Goal: Task Accomplishment & Management: Use online tool/utility

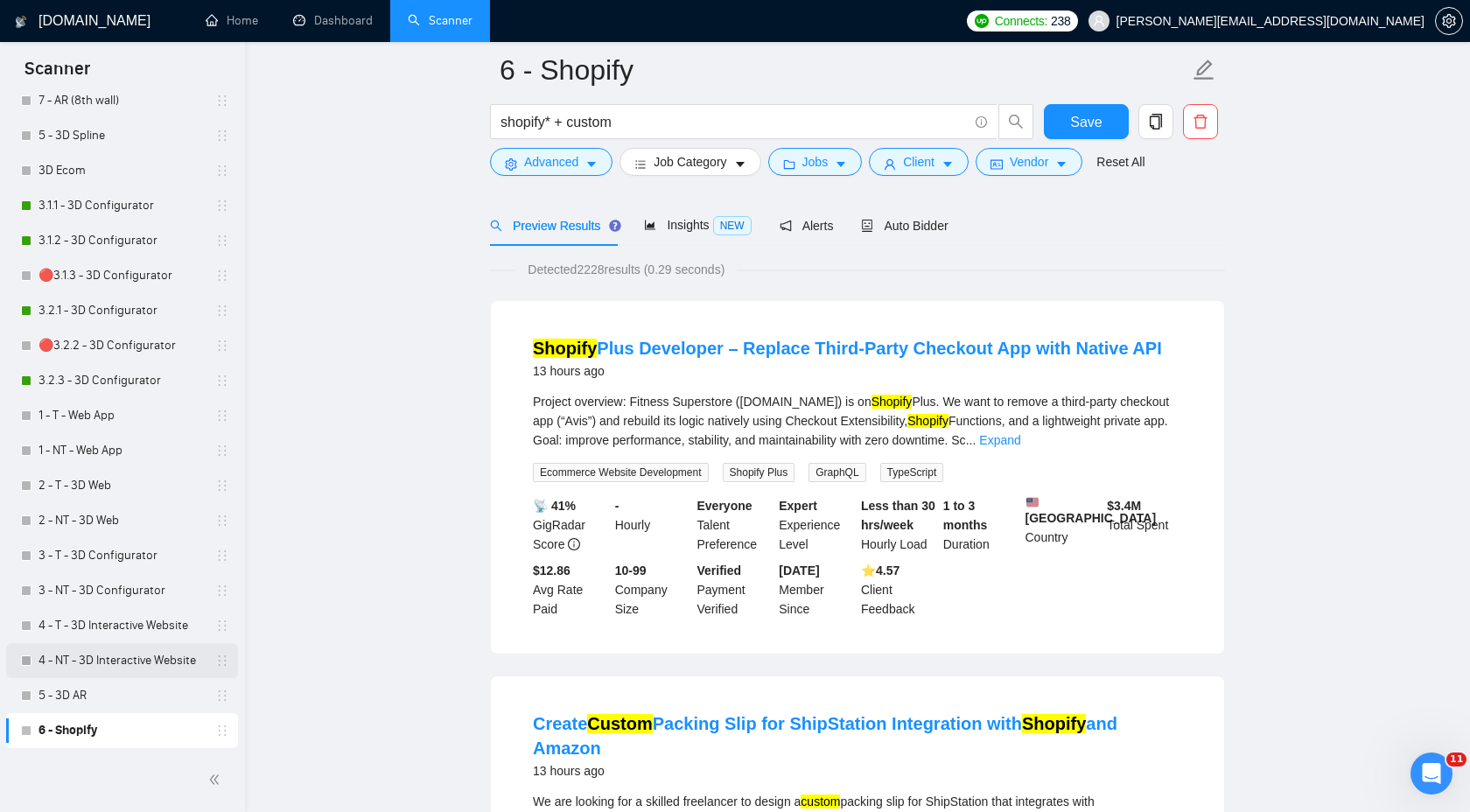
scroll to position [103, 0]
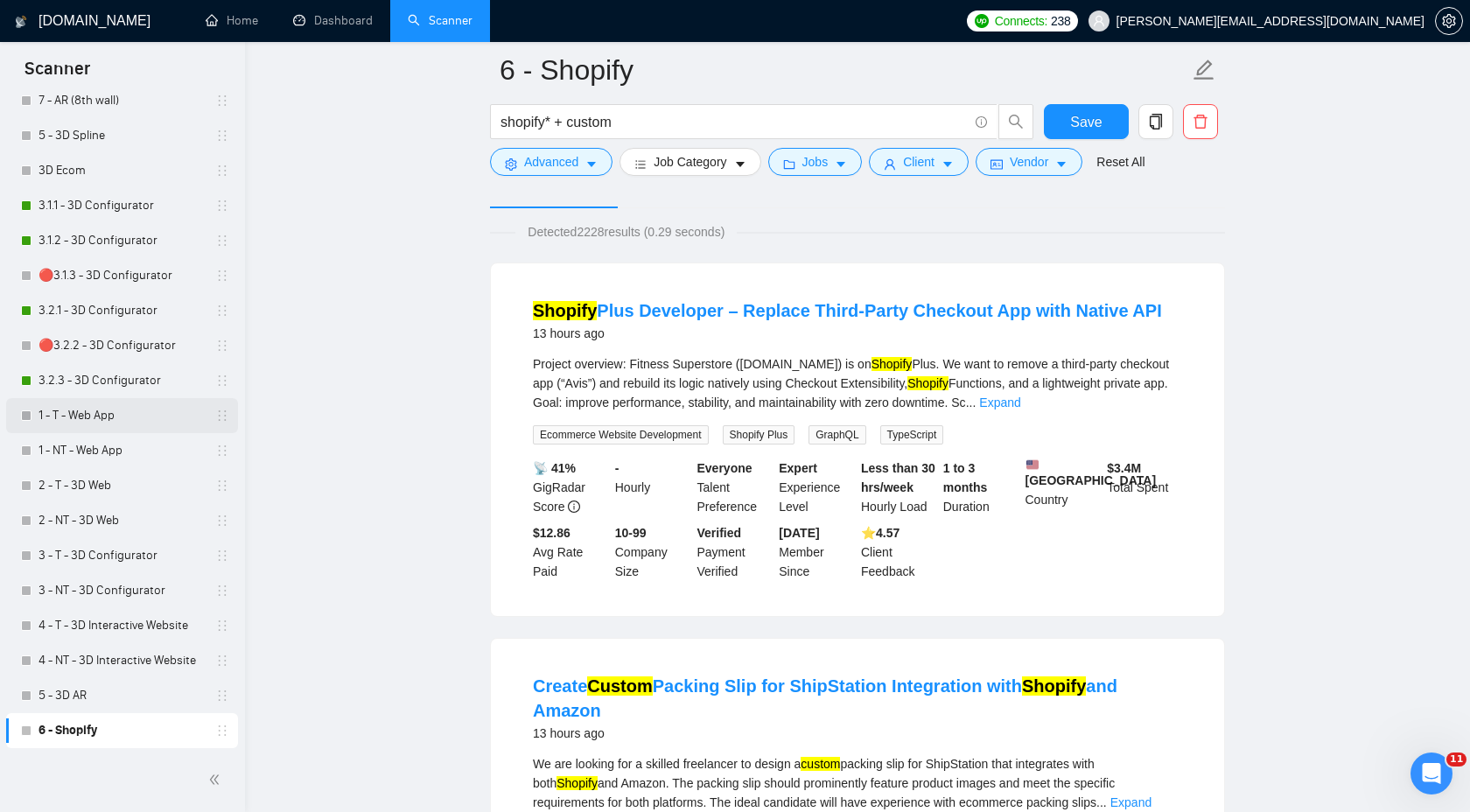
click at [96, 416] on link "1 - T - Web App" at bounding box center [122, 416] width 167 height 35
click at [1077, 127] on span "Save" at bounding box center [1086, 122] width 32 height 22
click at [90, 417] on link "1 - T - Web App" at bounding box center [122, 416] width 167 height 35
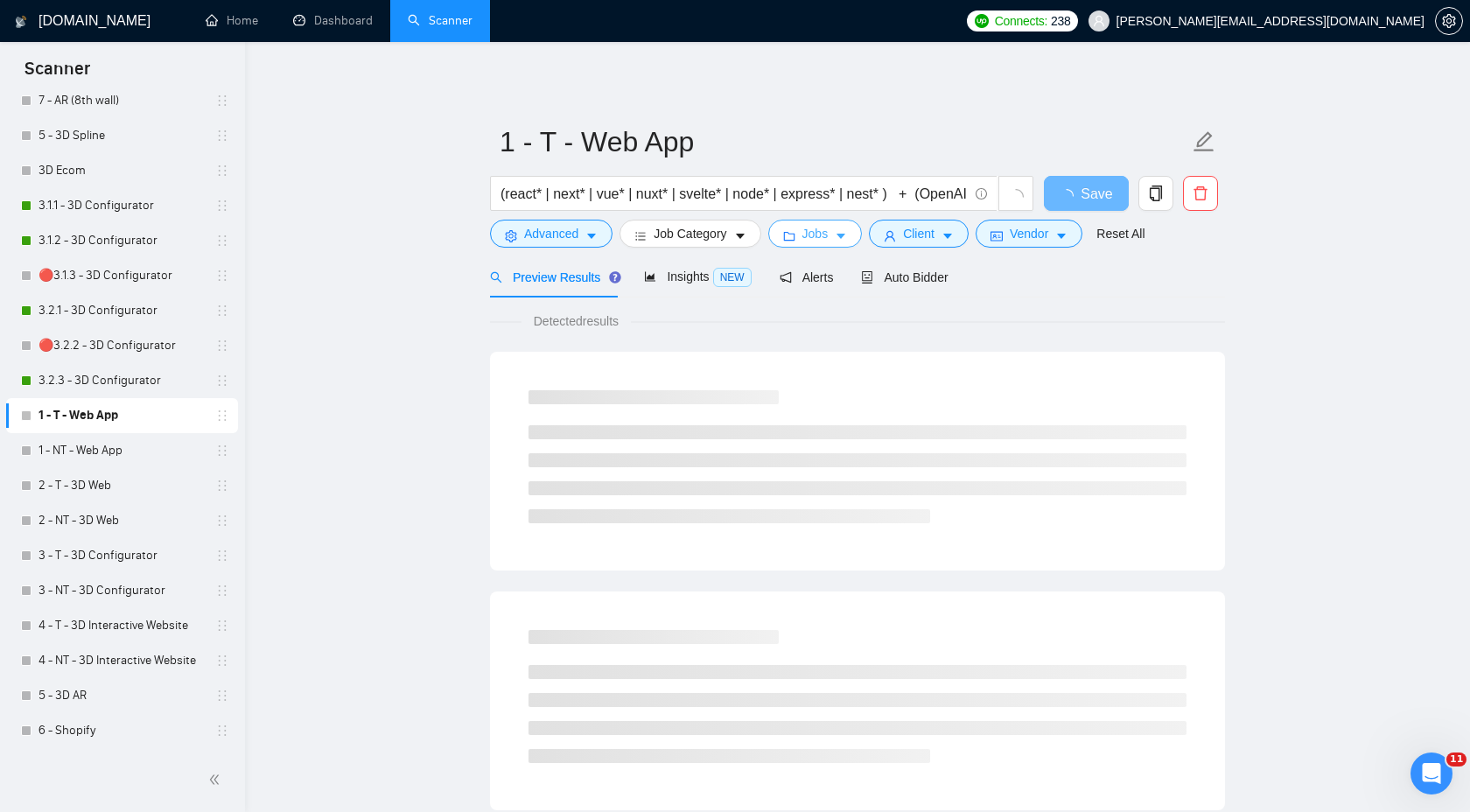
click at [795, 242] on icon "folder" at bounding box center [790, 236] width 13 height 13
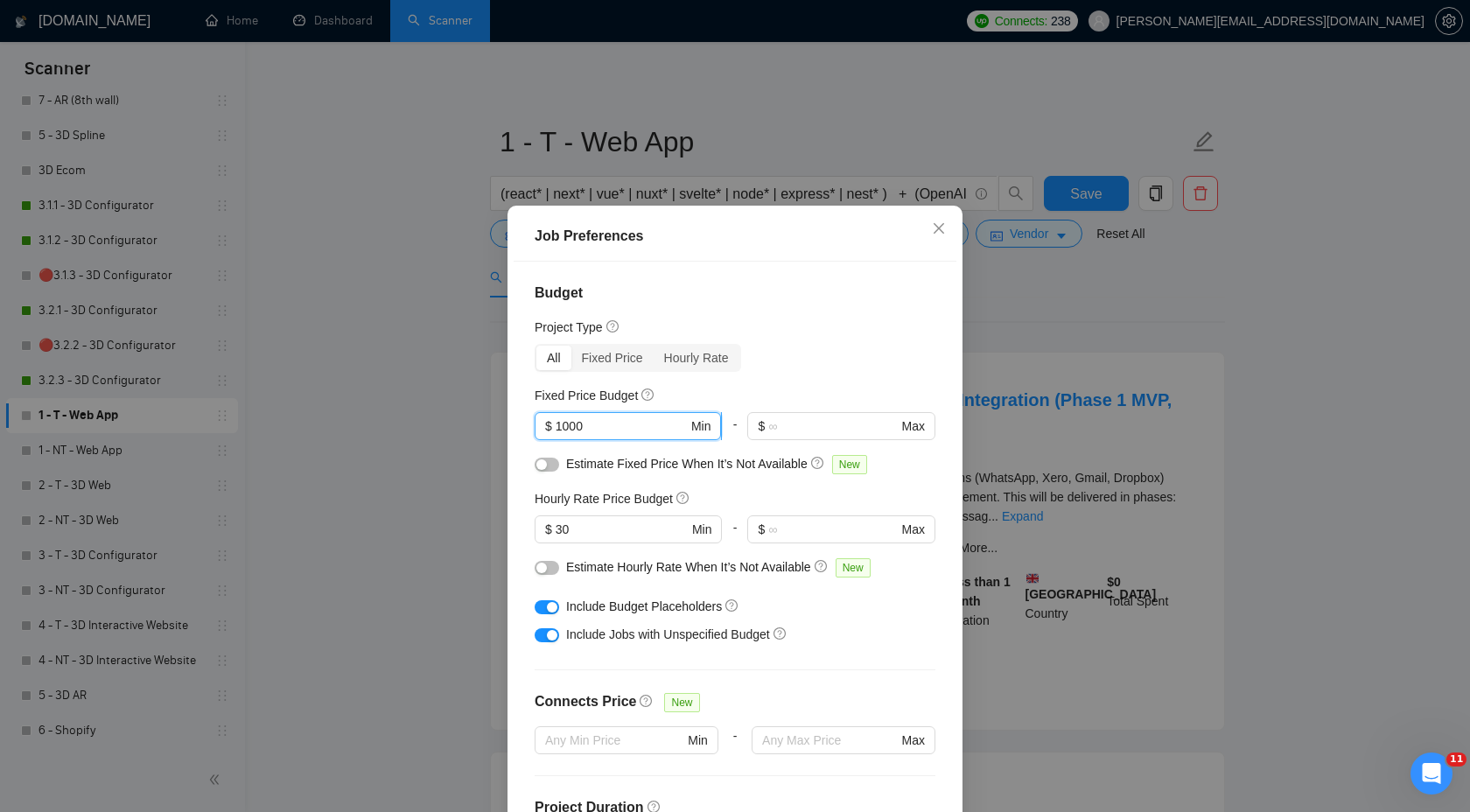
click at [562, 416] on input "1000" at bounding box center [621, 425] width 132 height 19
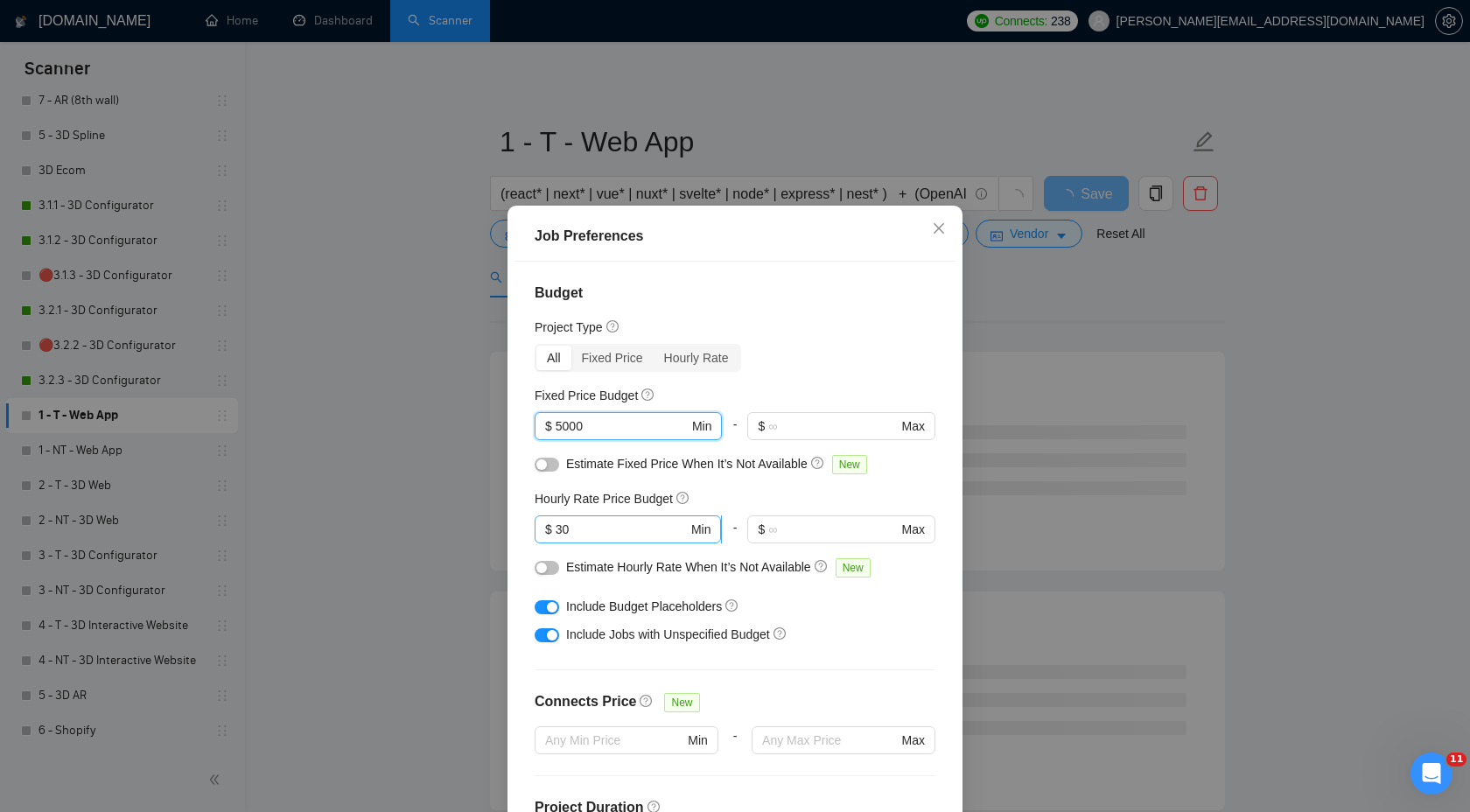
type input "5000"
drag, startPoint x: 564, startPoint y: 468, endPoint x: 547, endPoint y: 468, distance: 17.0
click at [547, 515] on span "$ 30 Min" at bounding box center [628, 529] width 187 height 28
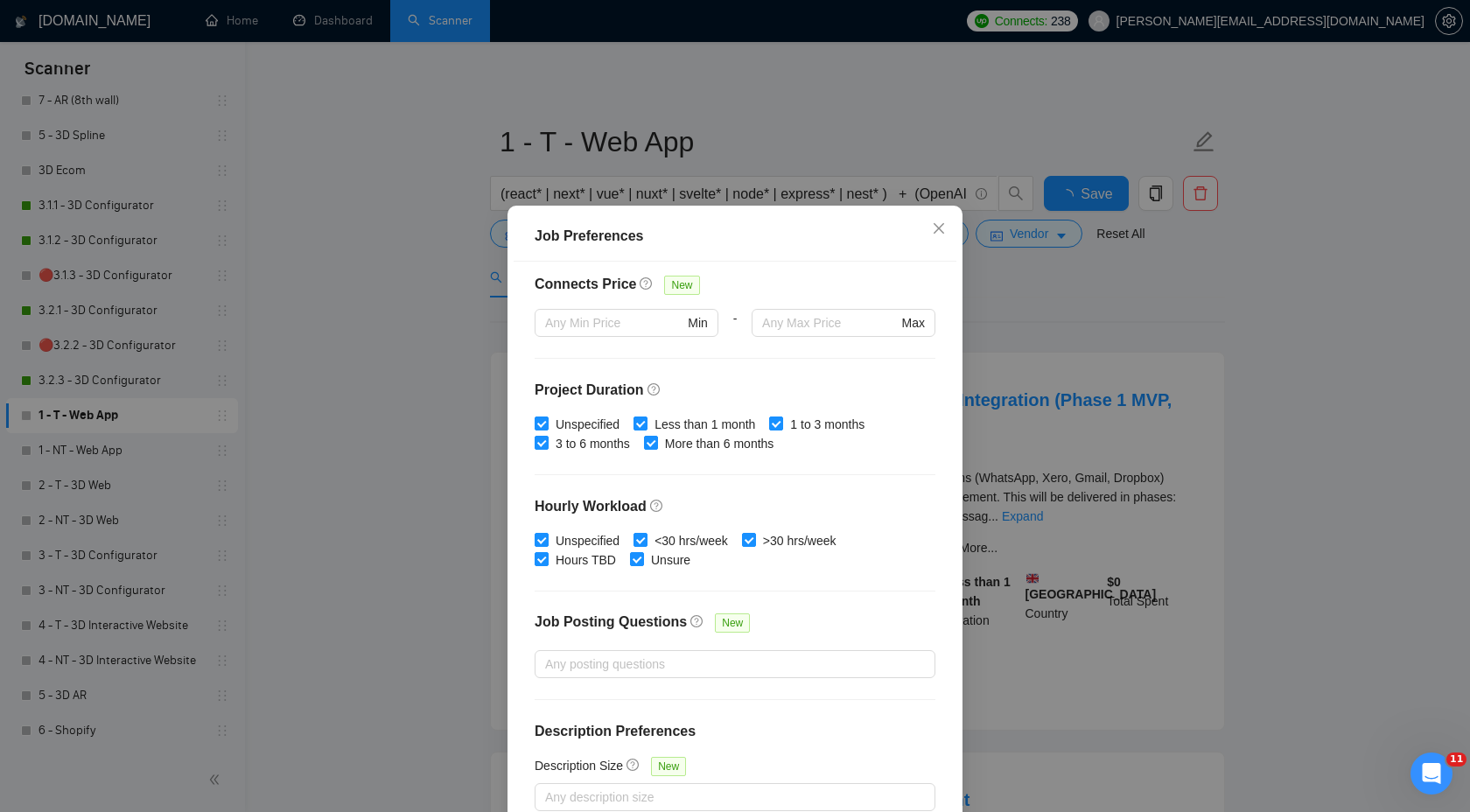
scroll to position [94, 0]
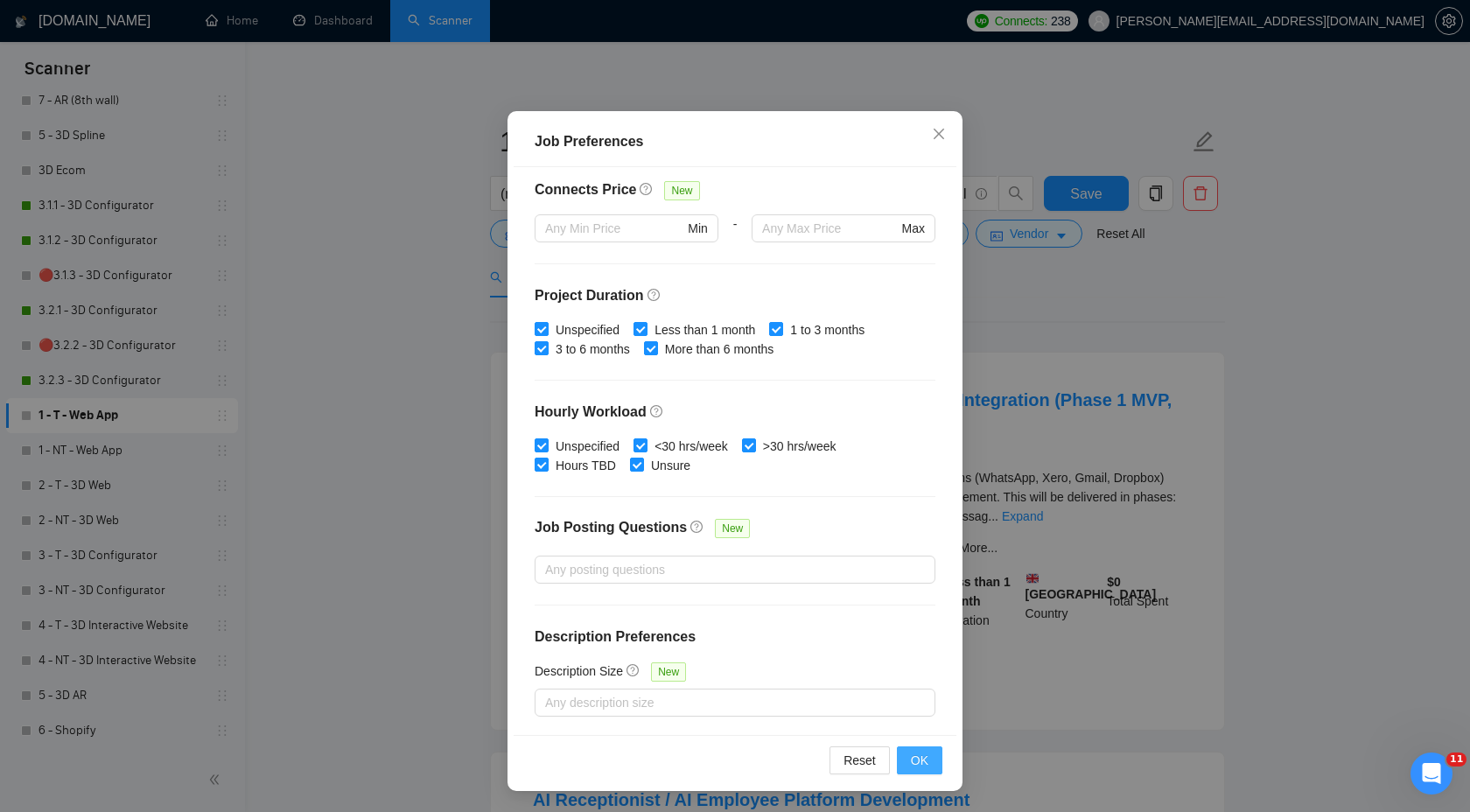
type input "40"
click at [914, 764] on span "OK" at bounding box center [919, 759] width 17 height 19
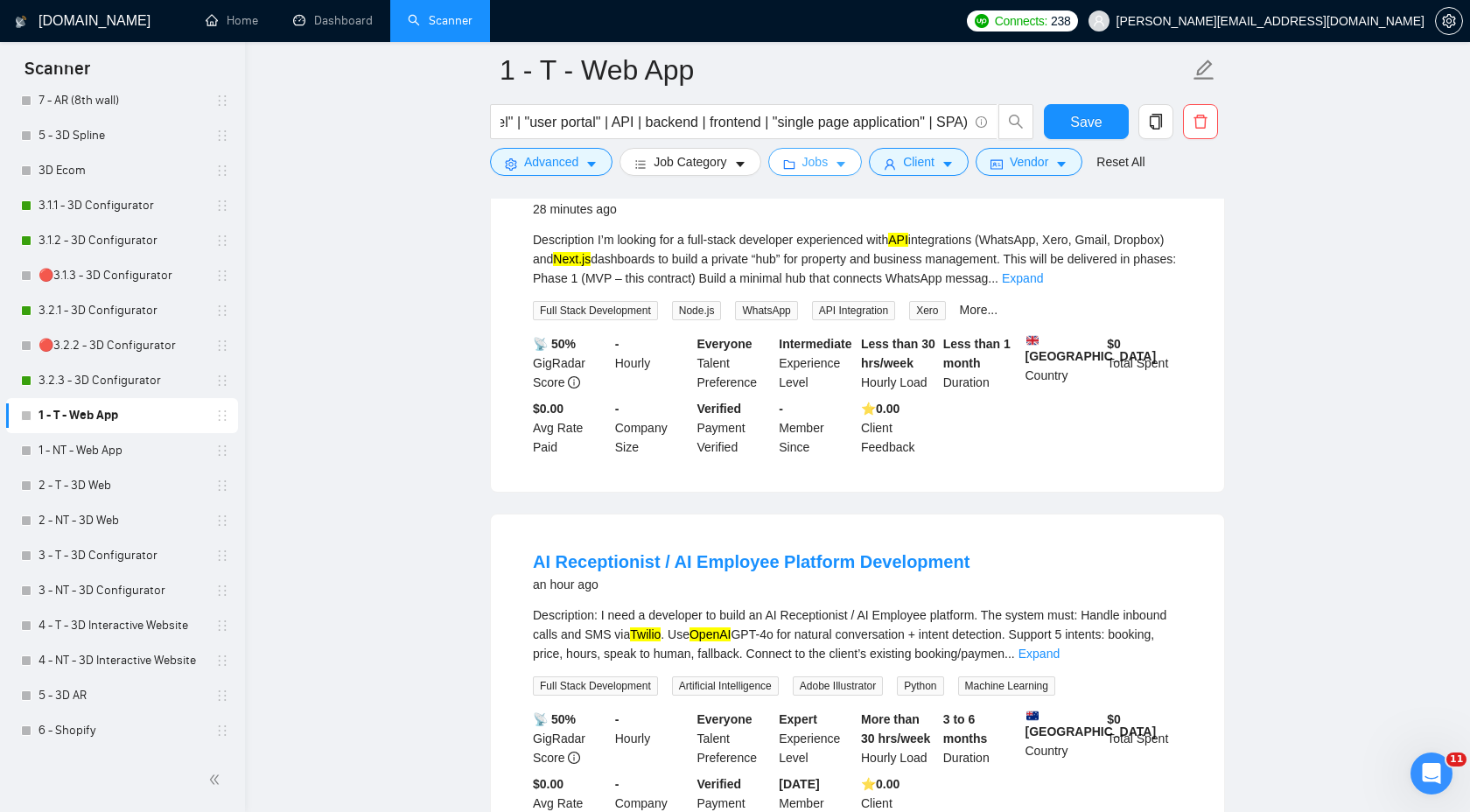
scroll to position [393, 0]
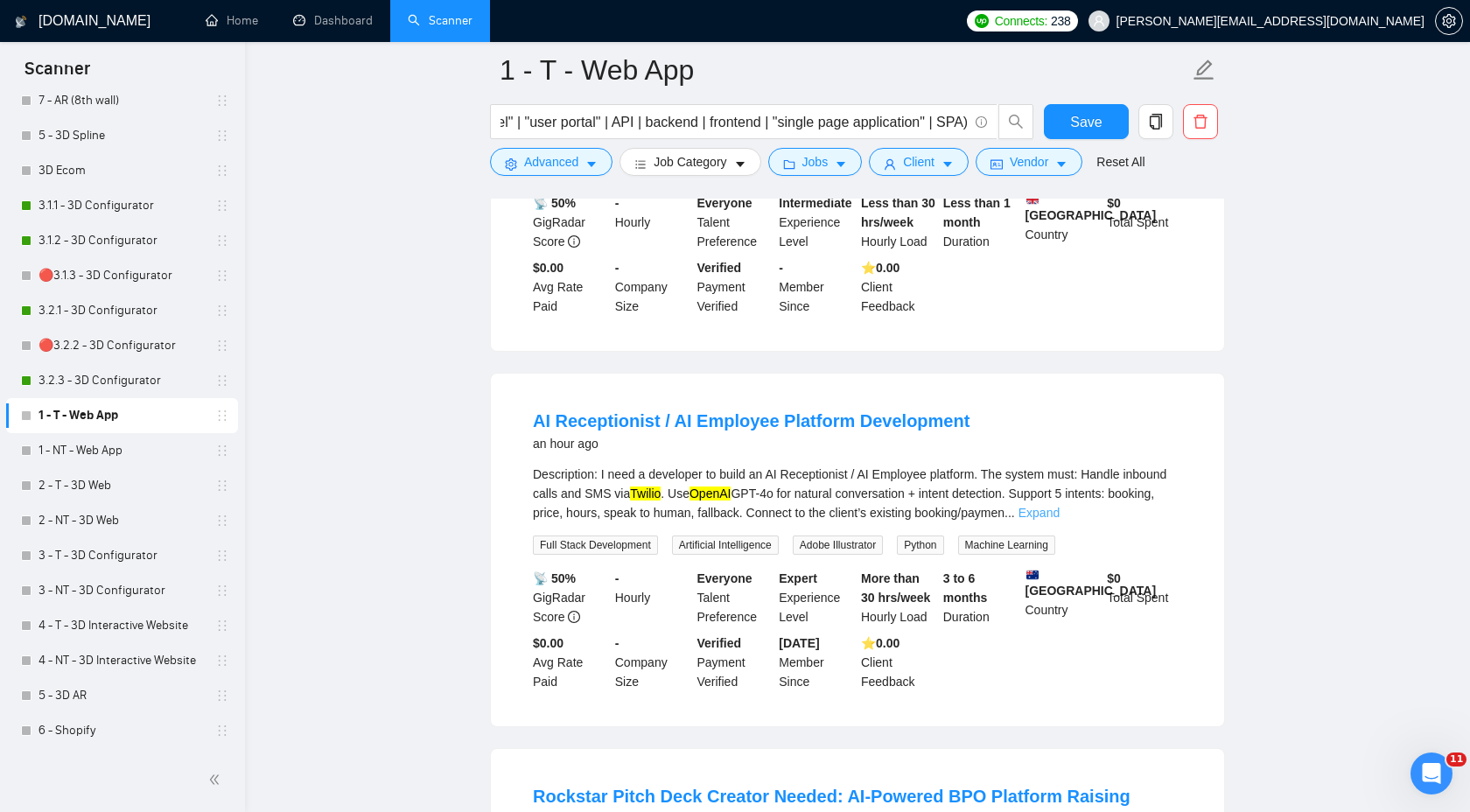
click at [1060, 520] on link "Expand" at bounding box center [1039, 511] width 41 height 14
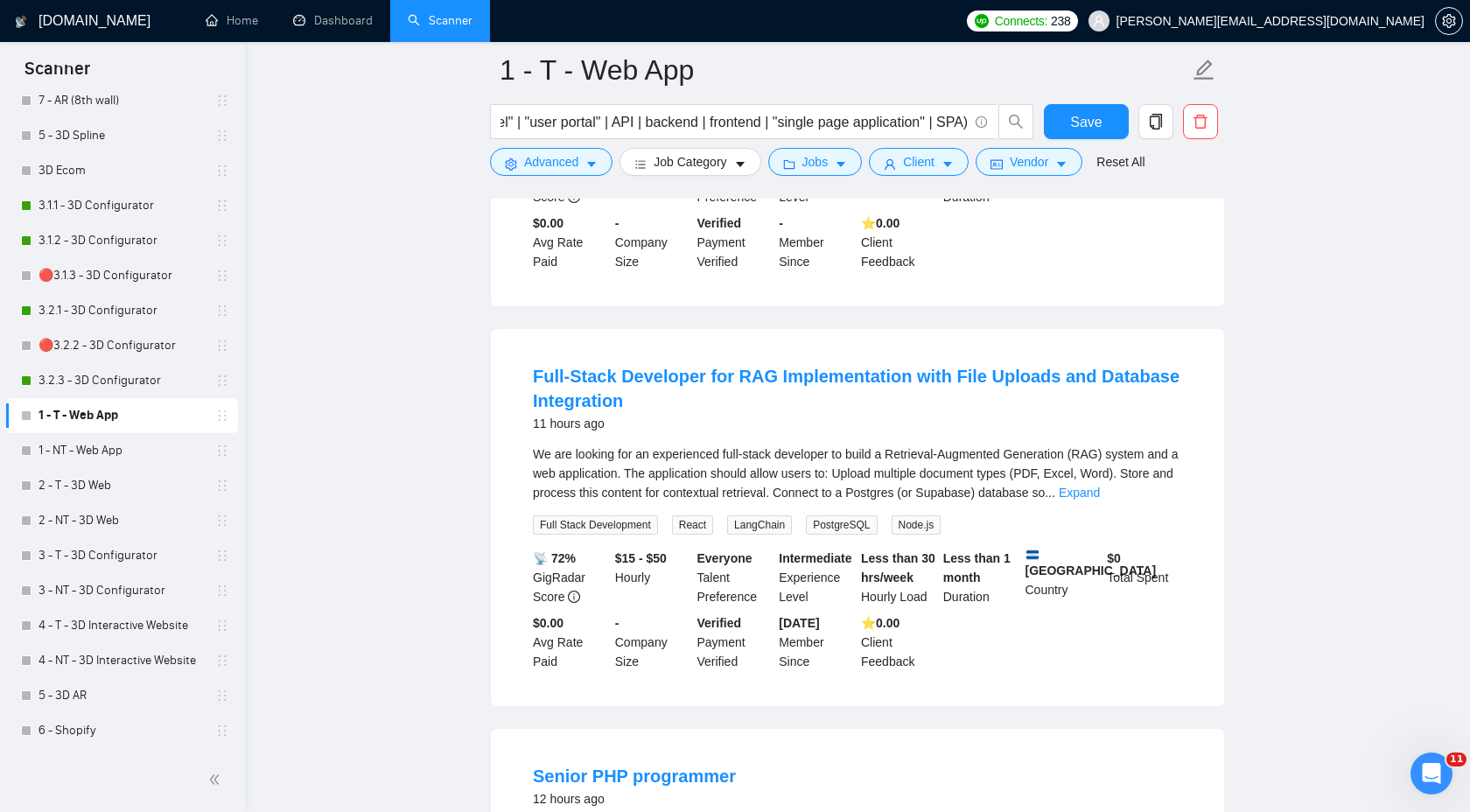
scroll to position [1784, 0]
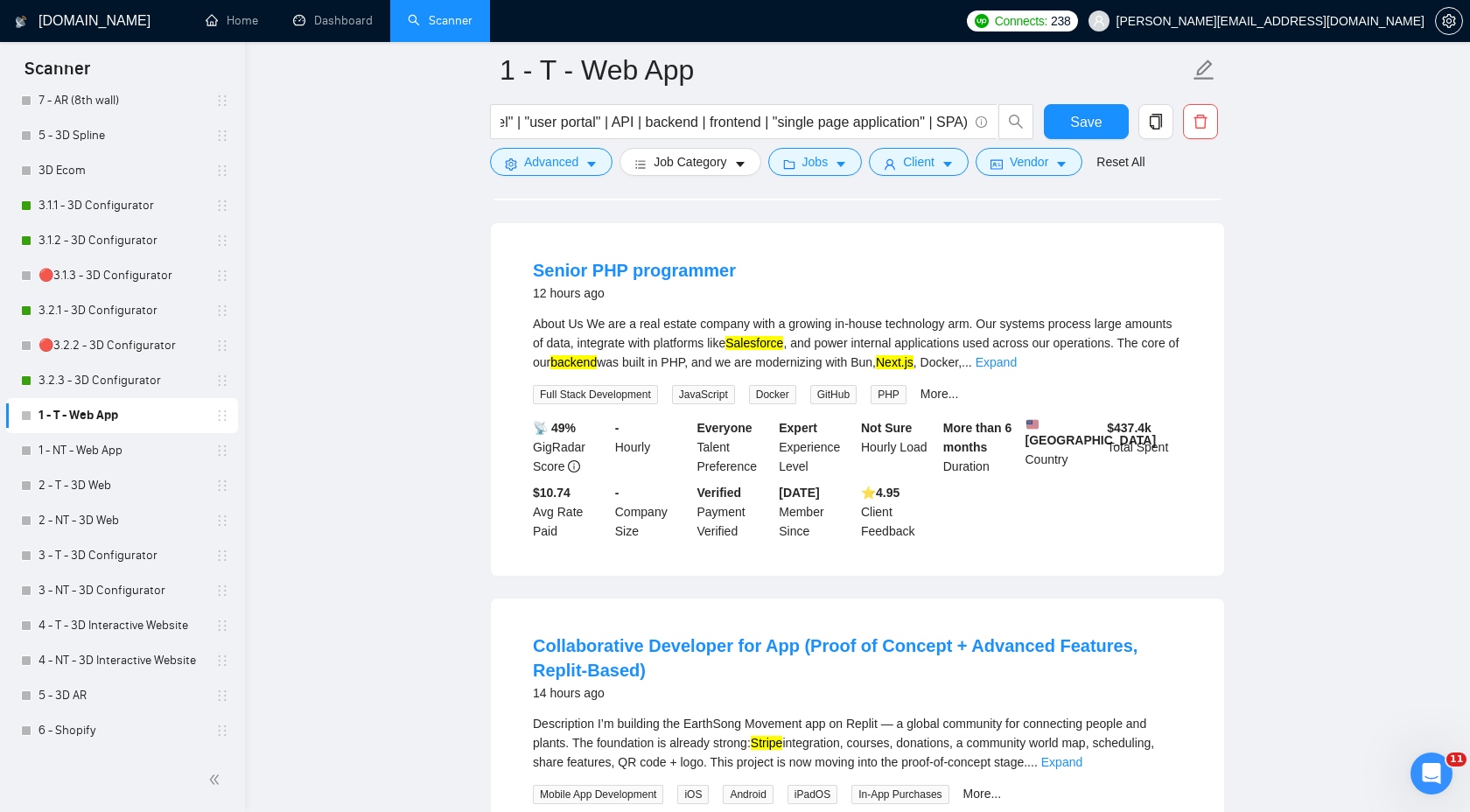
scroll to position [2295, 0]
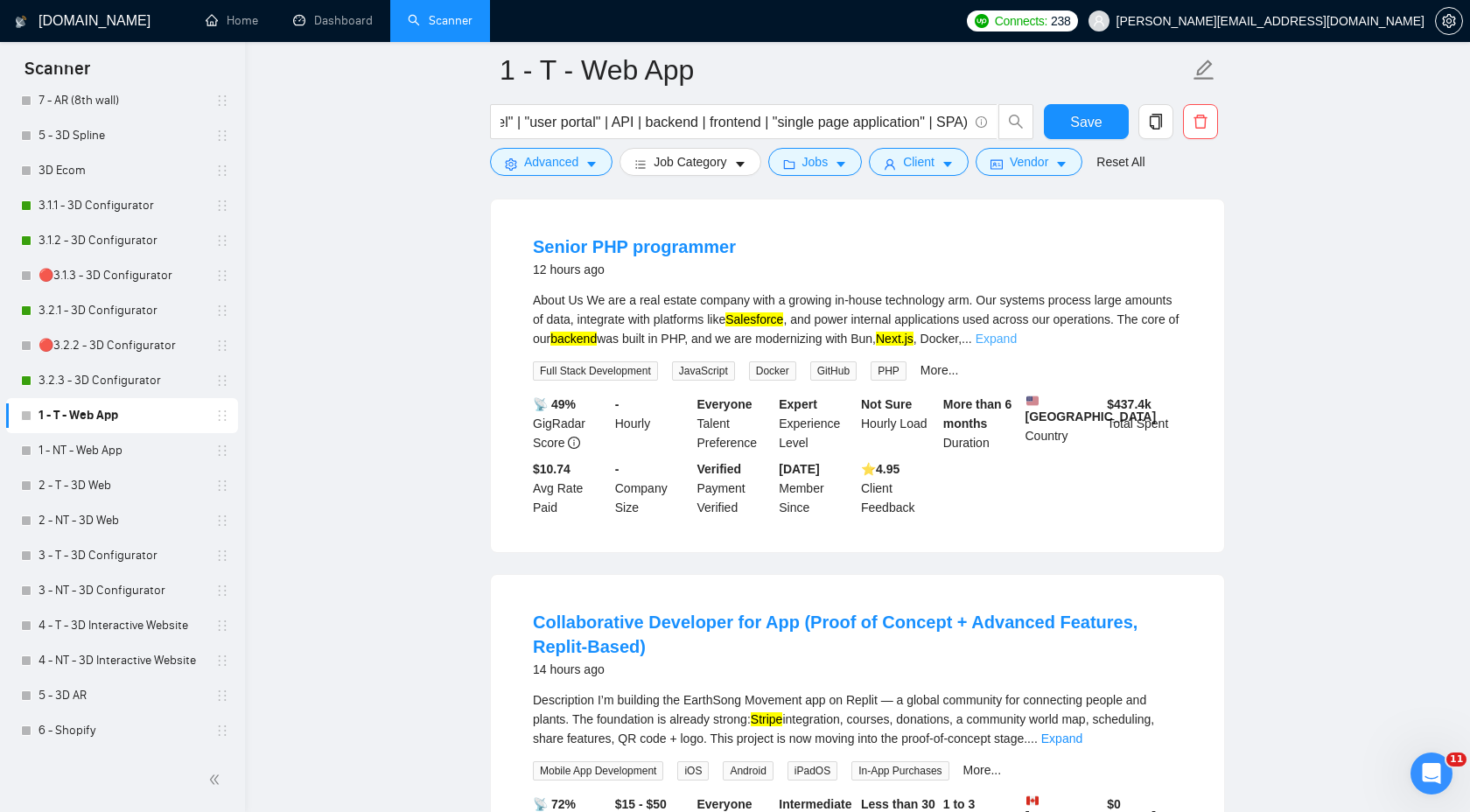
click at [1017, 331] on link "Expand" at bounding box center [995, 338] width 41 height 14
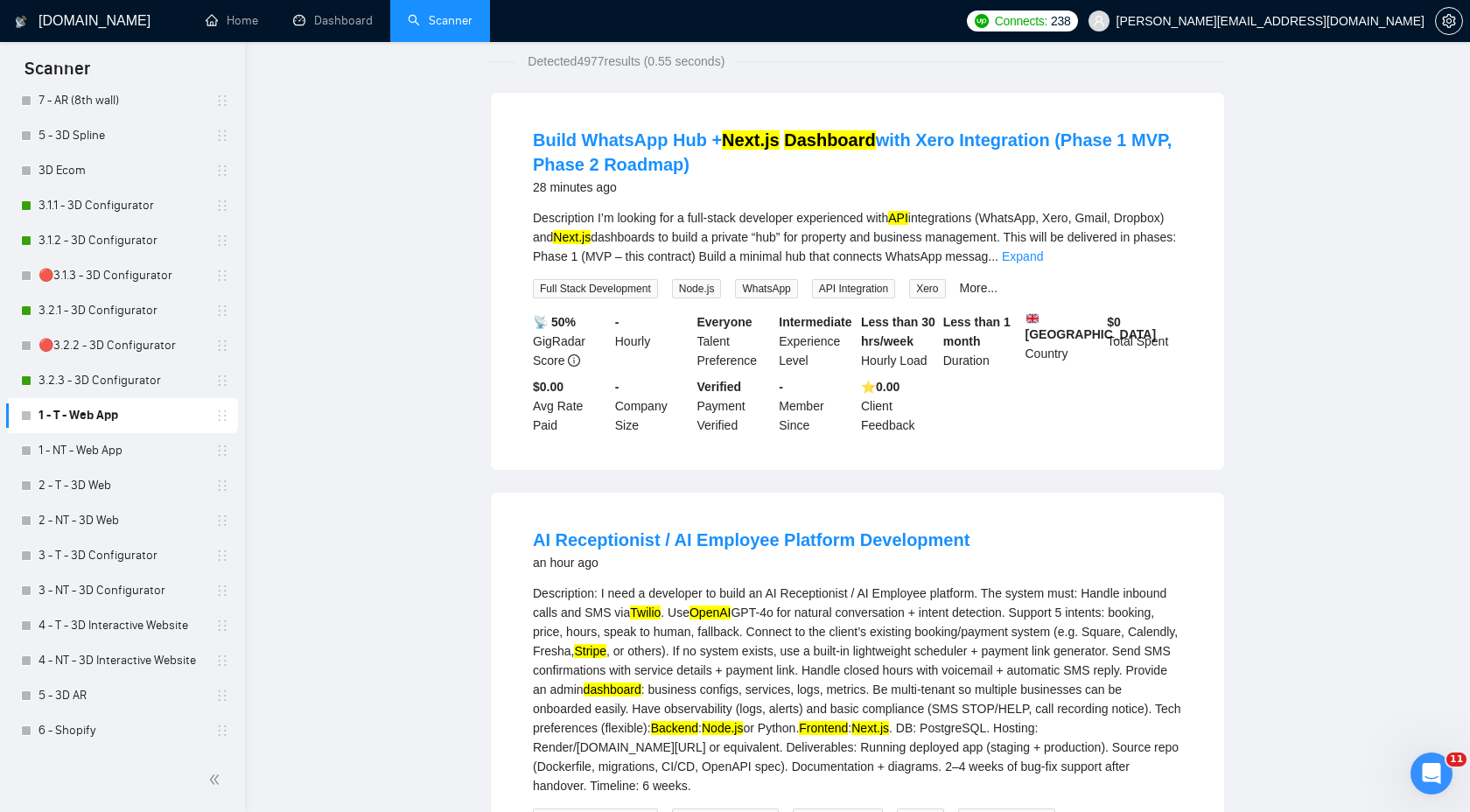
scroll to position [28, 0]
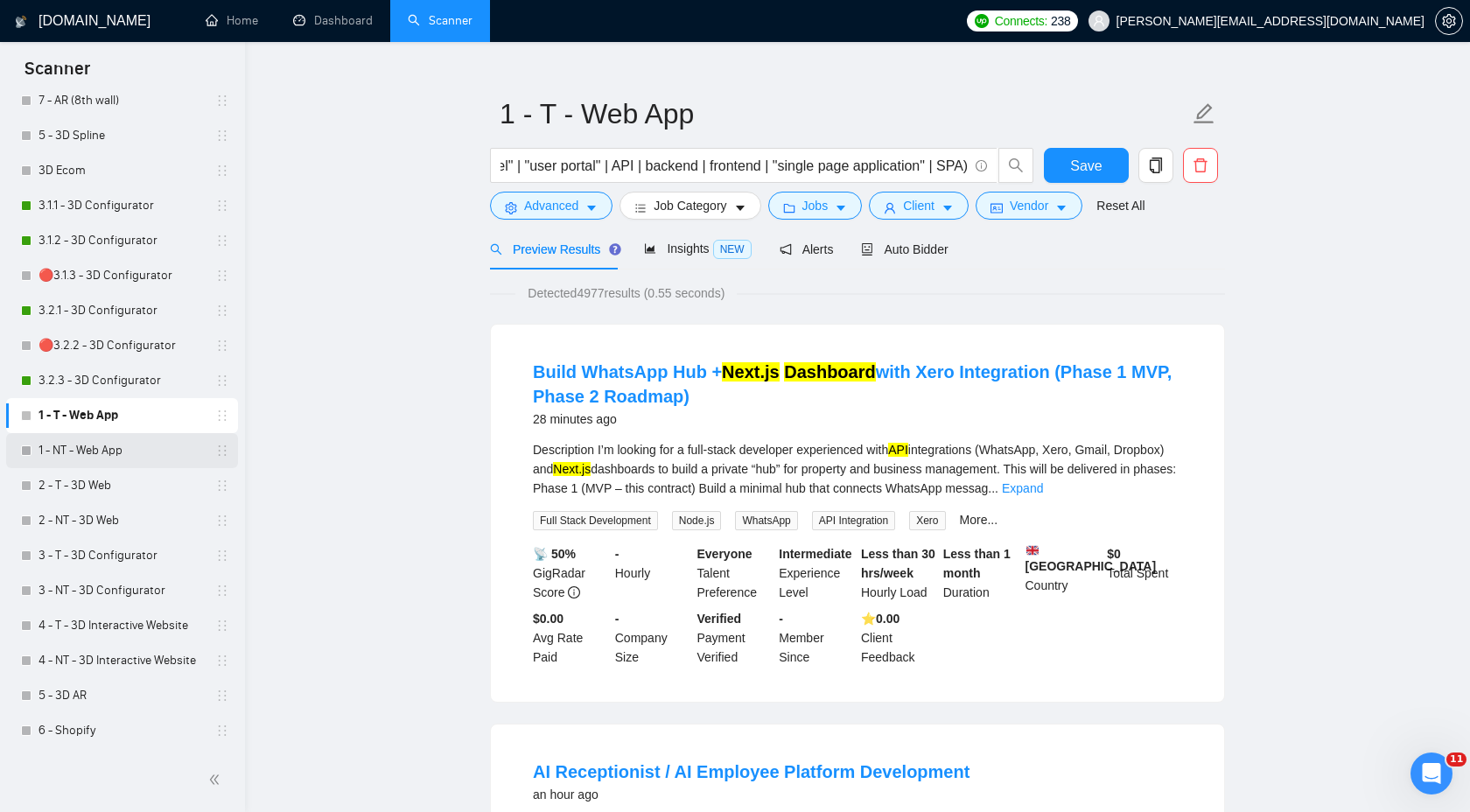
click at [112, 463] on link "1 - NT - Web App" at bounding box center [122, 450] width 167 height 35
click at [1091, 167] on span "Save" at bounding box center [1086, 166] width 32 height 22
click at [107, 457] on link "1 - NT - Web App" at bounding box center [122, 450] width 167 height 35
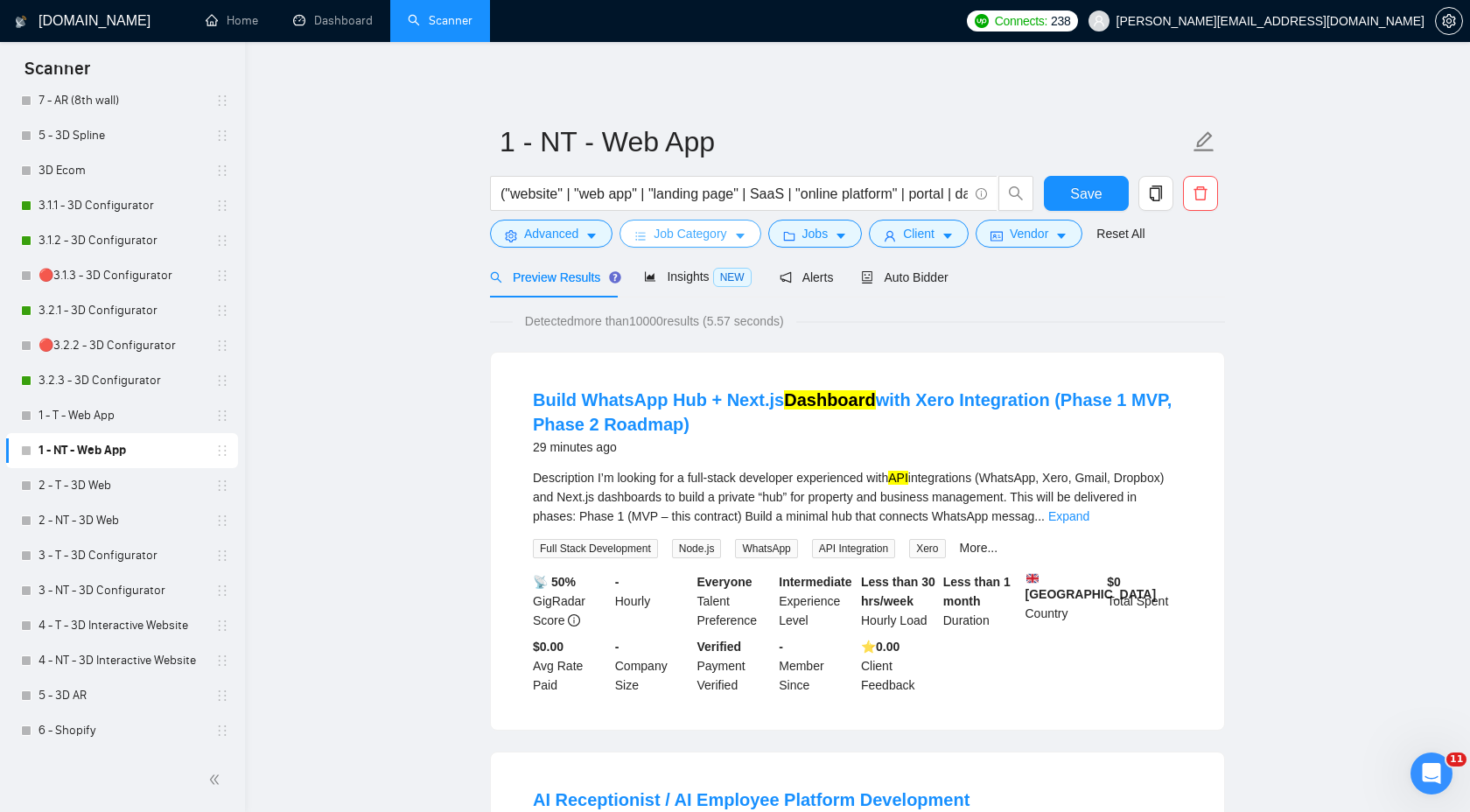
click at [649, 230] on button "Job Category" at bounding box center [690, 233] width 141 height 28
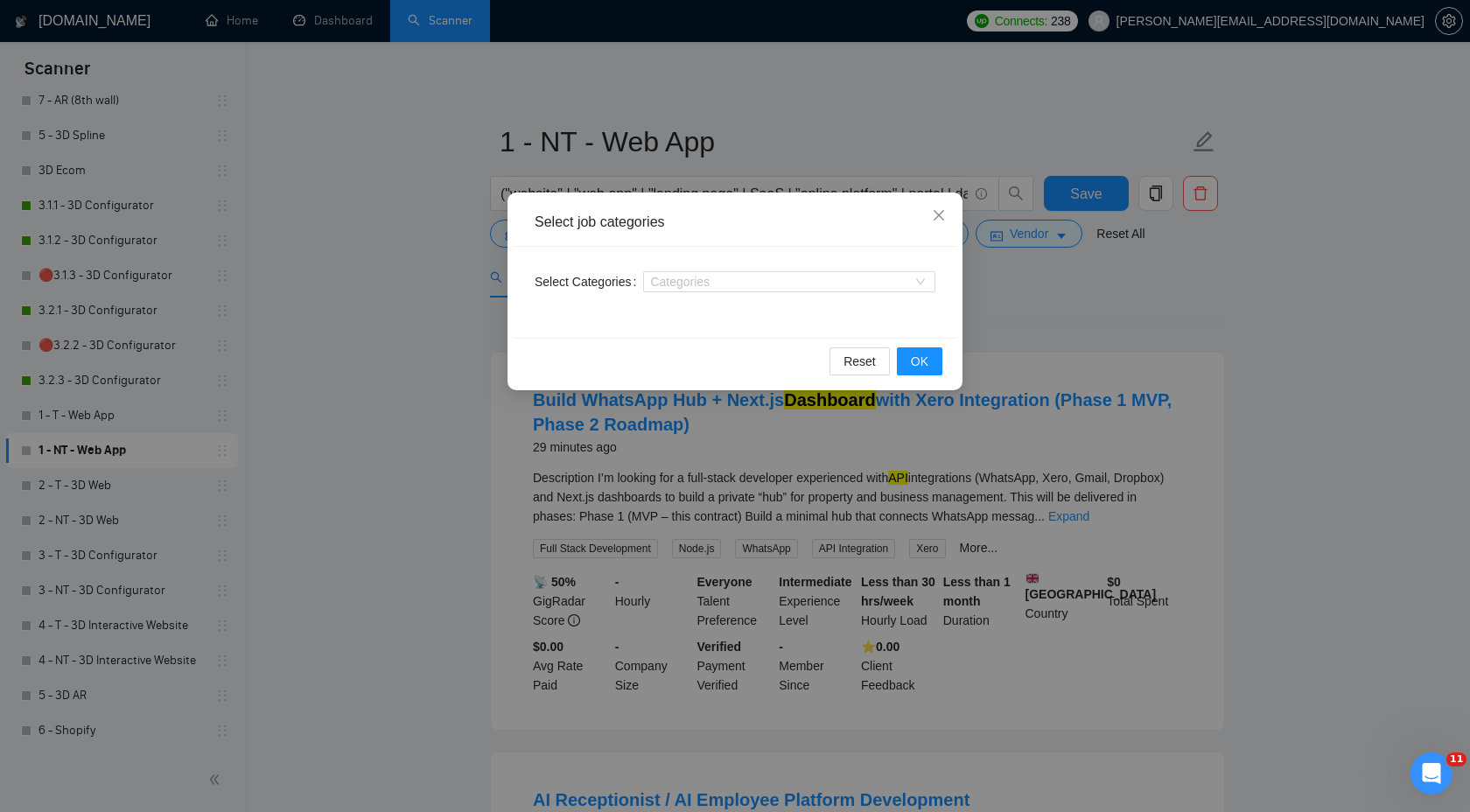
click at [1032, 294] on div "Select job categories Select Categories Categories Reset OK" at bounding box center [735, 406] width 1470 height 812
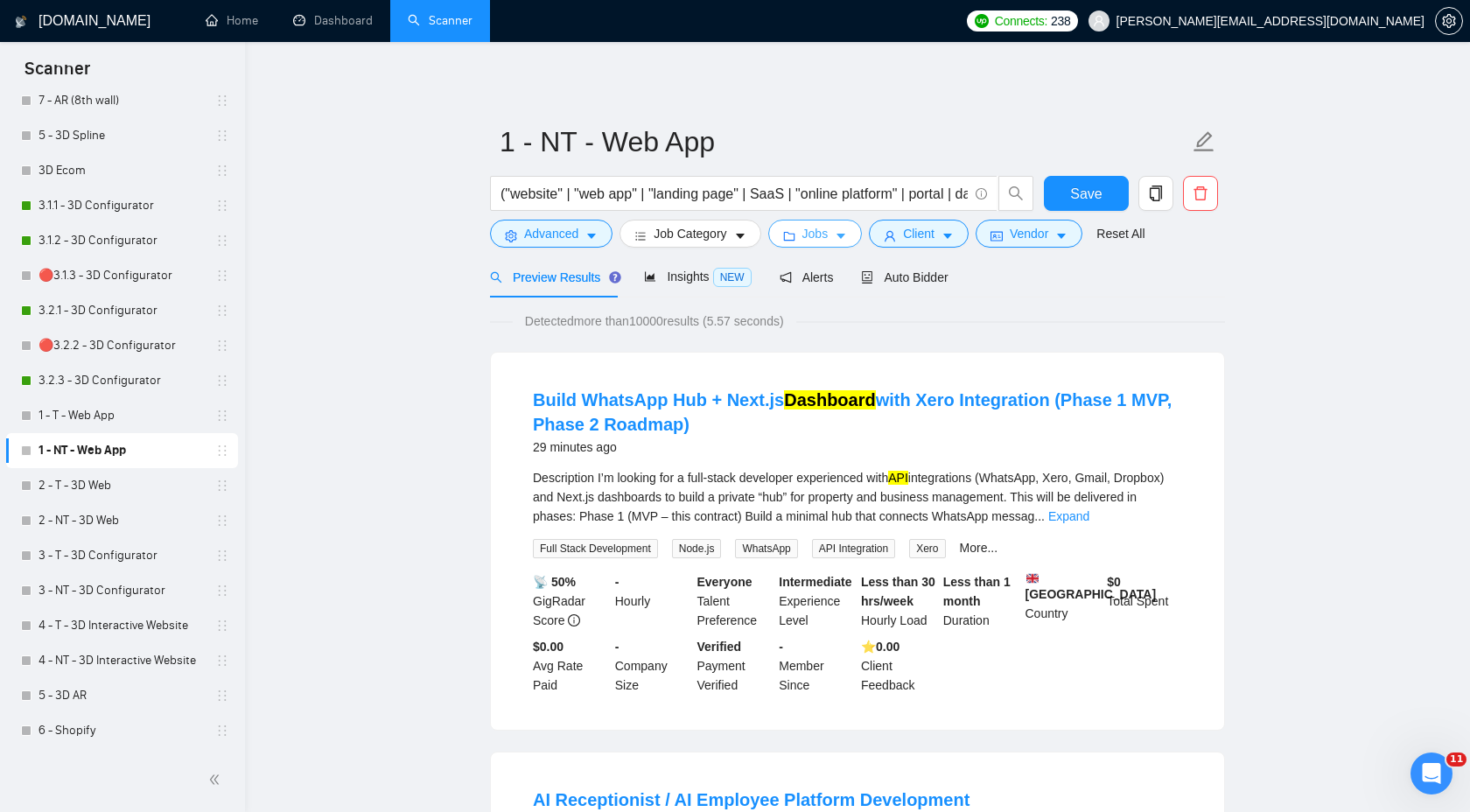
click at [829, 239] on span "Jobs" at bounding box center [815, 233] width 26 height 19
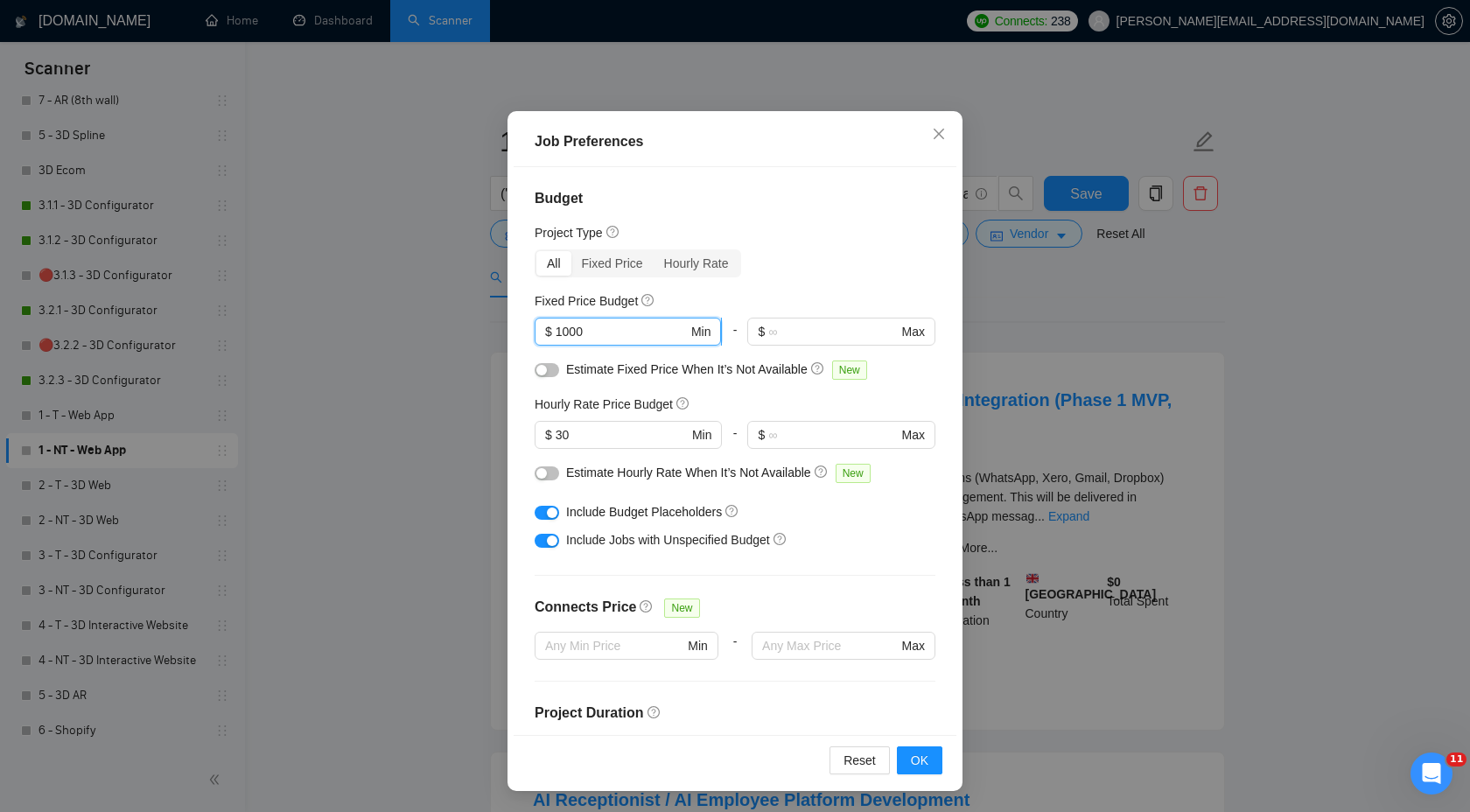
click at [562, 333] on input "1000" at bounding box center [621, 331] width 132 height 19
type input "5000"
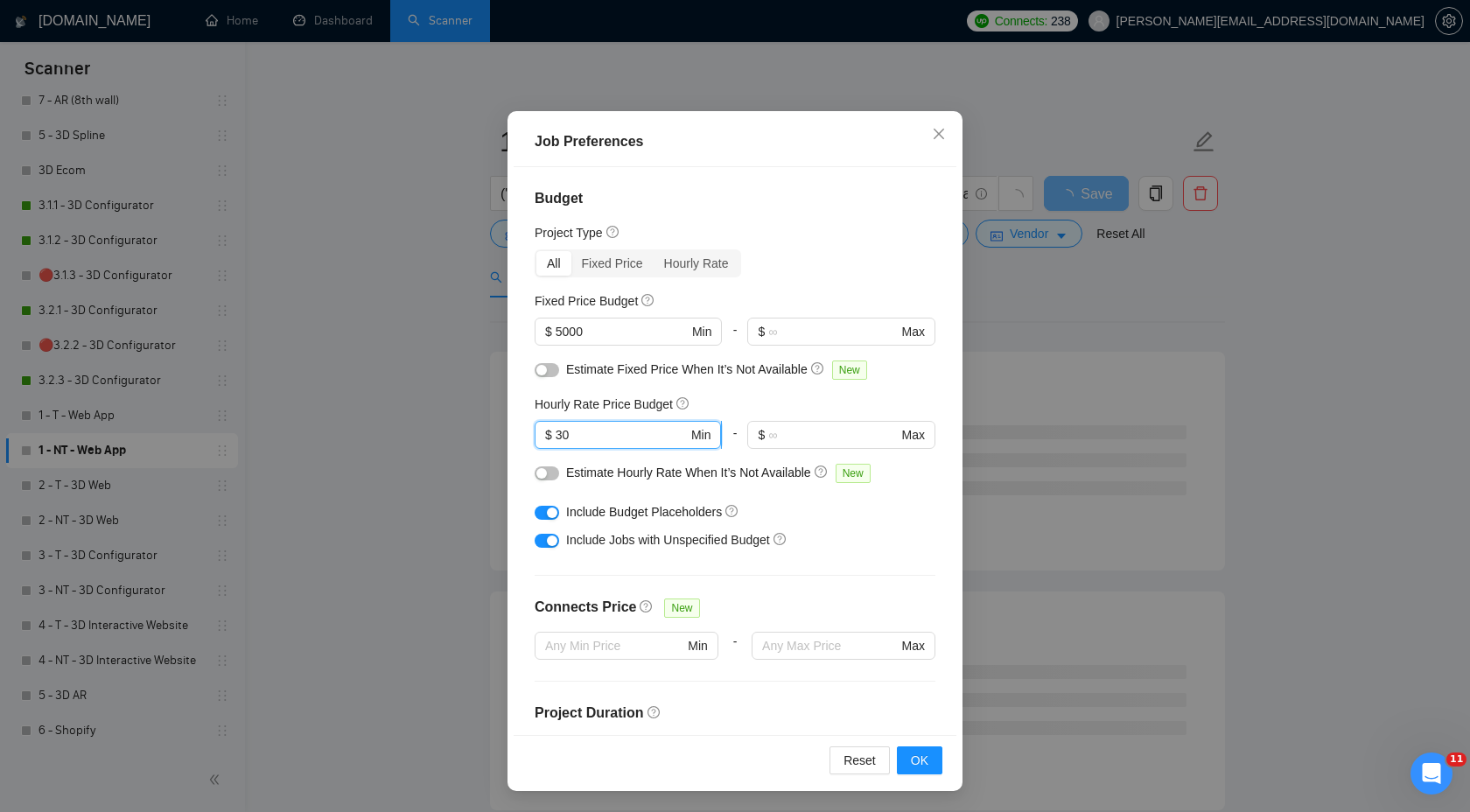
click at [556, 435] on input "30" at bounding box center [621, 435] width 132 height 19
type input "40"
click at [920, 760] on span "OK" at bounding box center [919, 759] width 17 height 19
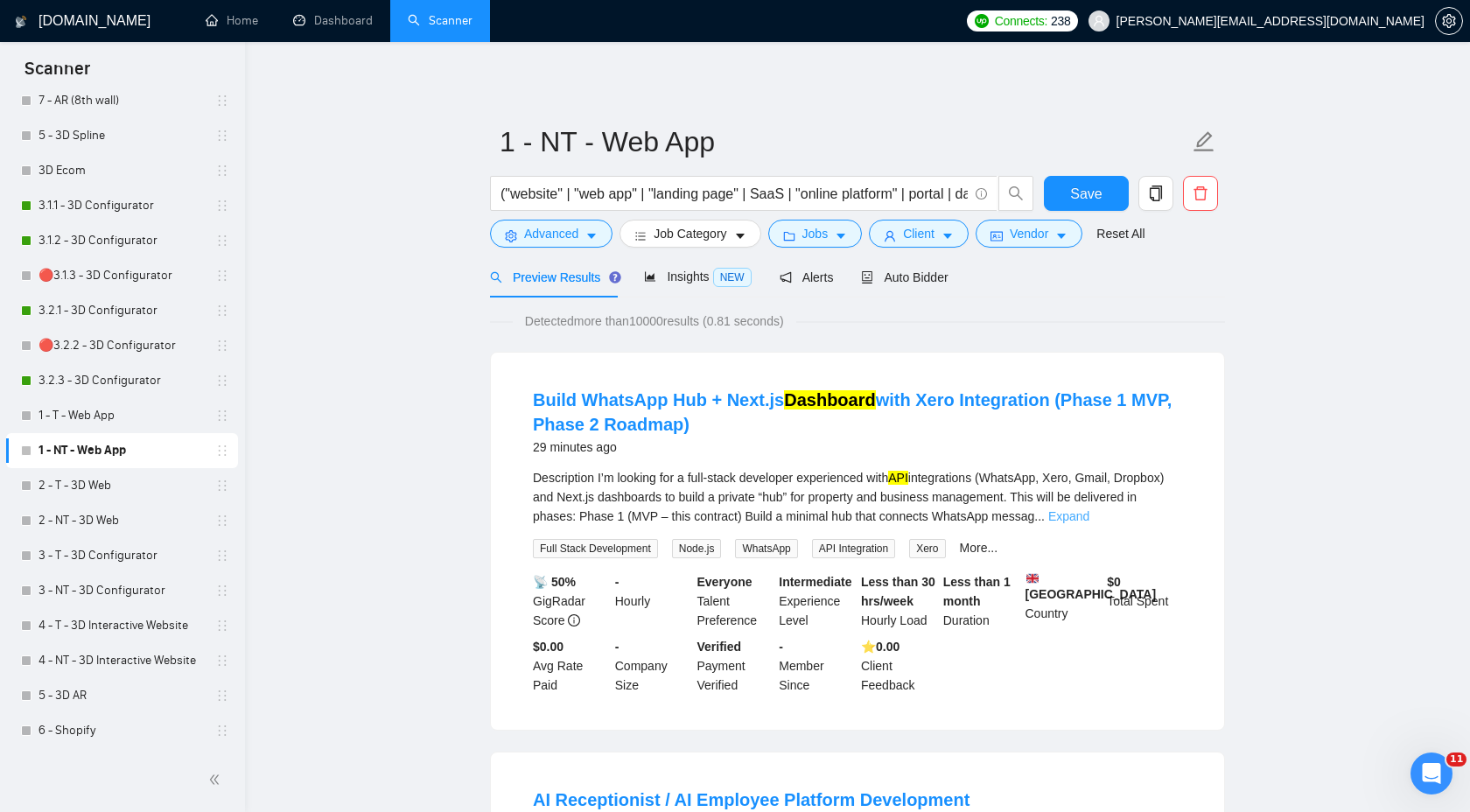
click at [1090, 519] on link "Expand" at bounding box center [1068, 515] width 41 height 14
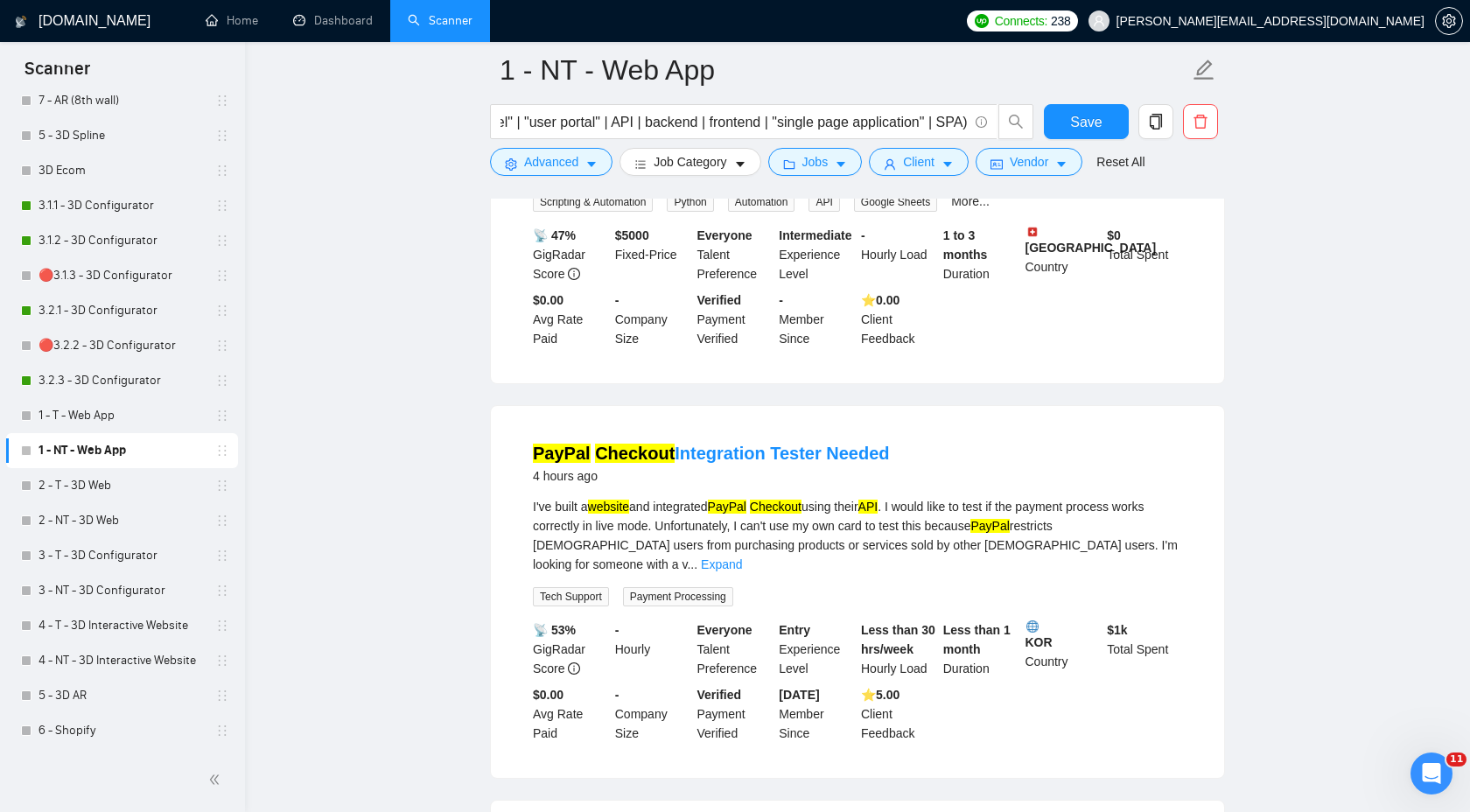
scroll to position [1982, 0]
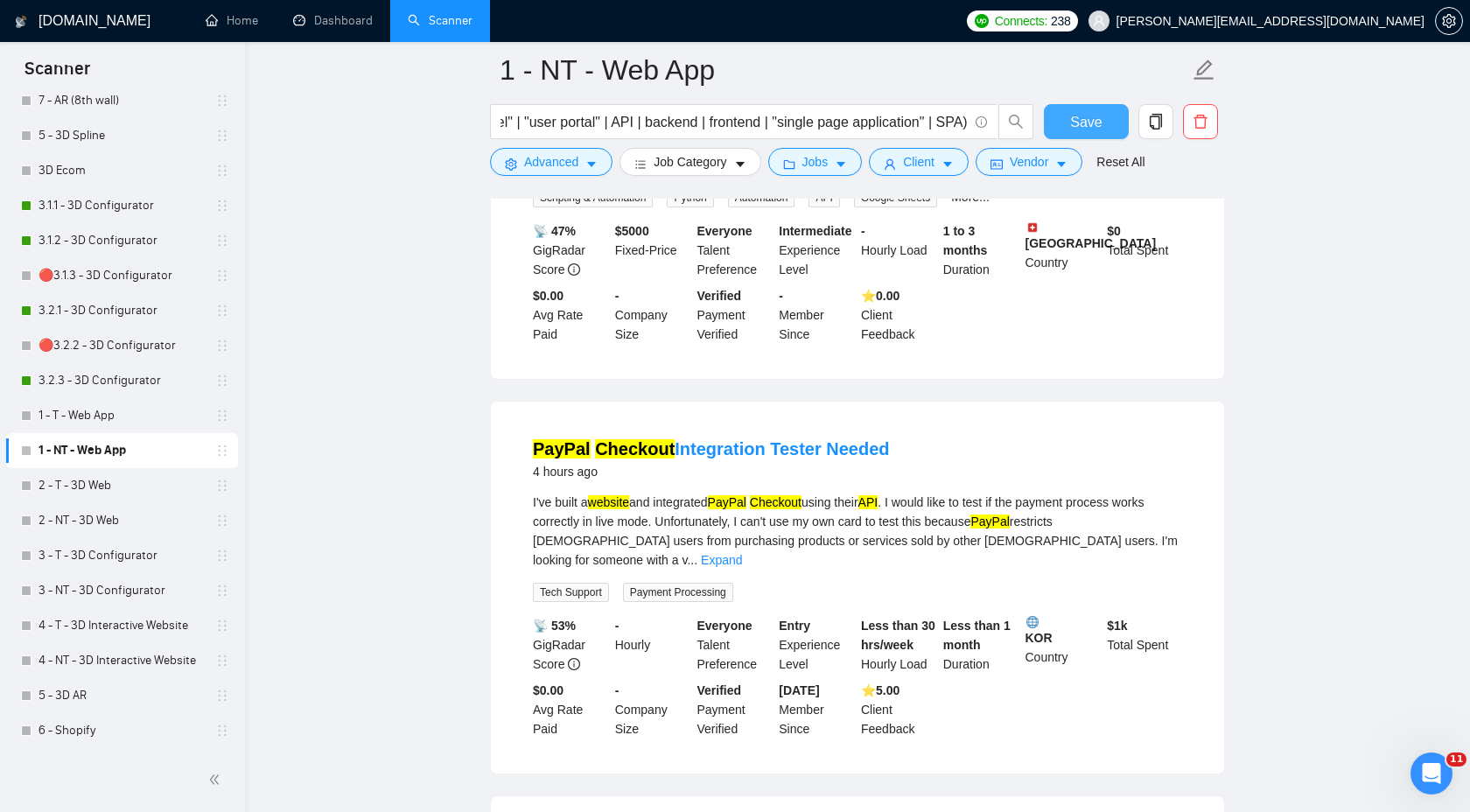
click at [1085, 133] on button "Save" at bounding box center [1087, 121] width 85 height 35
click at [100, 478] on link "2 - T - 3D Web" at bounding box center [122, 485] width 167 height 35
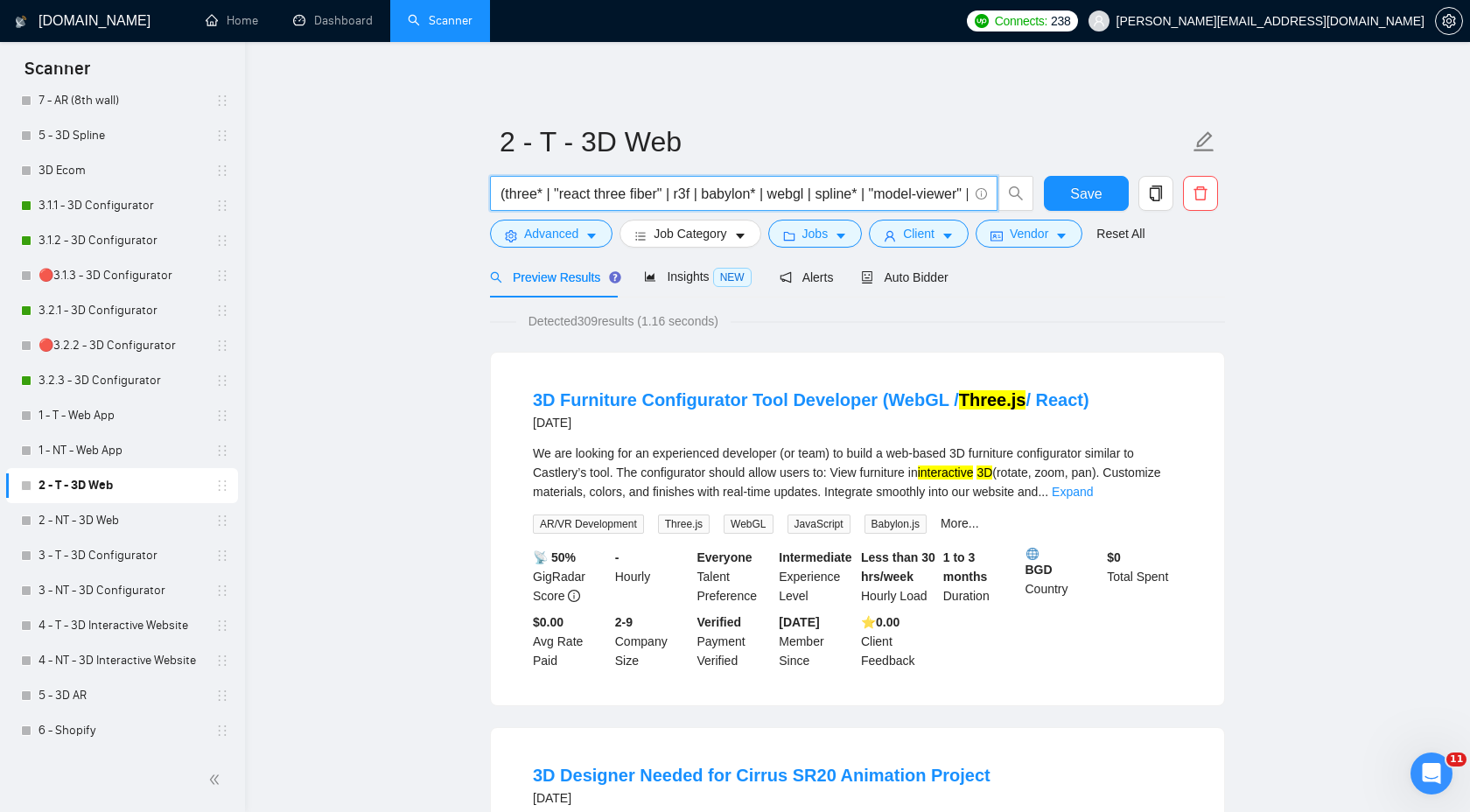
drag, startPoint x: 683, startPoint y: 194, endPoint x: 699, endPoint y: 195, distance: 16.0
click at [699, 195] on input "(three* | "react three fiber" | r3f | babylon* | webgl | spline* | "model-viewe…" at bounding box center [735, 194] width 467 height 22
click at [823, 196] on input "(three* | "react three fiber" | r3f* | babylon* | webgl | spline* | "model-view…" at bounding box center [735, 194] width 467 height 22
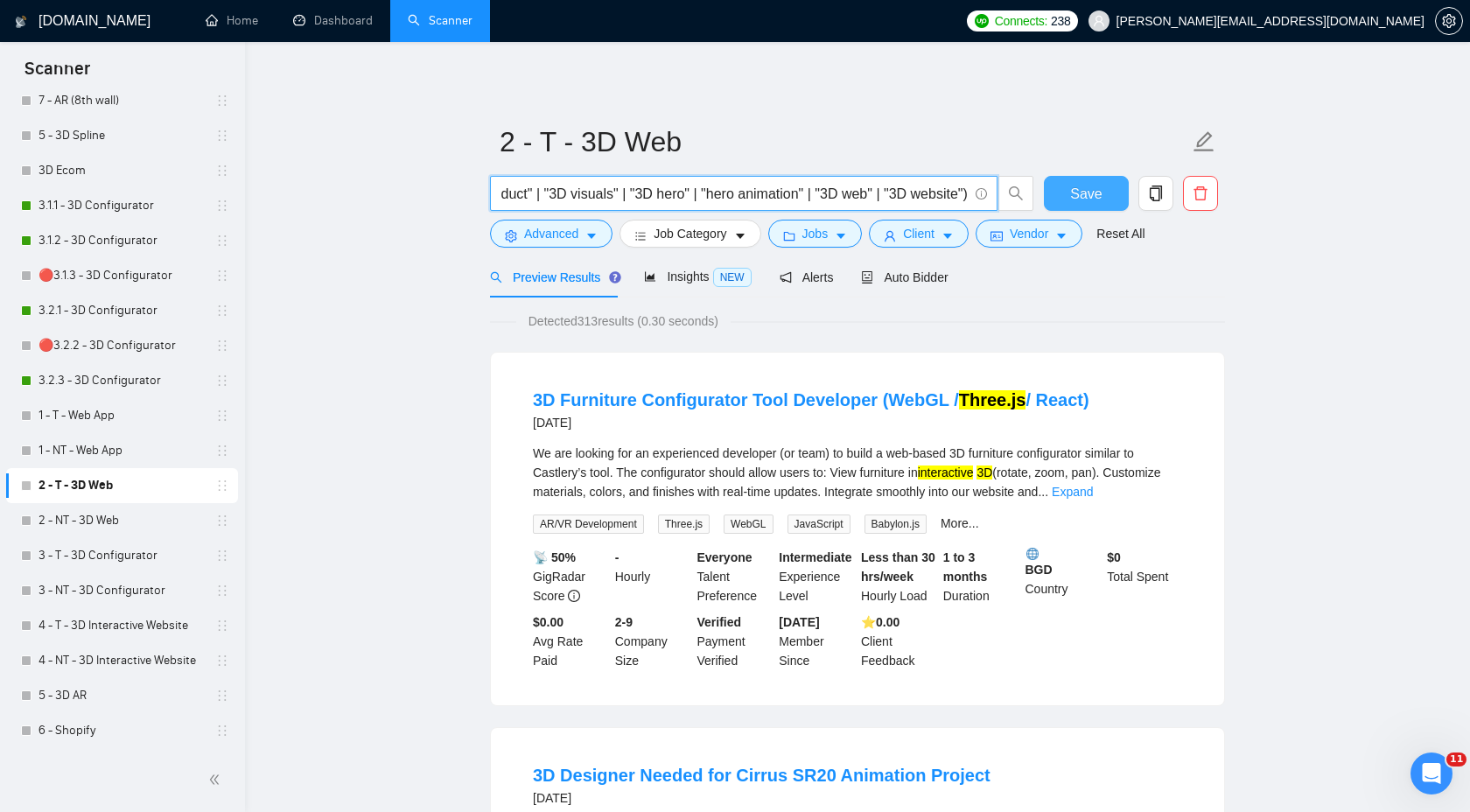
type input "(three* | "react three fiber" | r3f* | babylon* | webgl* | "Web GL" | spline* |…"
click at [1071, 188] on span "Save" at bounding box center [1086, 194] width 32 height 22
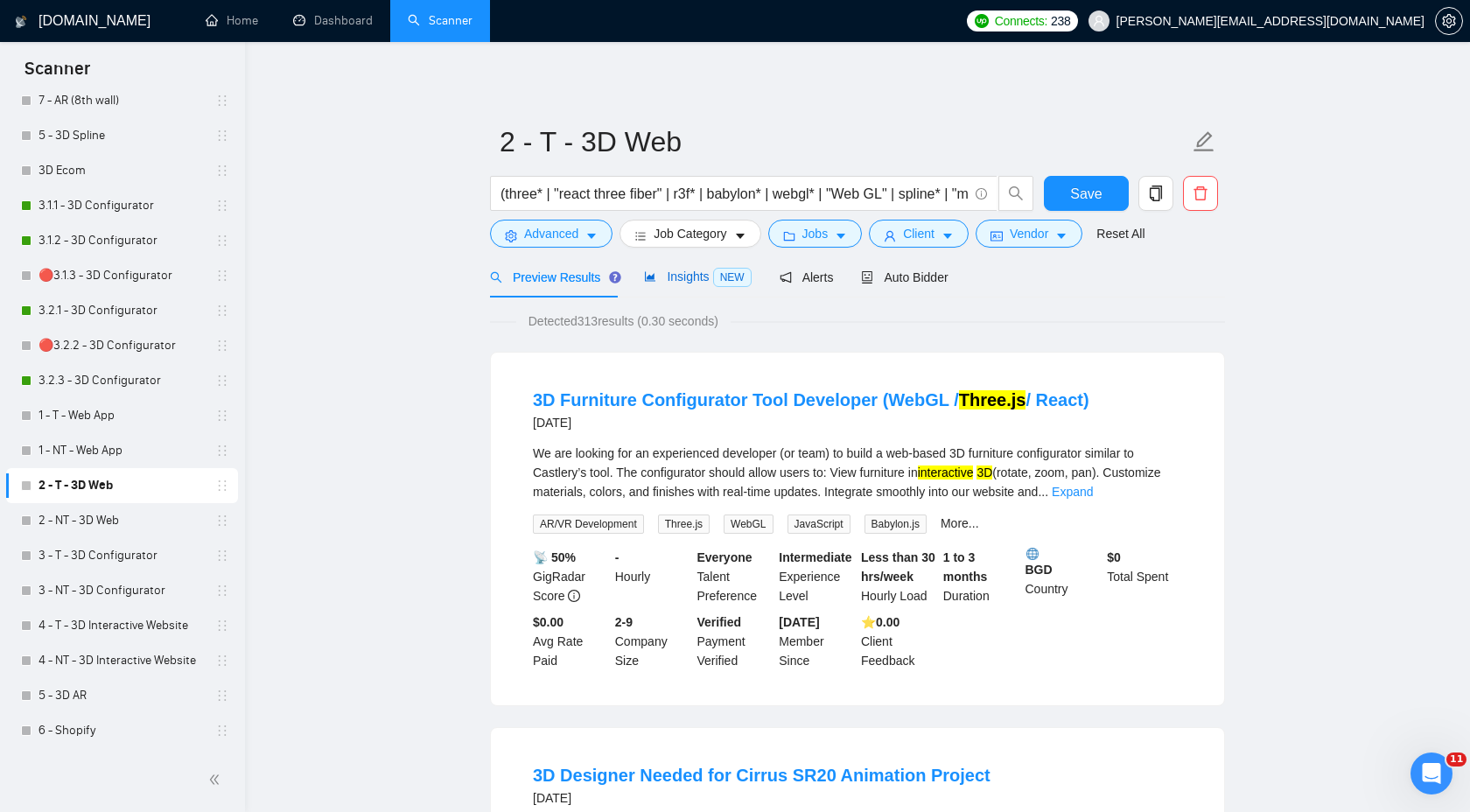
click at [699, 285] on div "Insights NEW" at bounding box center [697, 277] width 107 height 20
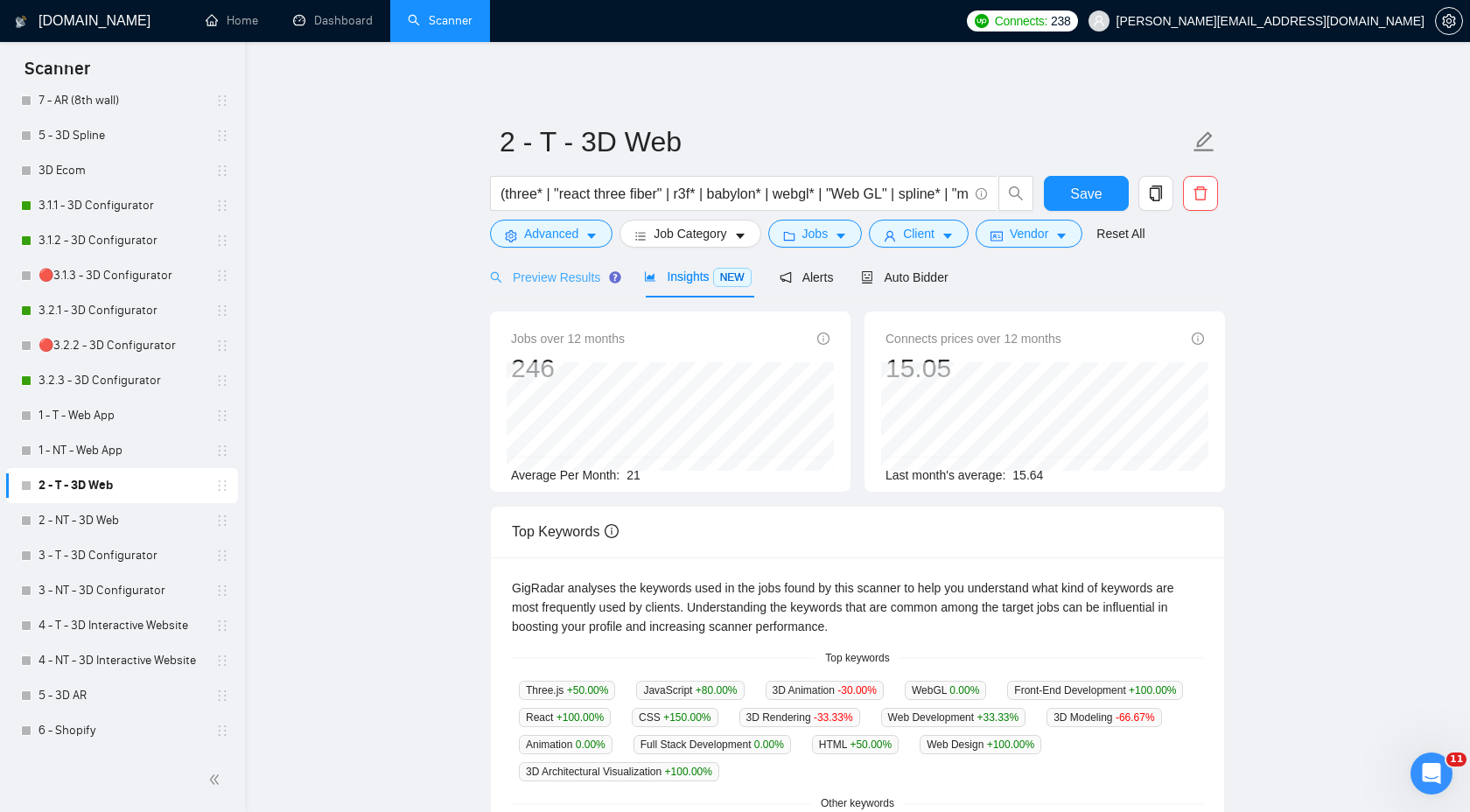
click at [578, 291] on div "Preview Results" at bounding box center [552, 276] width 126 height 41
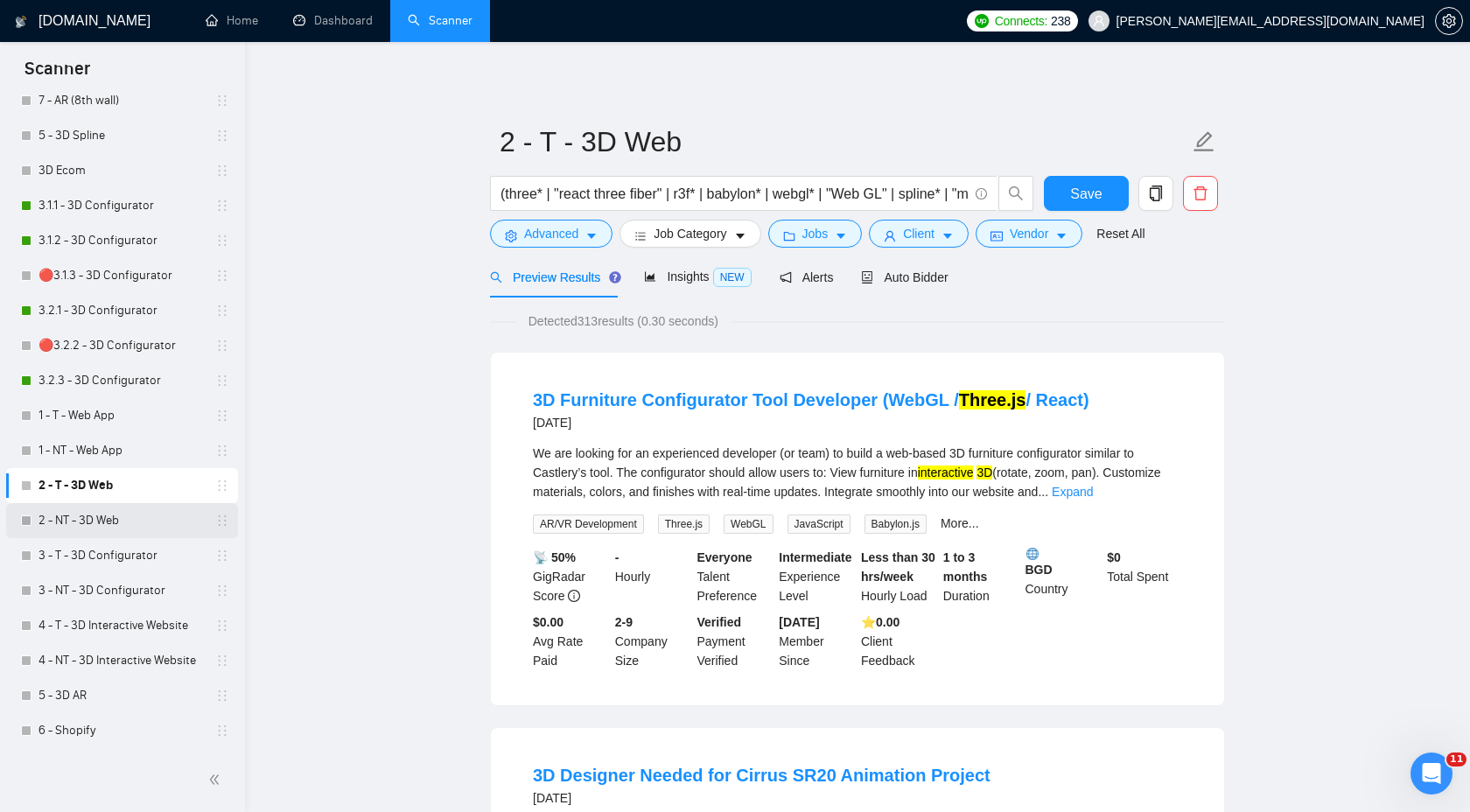
click at [159, 522] on link "2 - NT - 3D Web" at bounding box center [122, 521] width 167 height 35
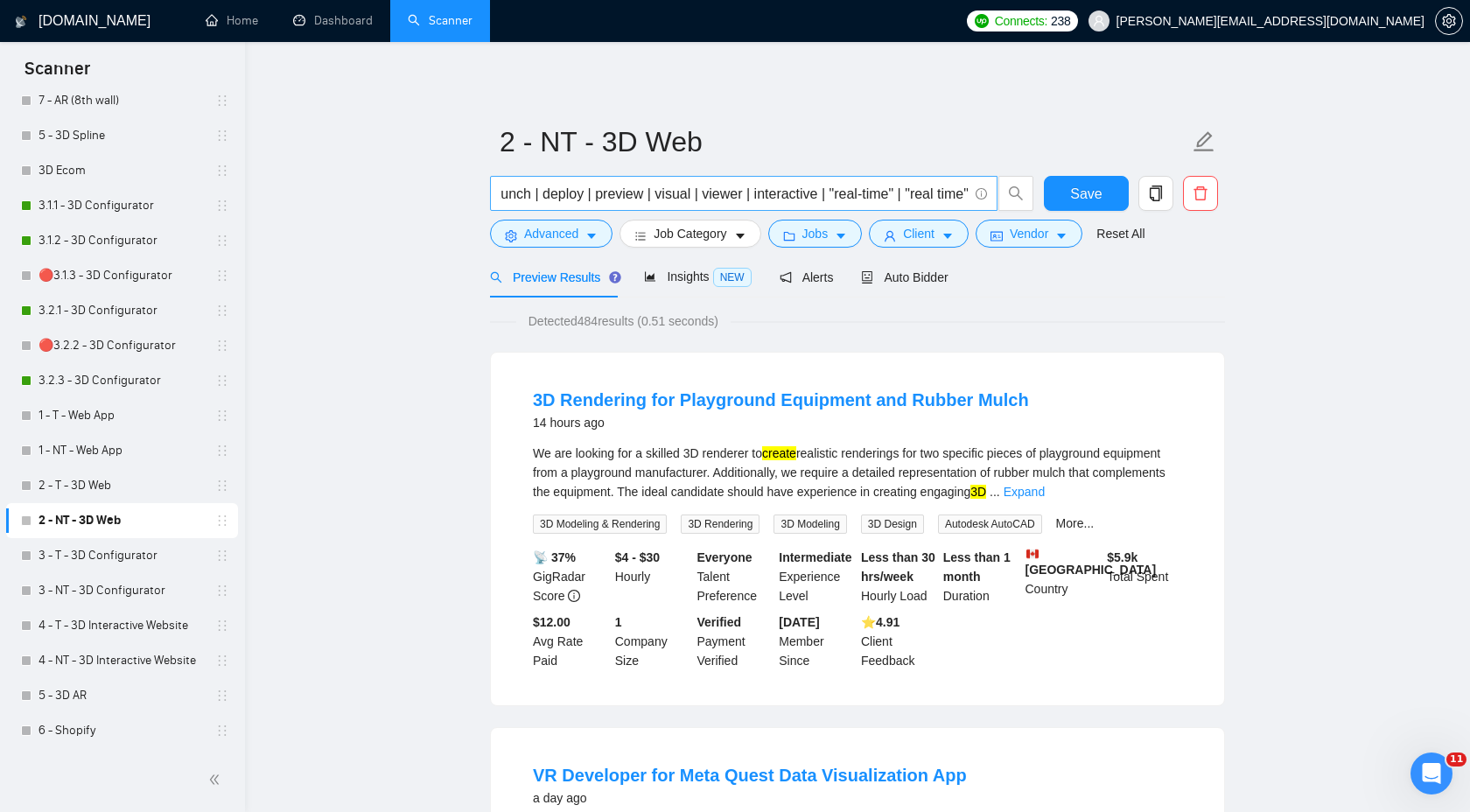
scroll to position [0, 2398]
click at [1045, 498] on link "Expand" at bounding box center [1023, 491] width 41 height 14
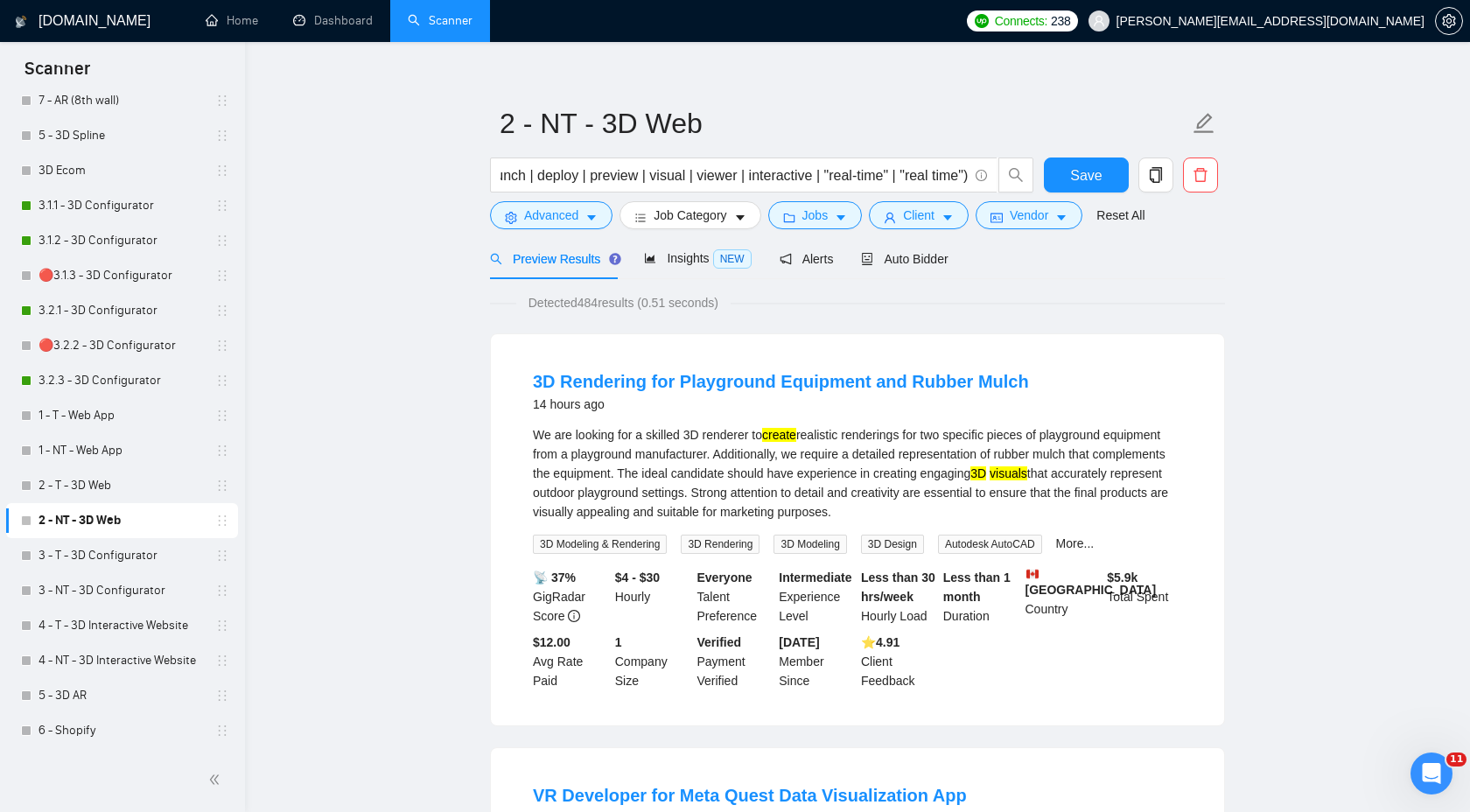
scroll to position [0, 0]
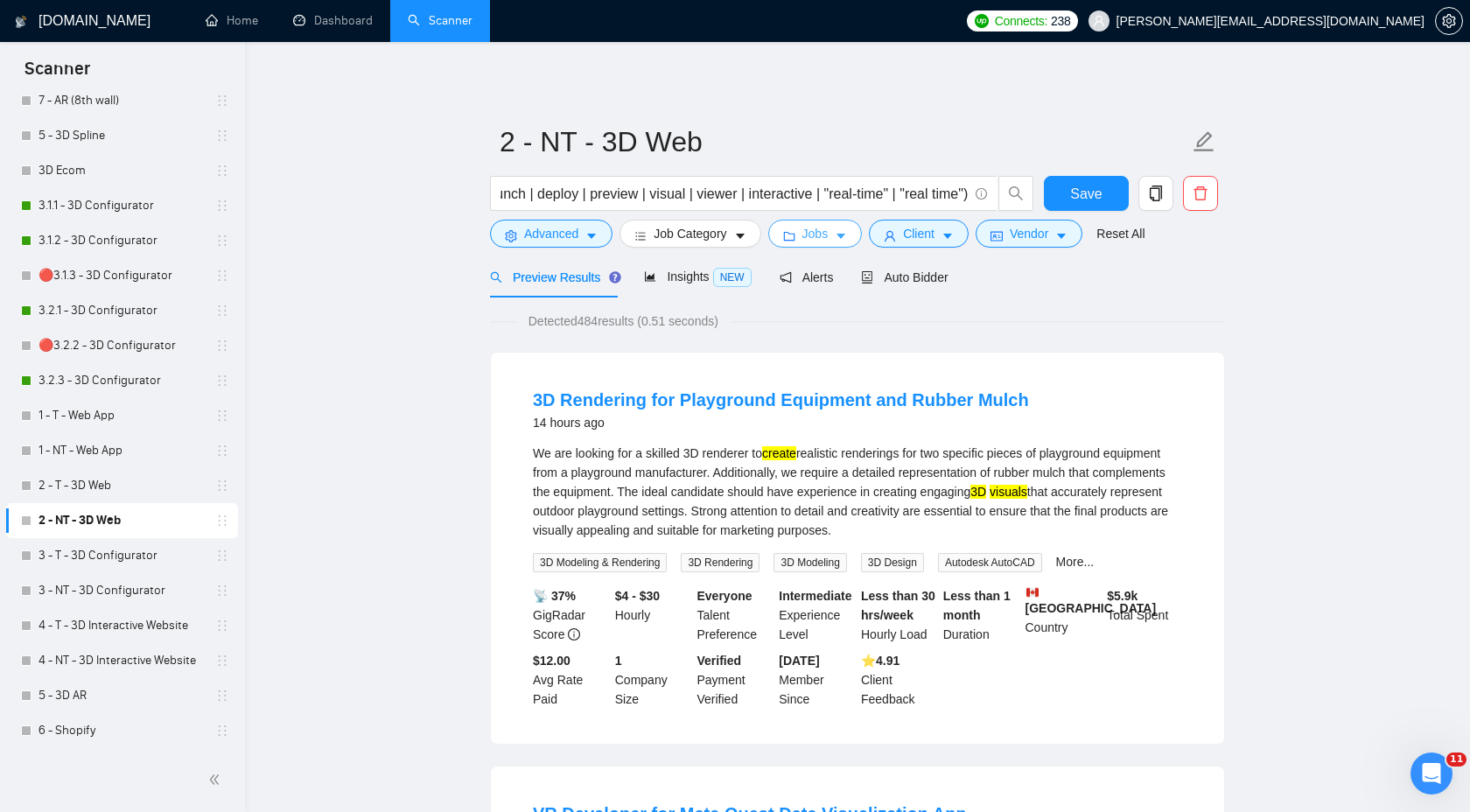
click at [836, 236] on button "Jobs" at bounding box center [815, 233] width 94 height 28
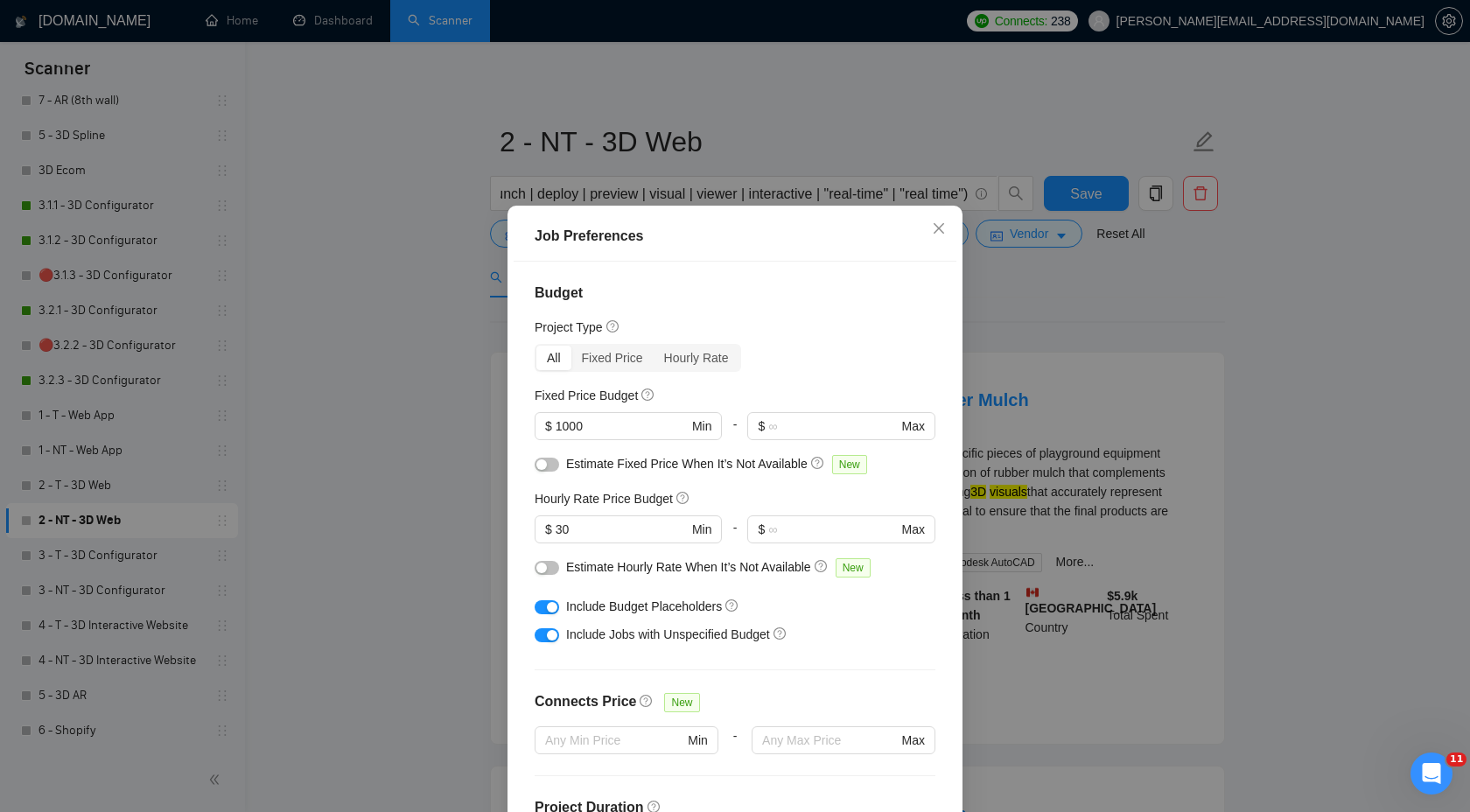
click at [1102, 333] on div "Job Preferences Budget Project Type All Fixed Price Hourly Rate Fixed Price Bud…" at bounding box center [735, 406] width 1470 height 812
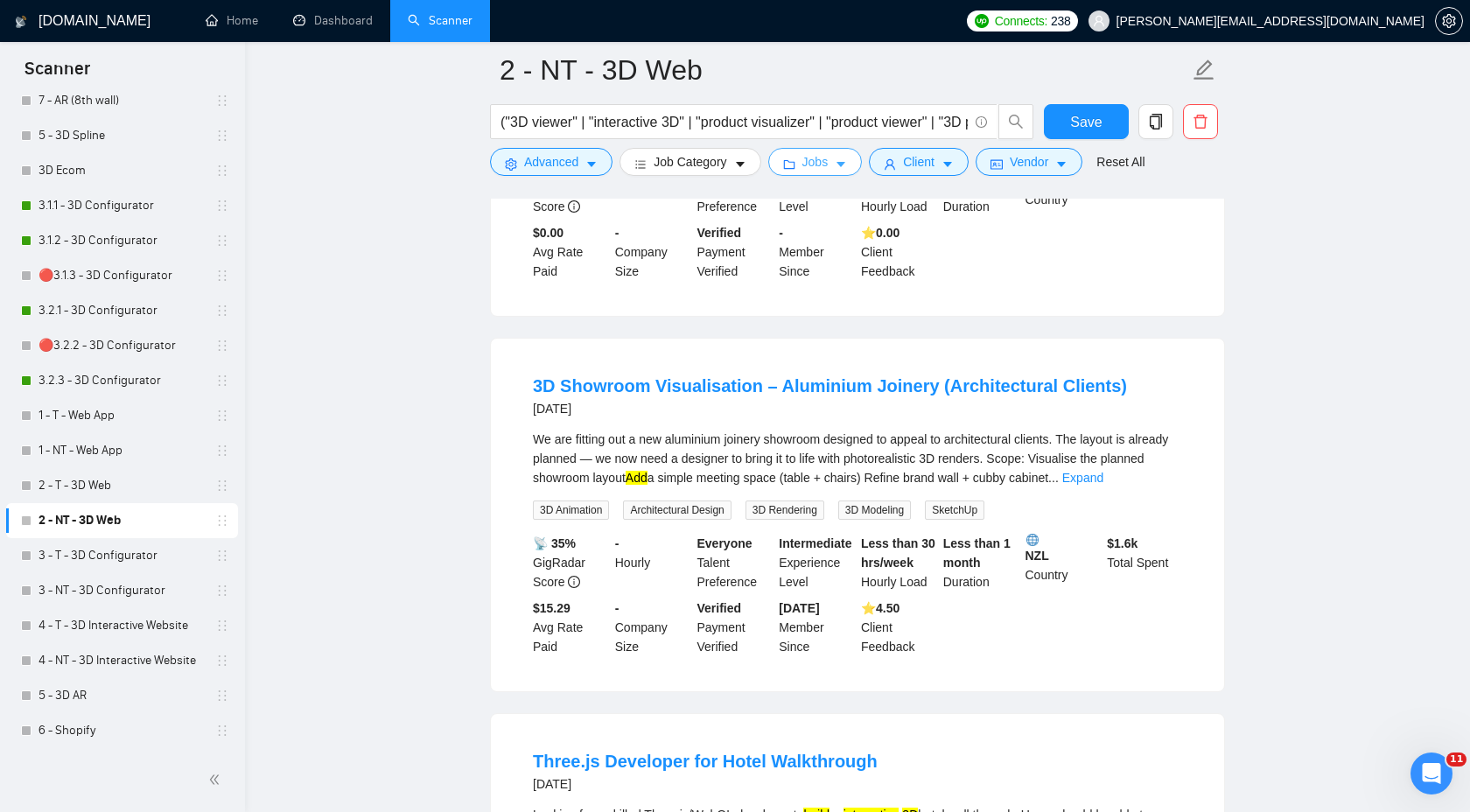
scroll to position [2015, 0]
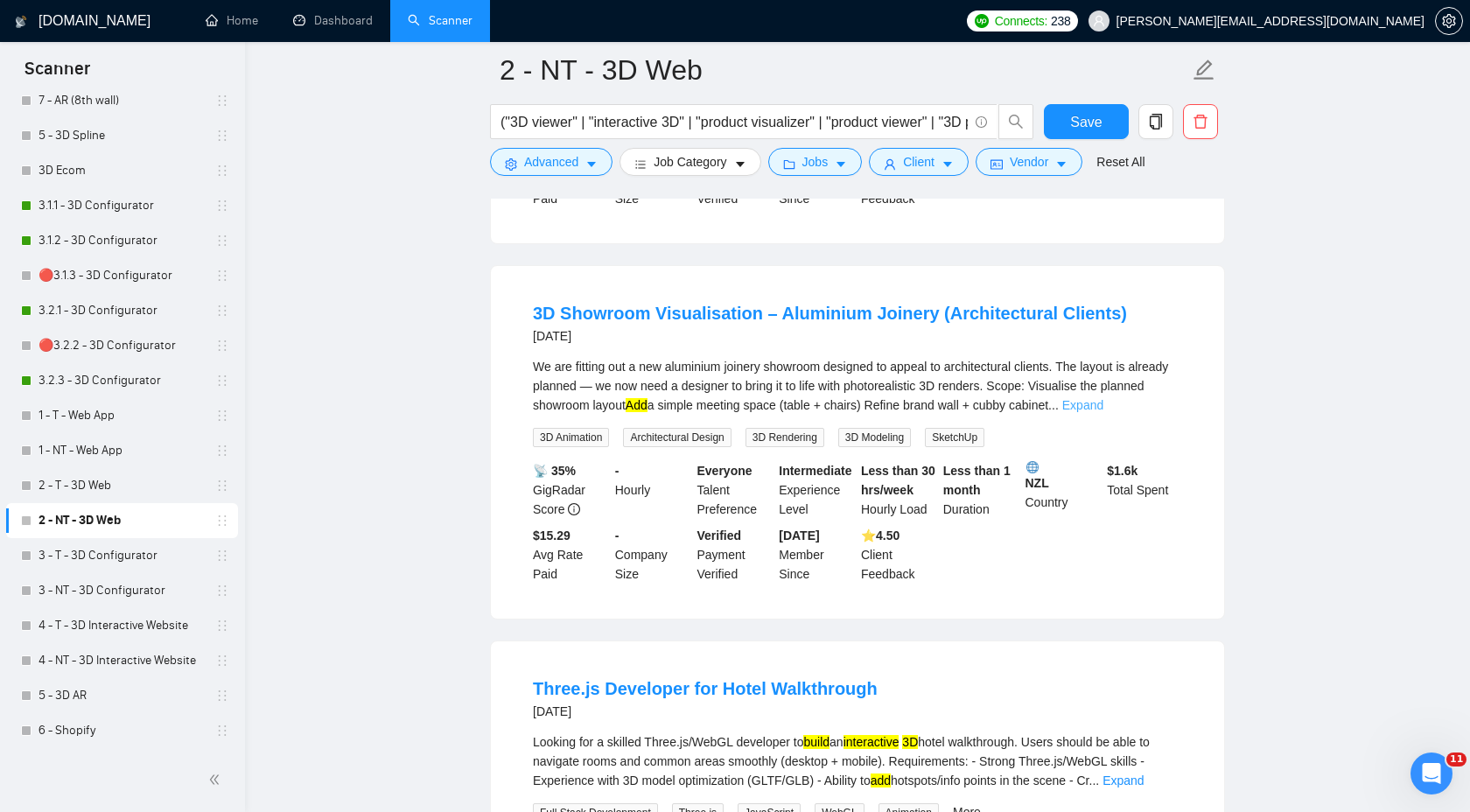
click at [1103, 412] on link "Expand" at bounding box center [1082, 405] width 41 height 14
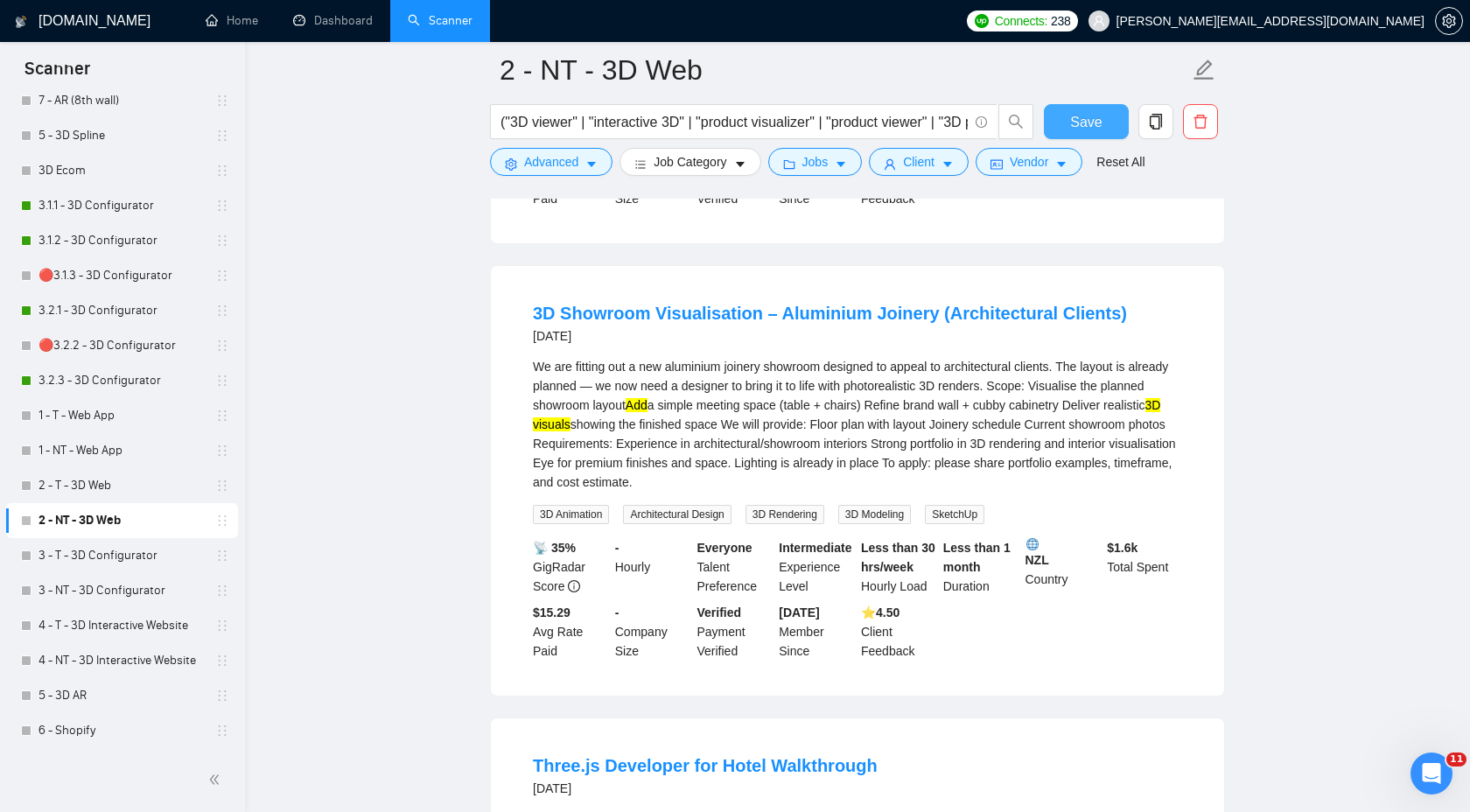
click at [1089, 117] on span "Save" at bounding box center [1086, 122] width 32 height 22
click at [129, 557] on link "3 - T - 3D Configurator" at bounding box center [122, 555] width 167 height 35
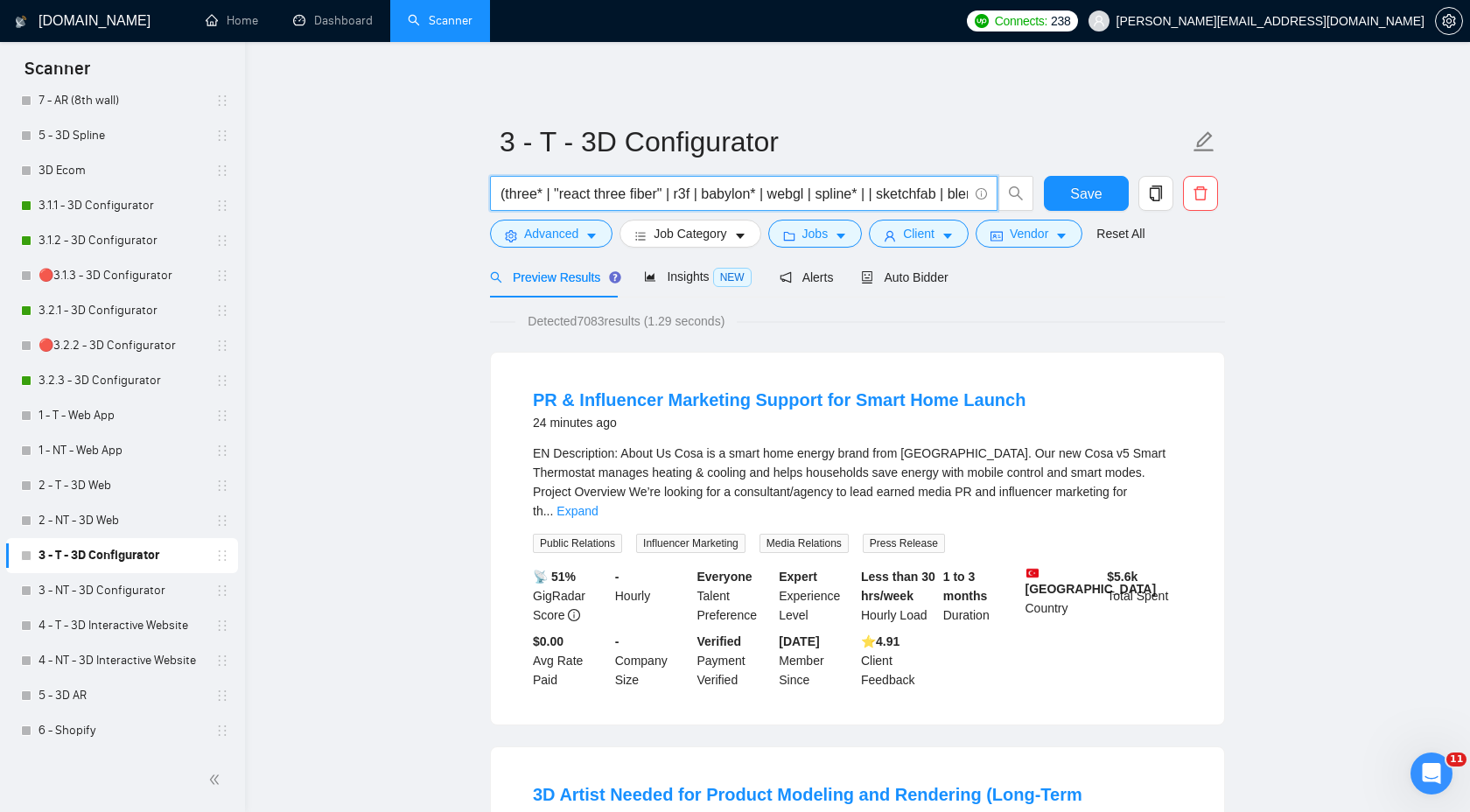
click at [696, 196] on input "(three* | "react three fiber" | r3f | babylon* | webgl | spline* | | sketchfab …" at bounding box center [735, 194] width 467 height 22
click at [815, 196] on input "(three* | "react three fiber" | r3f | babylon* | webgl | spline* | | sketchfab …" at bounding box center [735, 194] width 467 height 22
type input "(three* | "react three fiber" | r3f | babylon* | webgl* | "Web gl" | spline* | …"
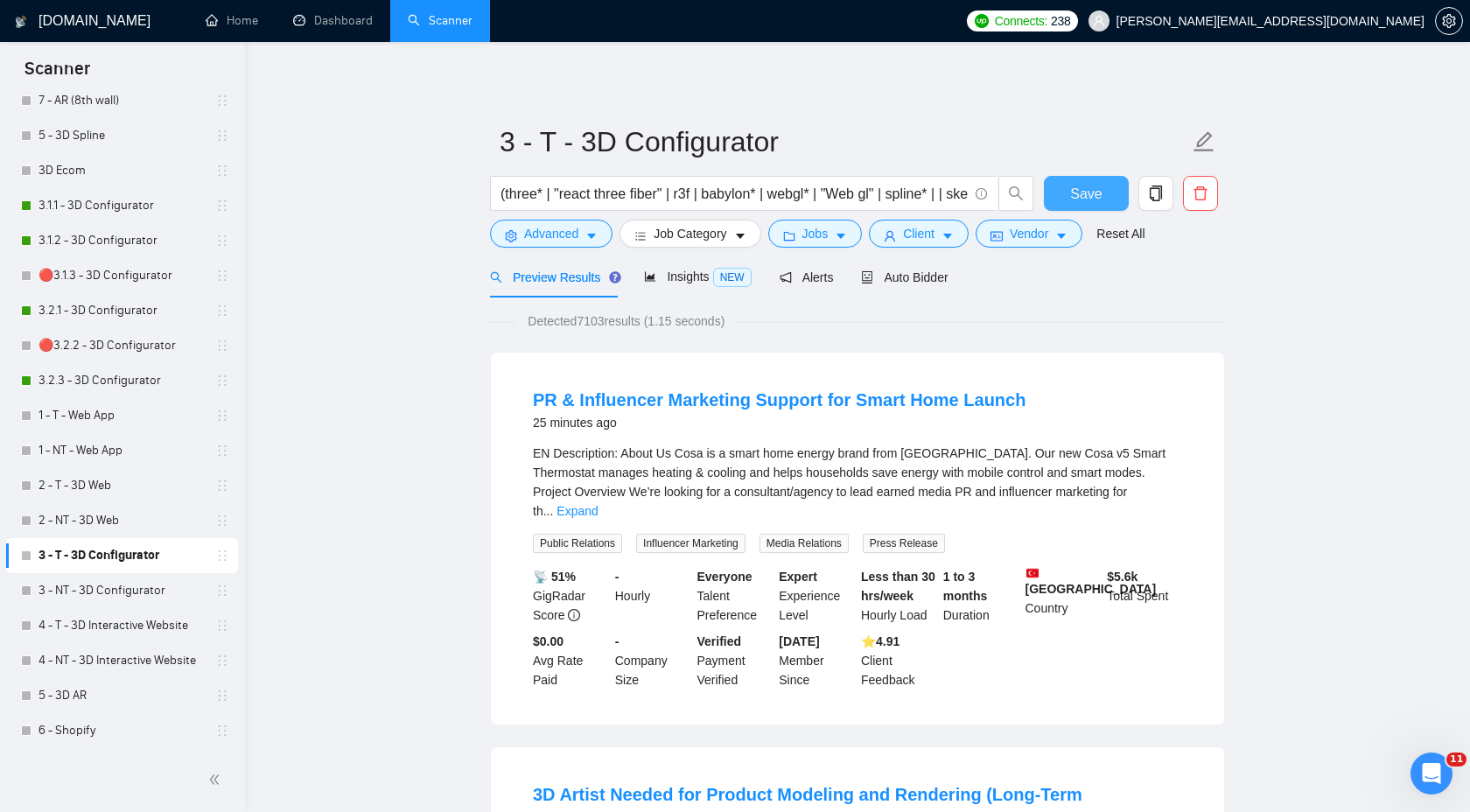
click at [1103, 187] on button "Save" at bounding box center [1087, 193] width 85 height 35
click at [813, 235] on span "Jobs" at bounding box center [815, 233] width 26 height 19
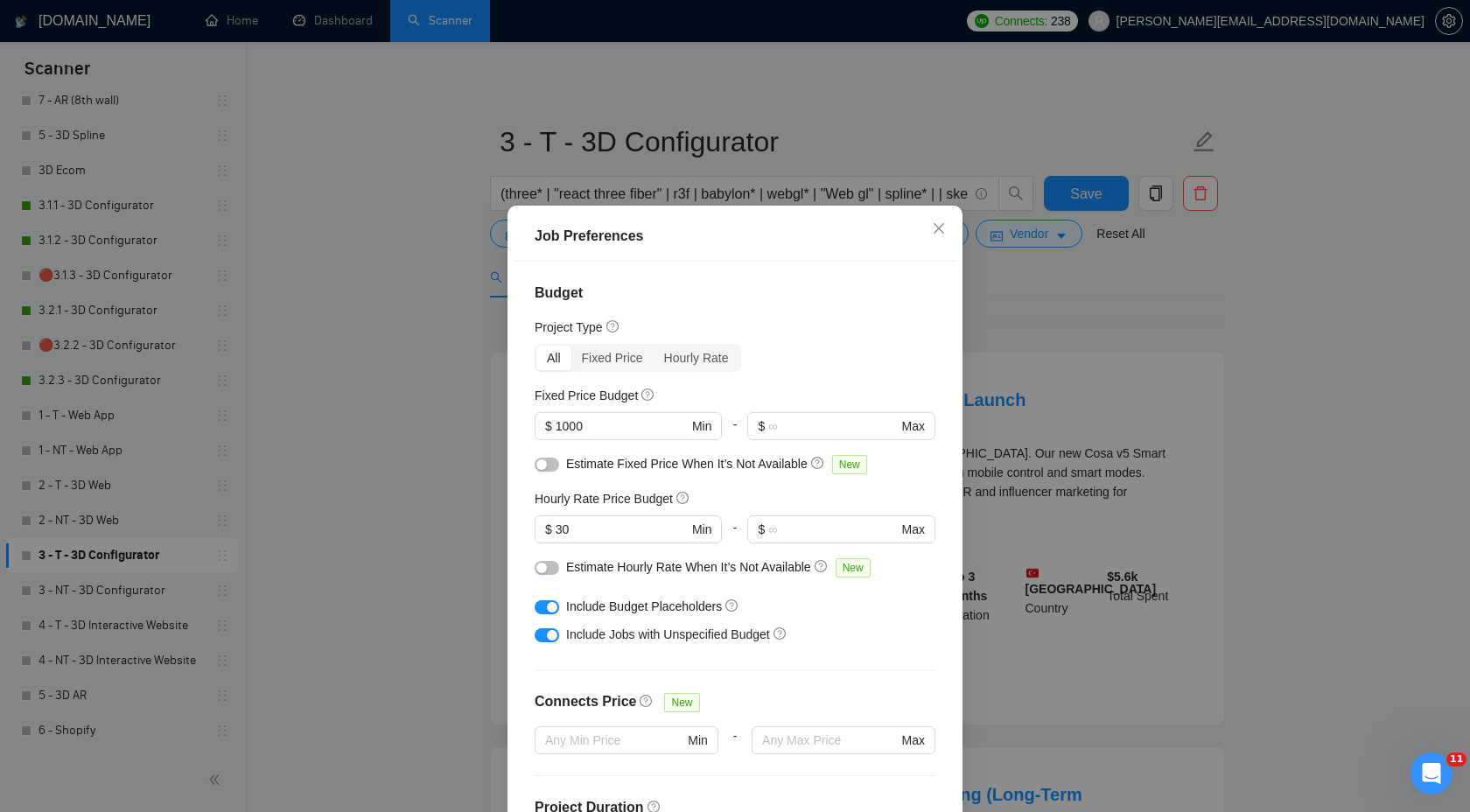
click at [1147, 278] on div "Job Preferences Budget Project Type All Fixed Price Hourly Rate Fixed Price Bud…" at bounding box center [735, 406] width 1470 height 812
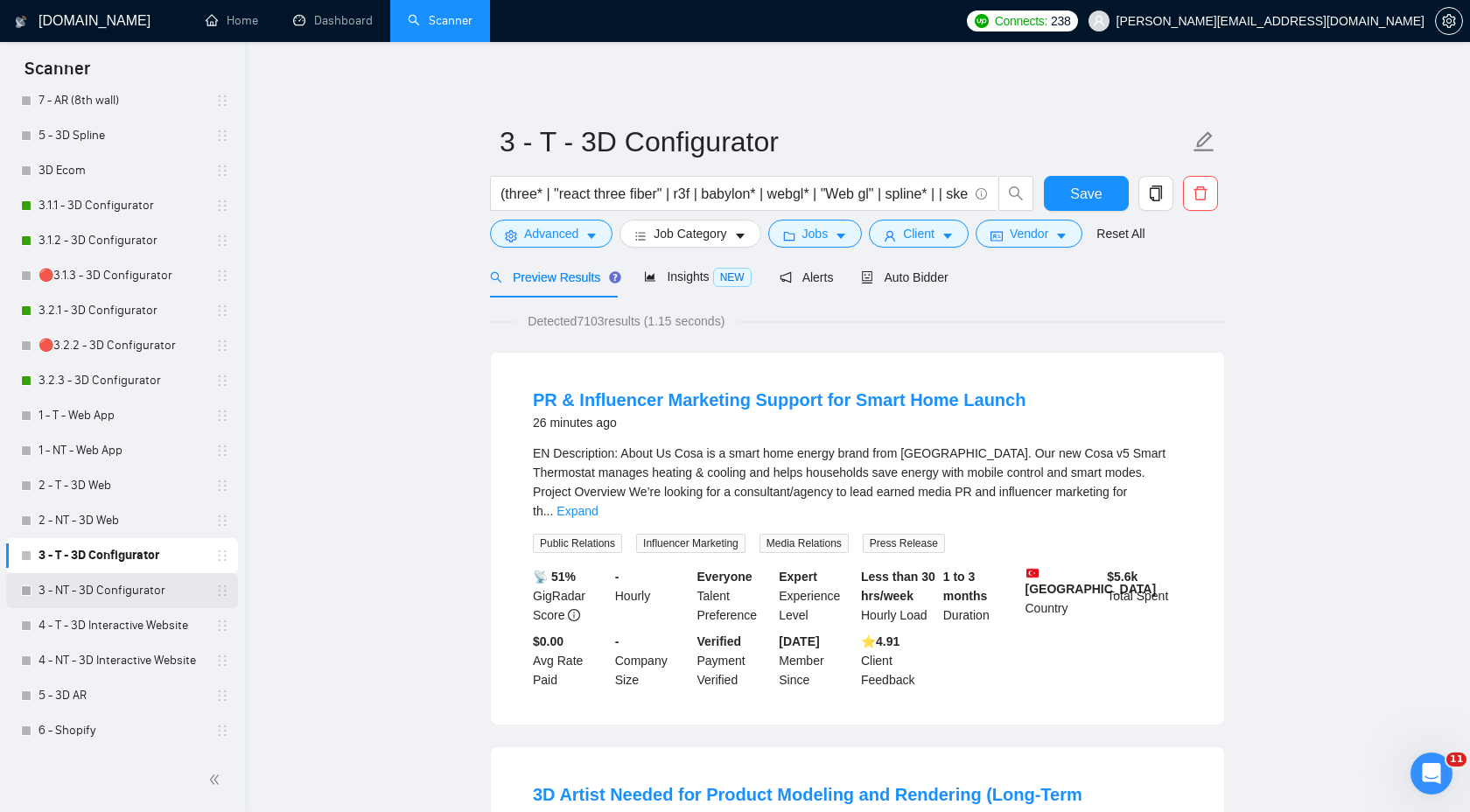
click at [98, 601] on link "3 - NT - 3D Configurator" at bounding box center [122, 590] width 167 height 35
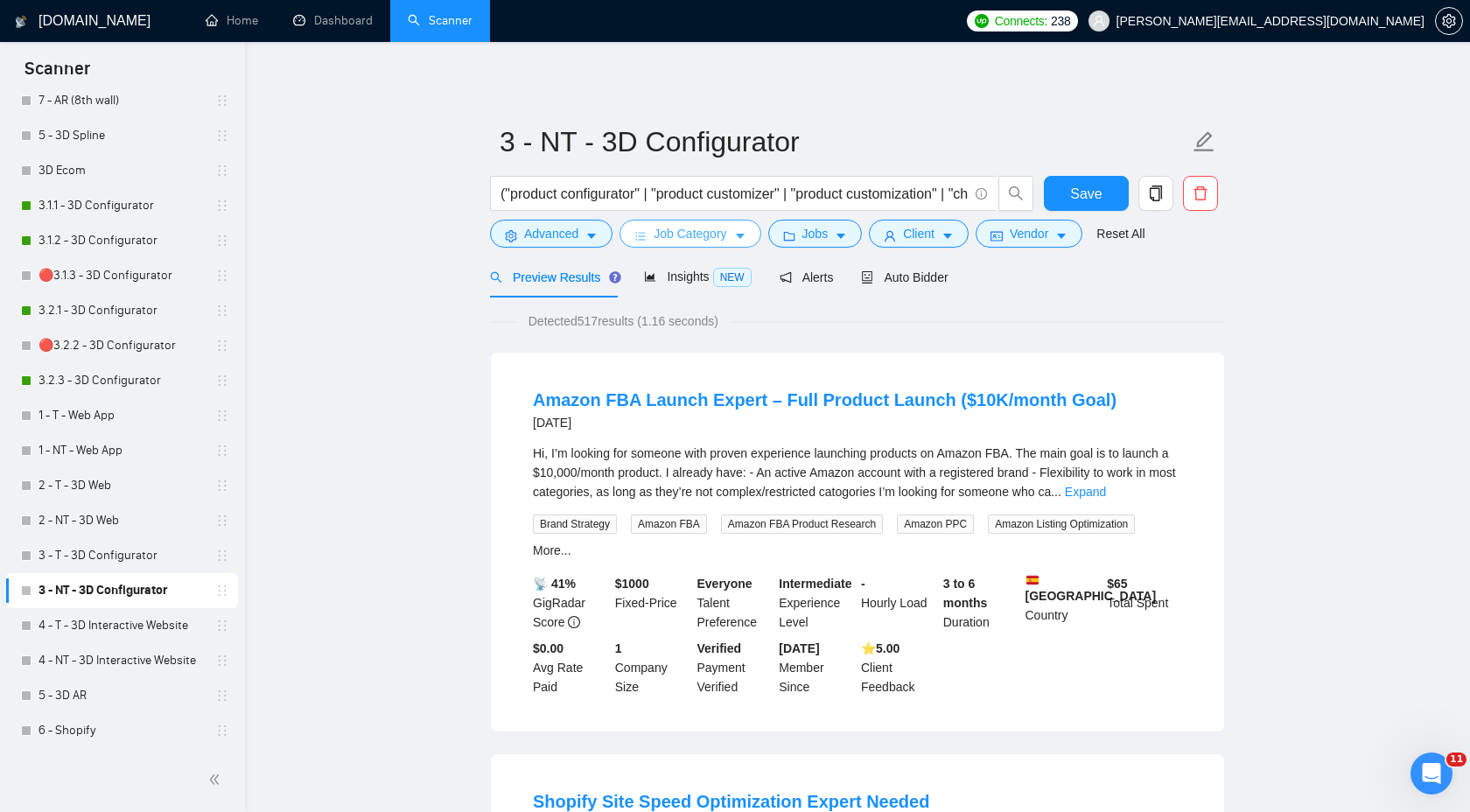
click at [738, 237] on icon "caret-down" at bounding box center [741, 236] width 13 height 13
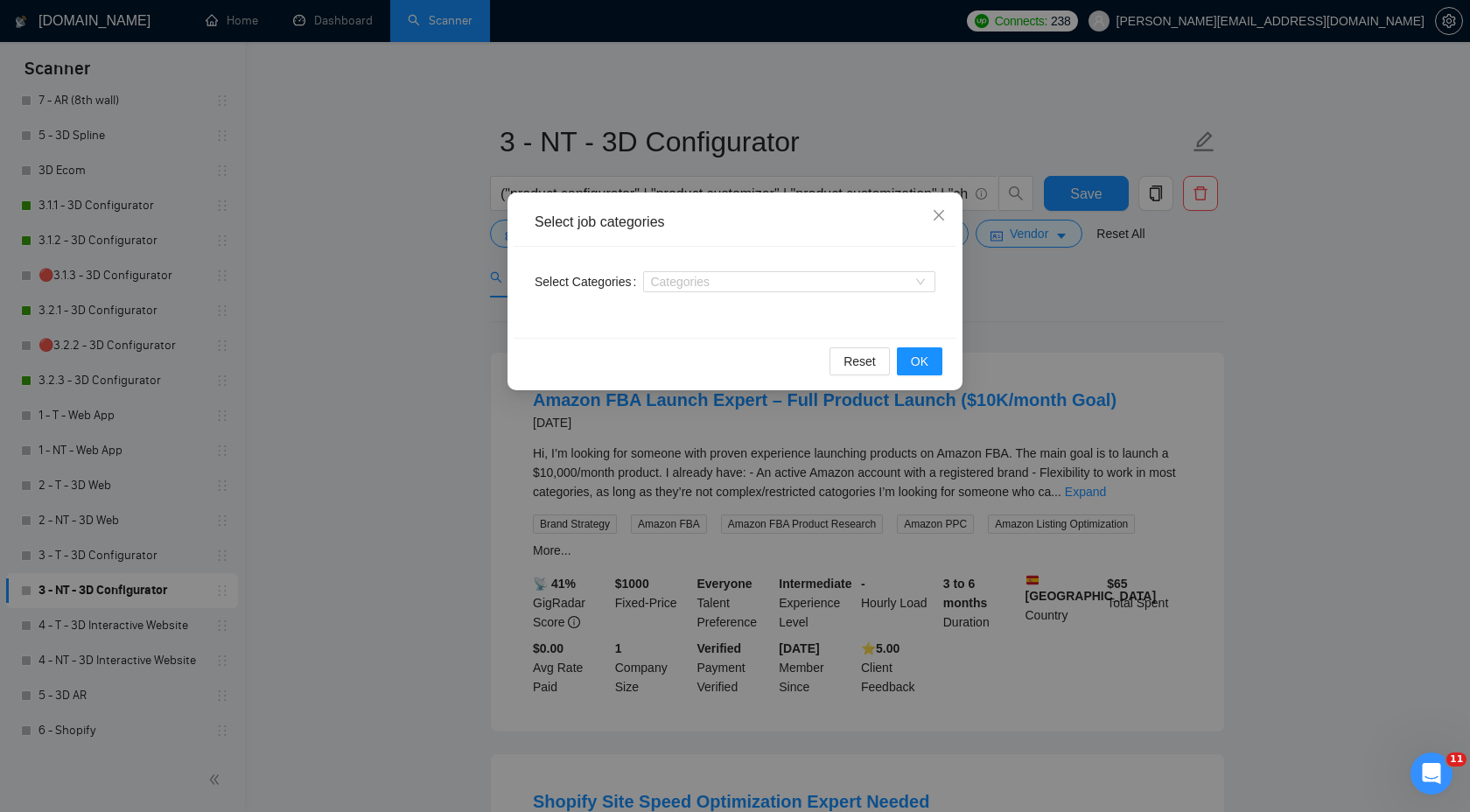
click at [1227, 292] on div "Select job categories Select Categories Categories Reset OK" at bounding box center [735, 406] width 1470 height 812
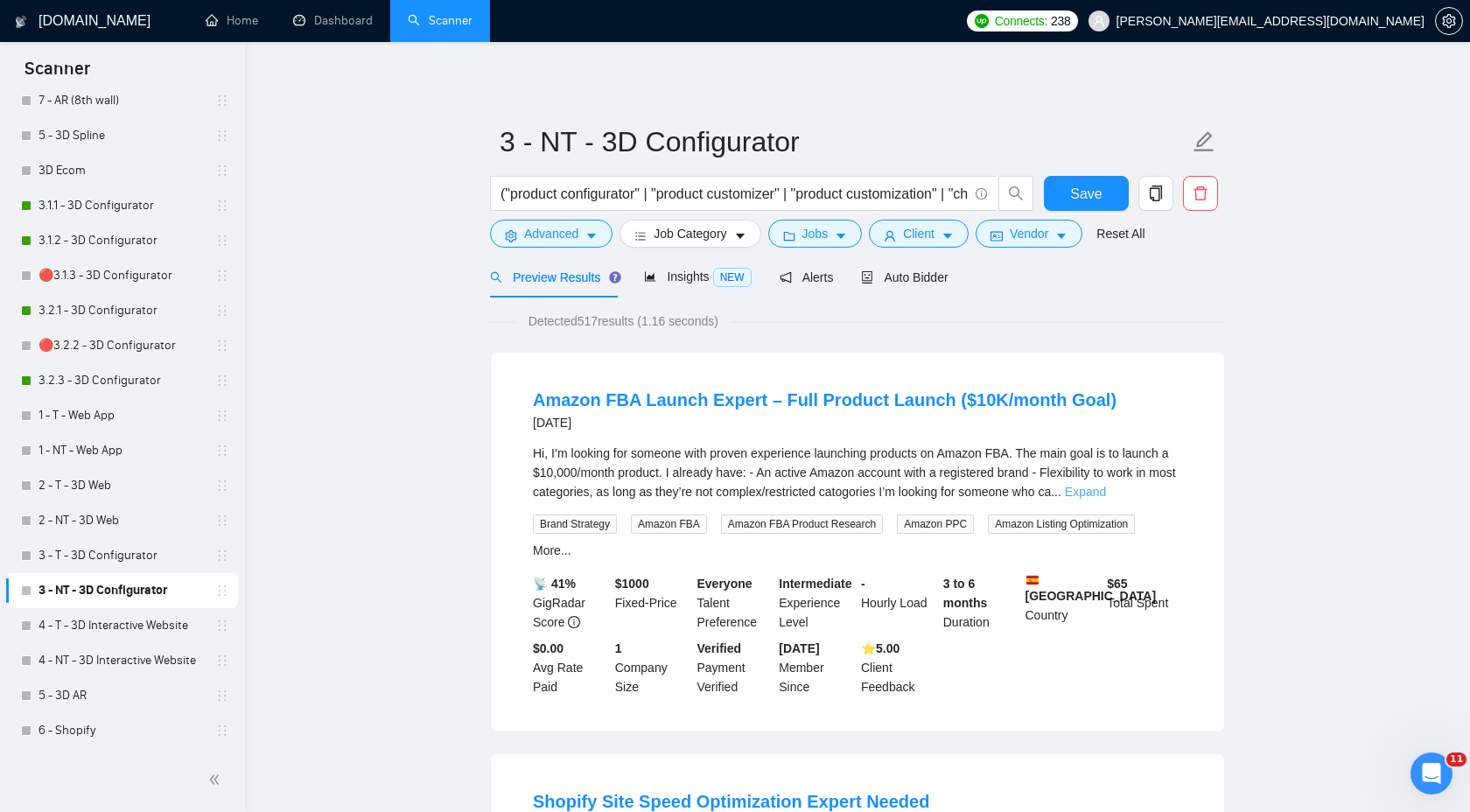
click at [1106, 492] on link "Expand" at bounding box center [1085, 491] width 41 height 14
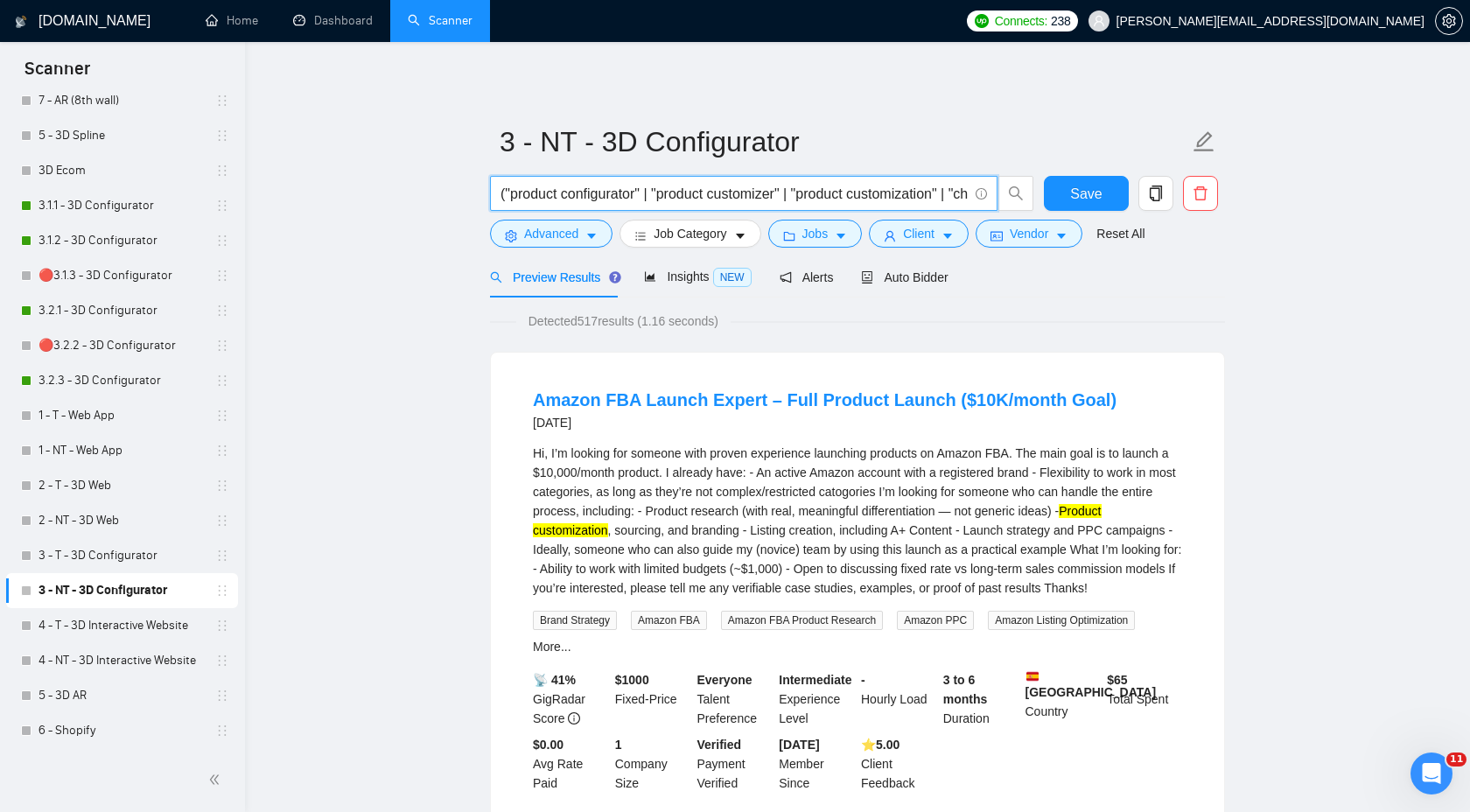
click at [502, 196] on input "("product configurator" | "product customizer" | "product customization" | "cho…" at bounding box center [735, 194] width 467 height 22
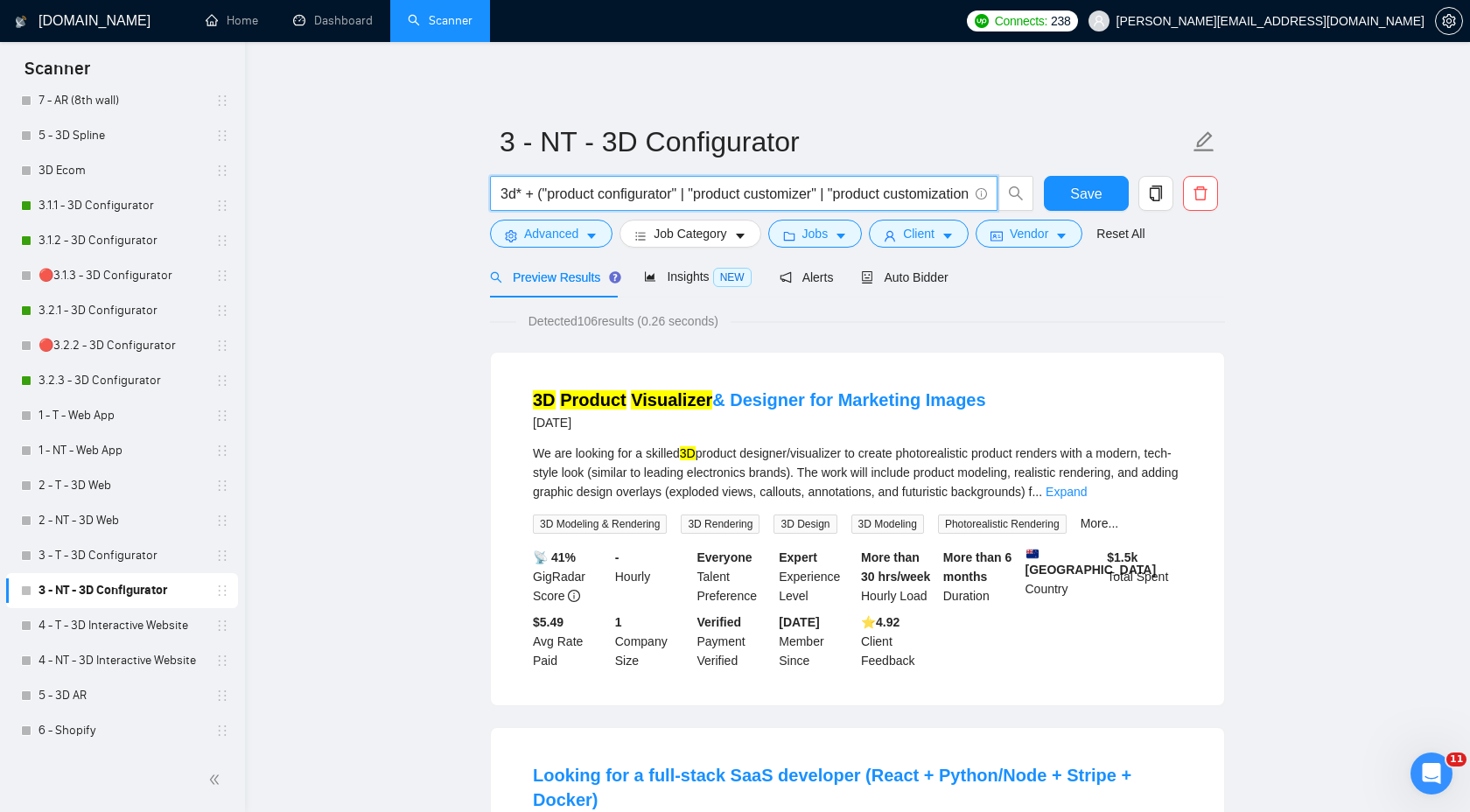
drag, startPoint x: 538, startPoint y: 195, endPoint x: 437, endPoint y: 195, distance: 101.0
type input "("product configurator" | "product customizer" | "product customization" | "cho…"
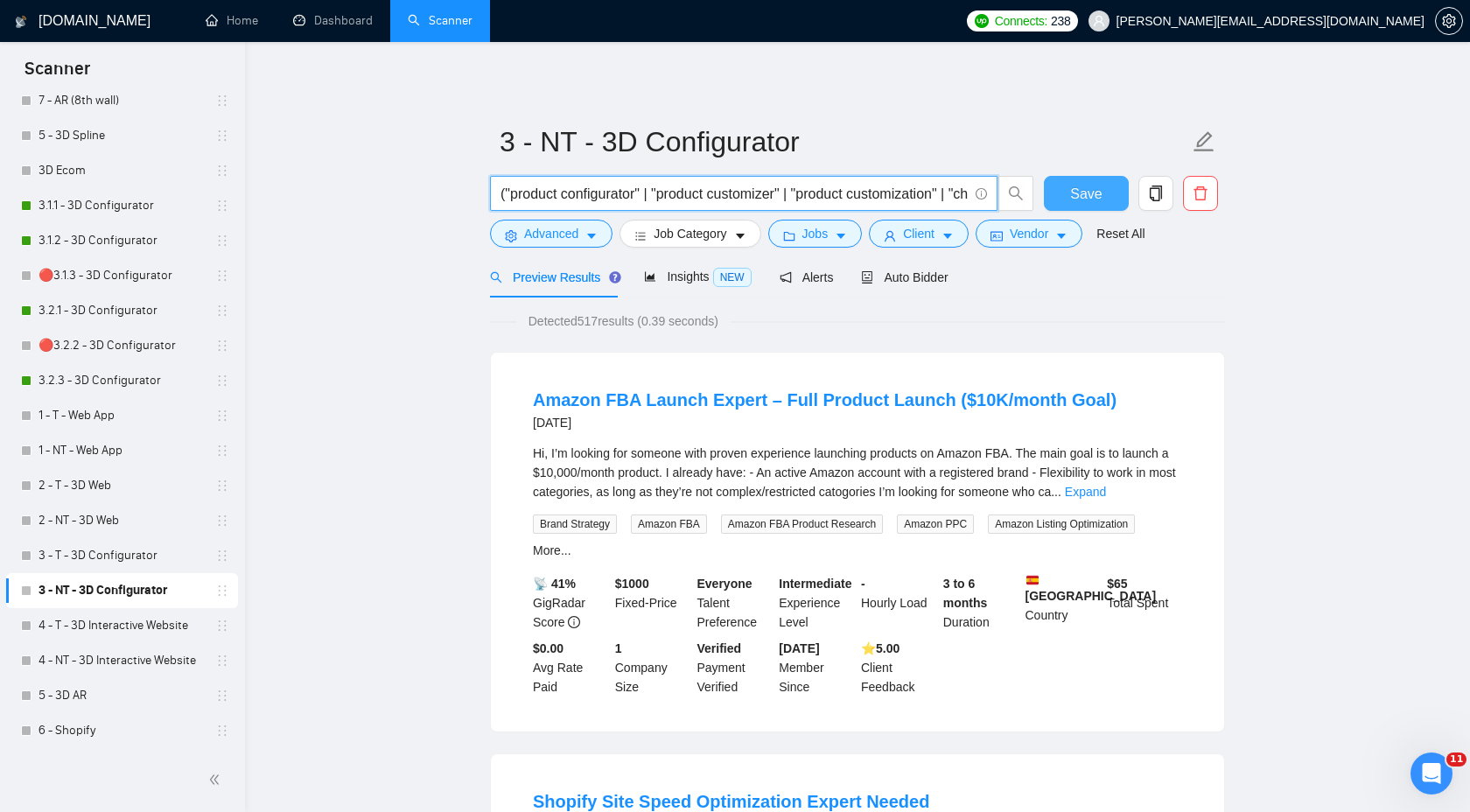
click at [1100, 185] on span "Save" at bounding box center [1086, 194] width 32 height 22
click at [1081, 185] on span "Save" at bounding box center [1086, 194] width 32 height 22
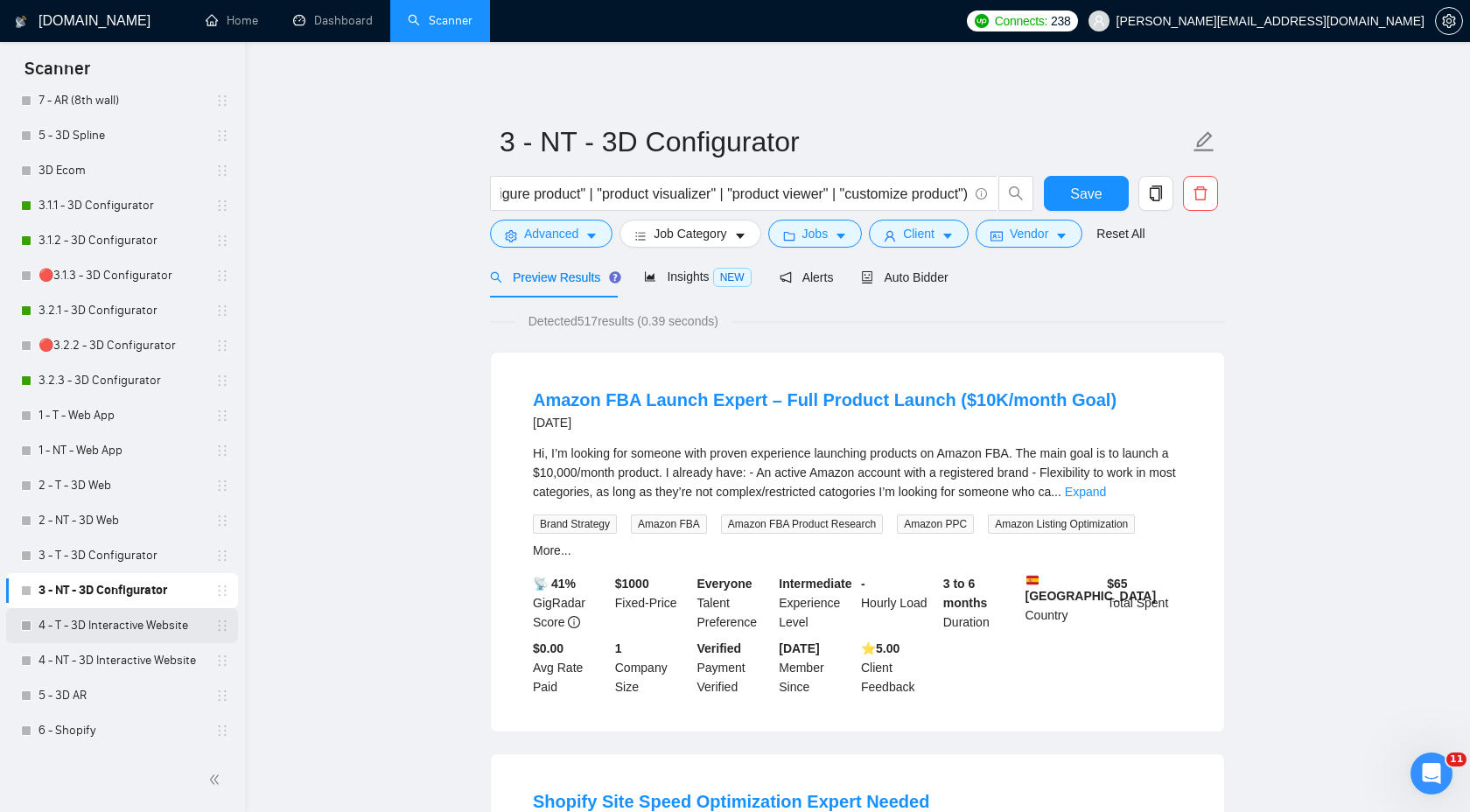
click at [82, 629] on link "4 - T - 3D Interactive Website" at bounding box center [122, 625] width 167 height 35
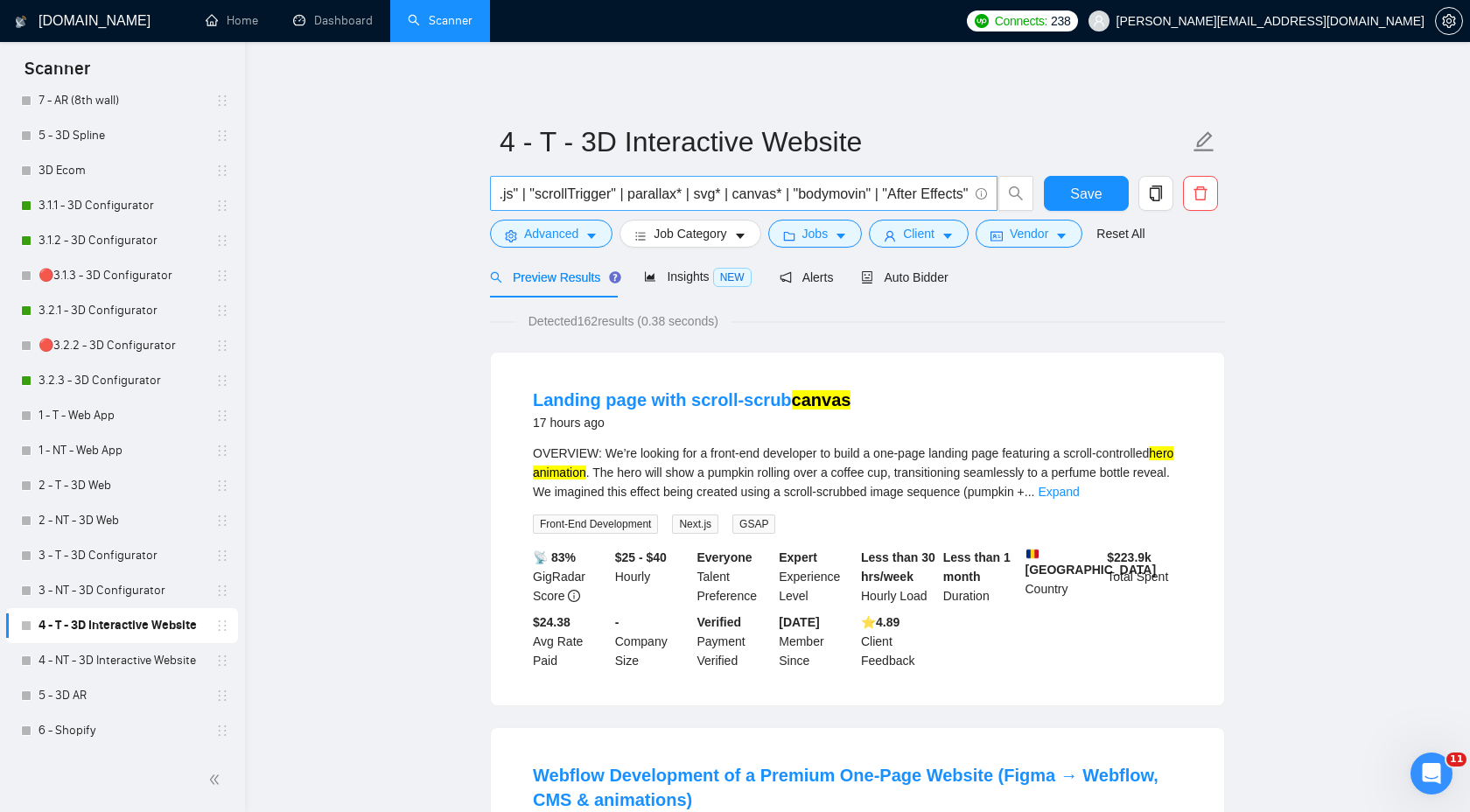
scroll to position [0, 561]
click at [742, 194] on input "(three* | "react three fiber" | r3f | webgl | gsap* | [PERSON_NAME]* | "anime.j…" at bounding box center [735, 194] width 467 height 22
click at [1094, 185] on span "Save" at bounding box center [1086, 194] width 32 height 22
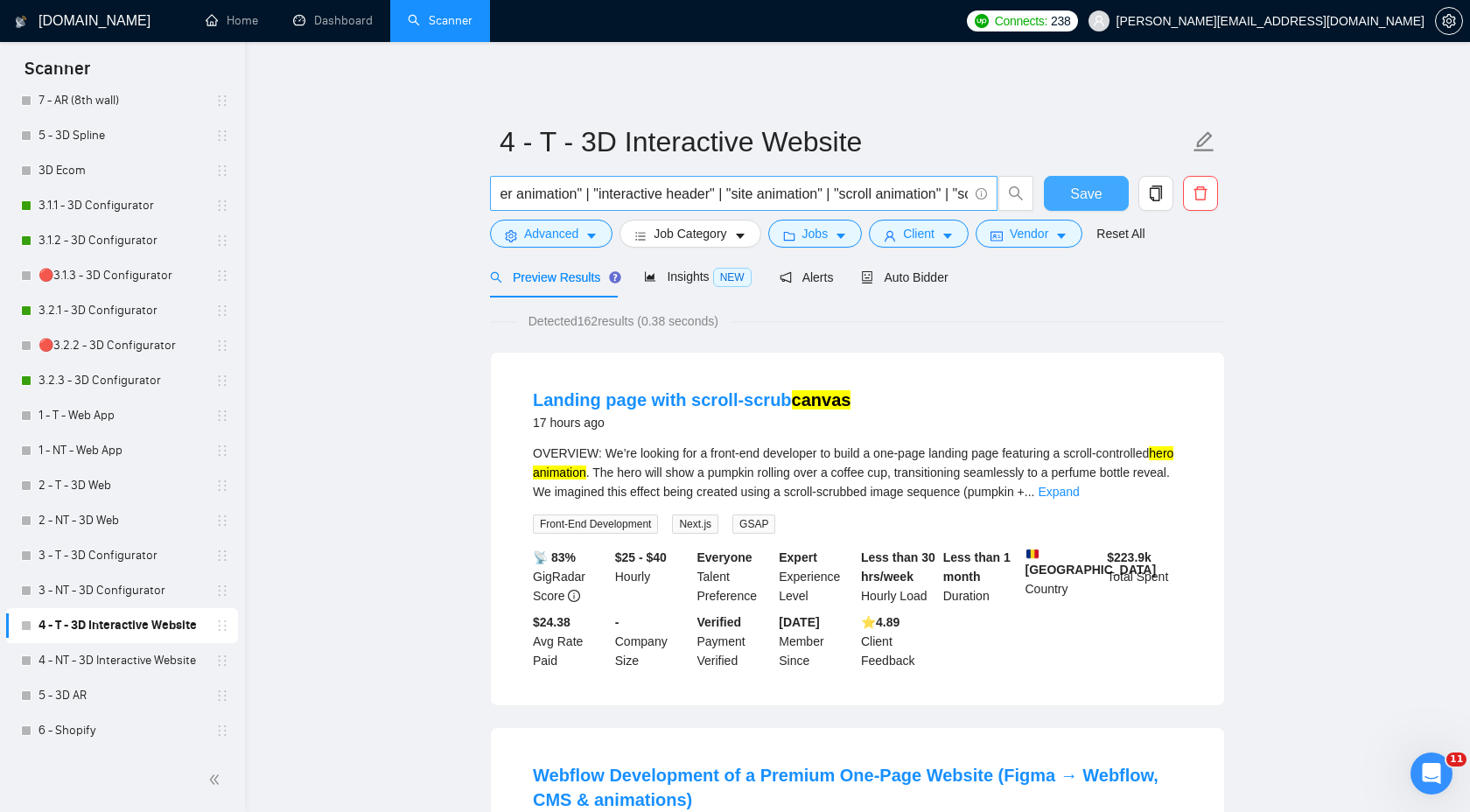
scroll to position [0, 1264]
click at [145, 652] on link "4 - NT - 3D Interactive Website" at bounding box center [122, 660] width 167 height 35
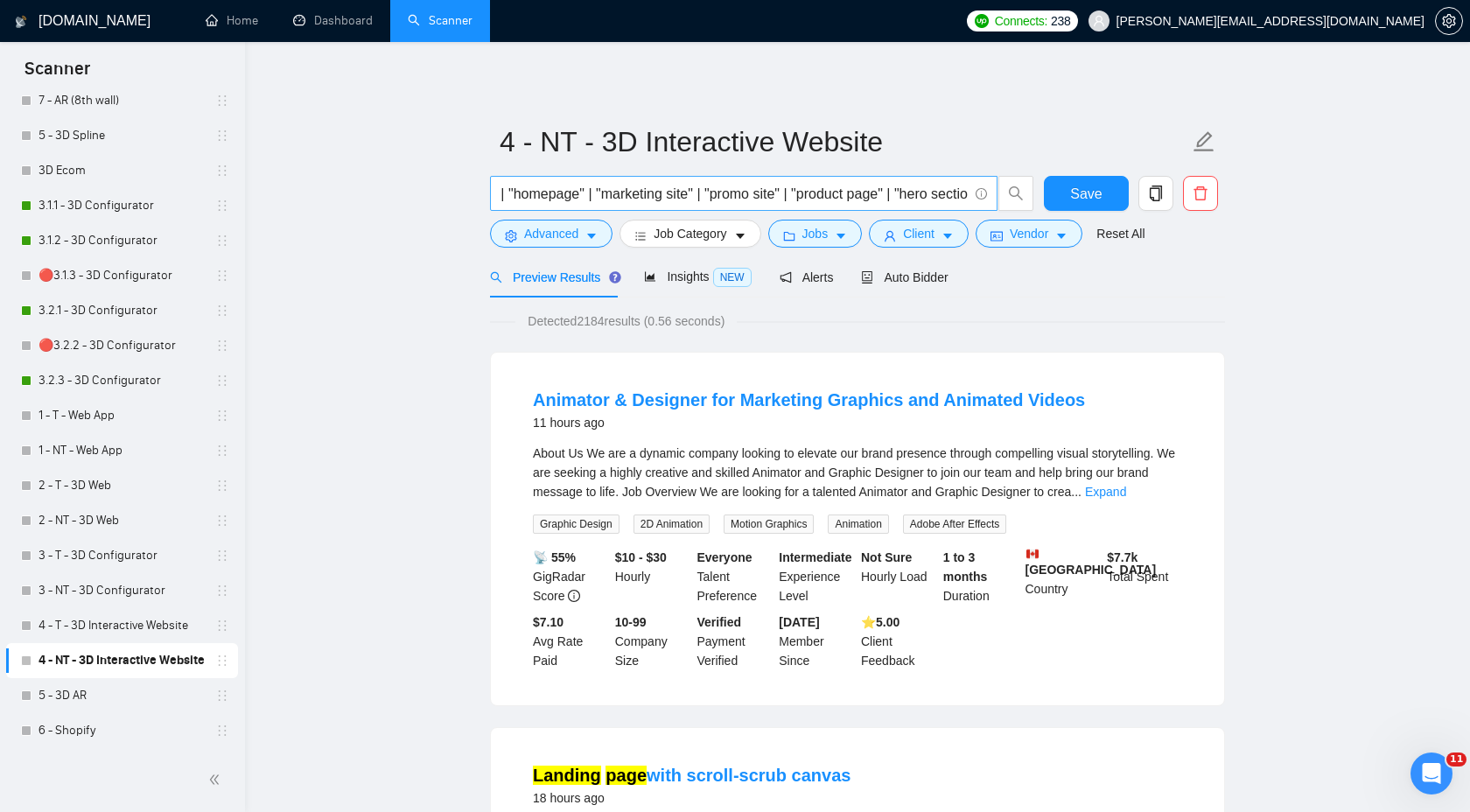
scroll to position [0, 2724]
click at [130, 624] on link "4 - T - 3D Interactive Website" at bounding box center [122, 625] width 167 height 35
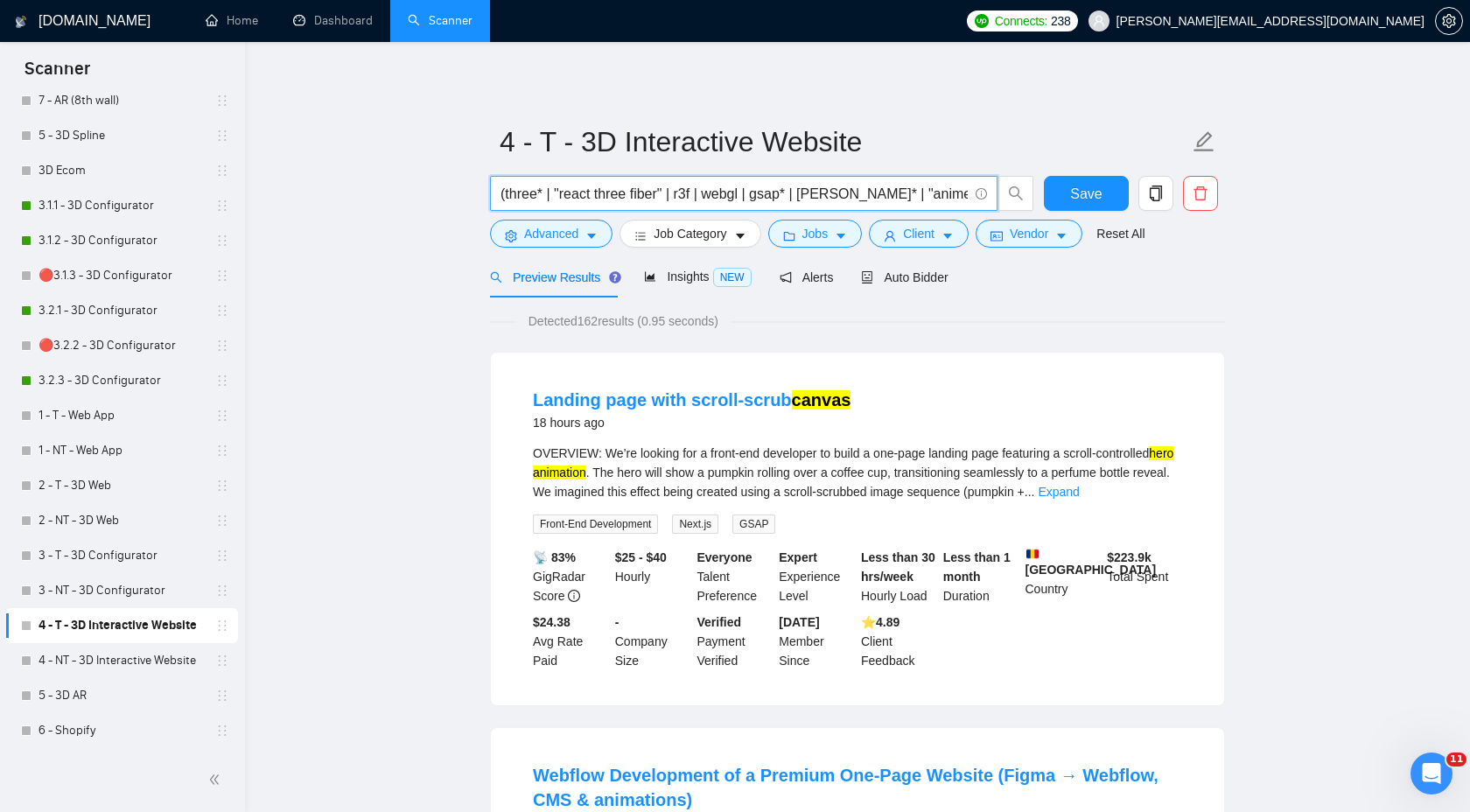
drag, startPoint x: 852, startPoint y: 196, endPoint x: 504, endPoint y: 198, distance: 348.0
click at [504, 198] on input "(three* | "react three fiber" | r3f | webgl | gsap* | [PERSON_NAME]* | "anime.j…" at bounding box center [735, 194] width 467 height 22
drag, startPoint x: 621, startPoint y: 195, endPoint x: 953, endPoint y: 196, distance: 332.0
click at [954, 196] on input "("anime.js" | "animate.js" | "scrollTrigger" | parallax* | svg* | canvas* | "bo…" at bounding box center [735, 194] width 467 height 22
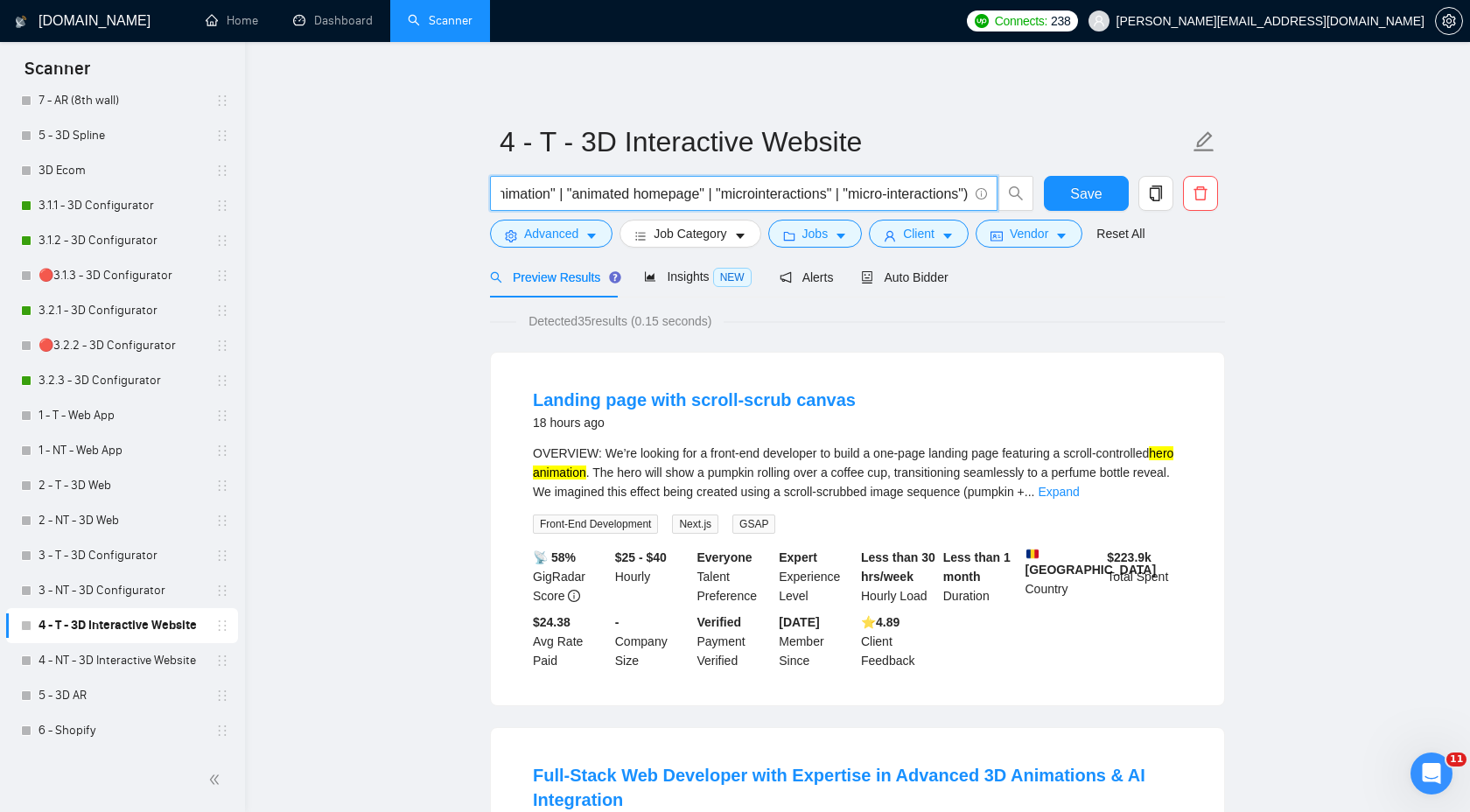
scroll to position [0, 1215]
drag, startPoint x: 635, startPoint y: 196, endPoint x: 966, endPoint y: 191, distance: 331.0
click at [966, 191] on input "("anime.js" | "animate.js" | "scrollTrigger" | parallax + ("hero animation" | "…" at bounding box center [735, 194] width 467 height 22
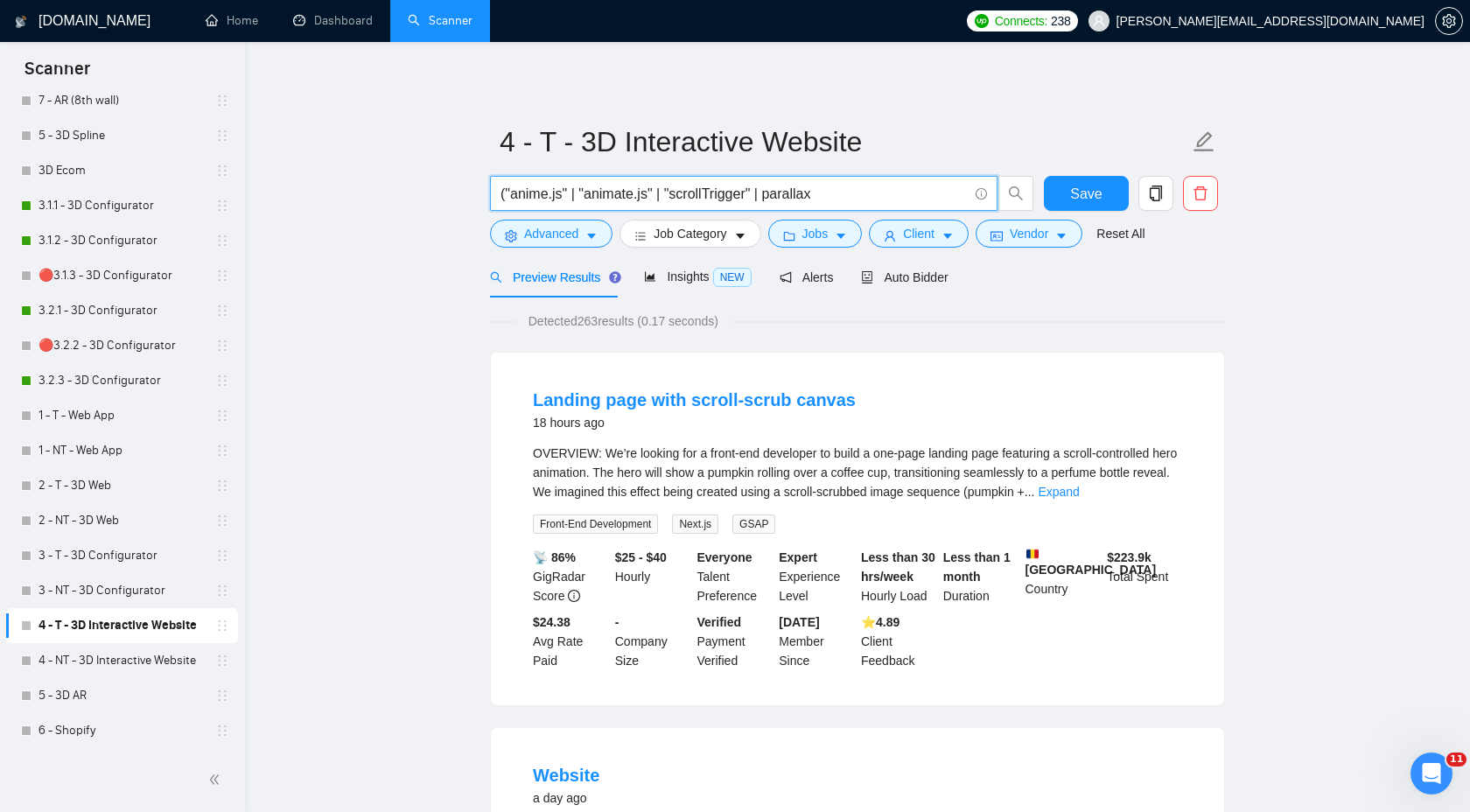
drag, startPoint x: 504, startPoint y: 196, endPoint x: 492, endPoint y: 196, distance: 12.0
click at [492, 196] on span "("anime.js" | "animate.js" | "scrollTrigger" | parallax" at bounding box center [744, 193] width 507 height 35
click at [1079, 490] on link "Expand" at bounding box center [1058, 491] width 41 height 14
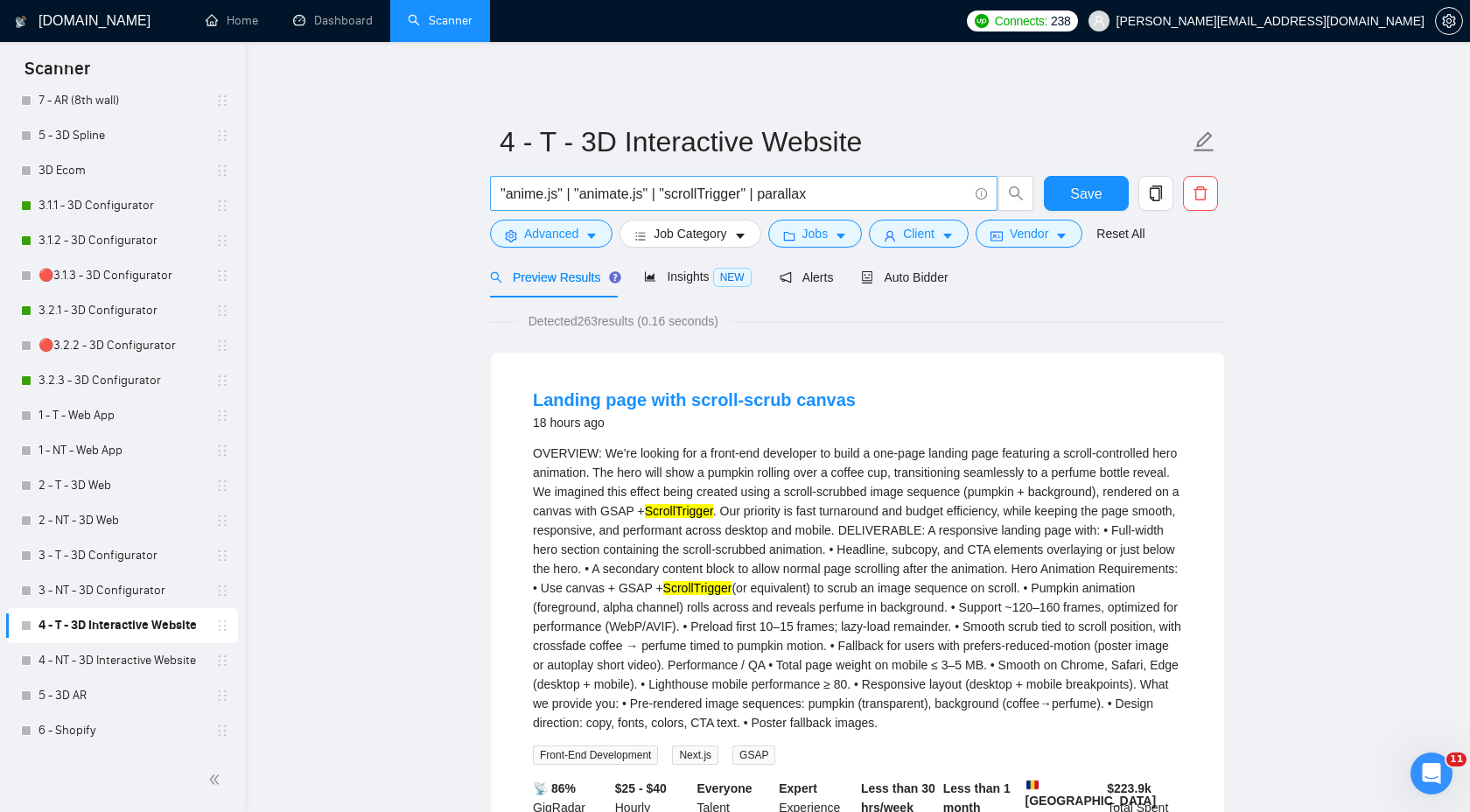
click at [659, 190] on input ""anime.js" | "animate.js" | "scrollTrigger" | parallax" at bounding box center [735, 194] width 467 height 22
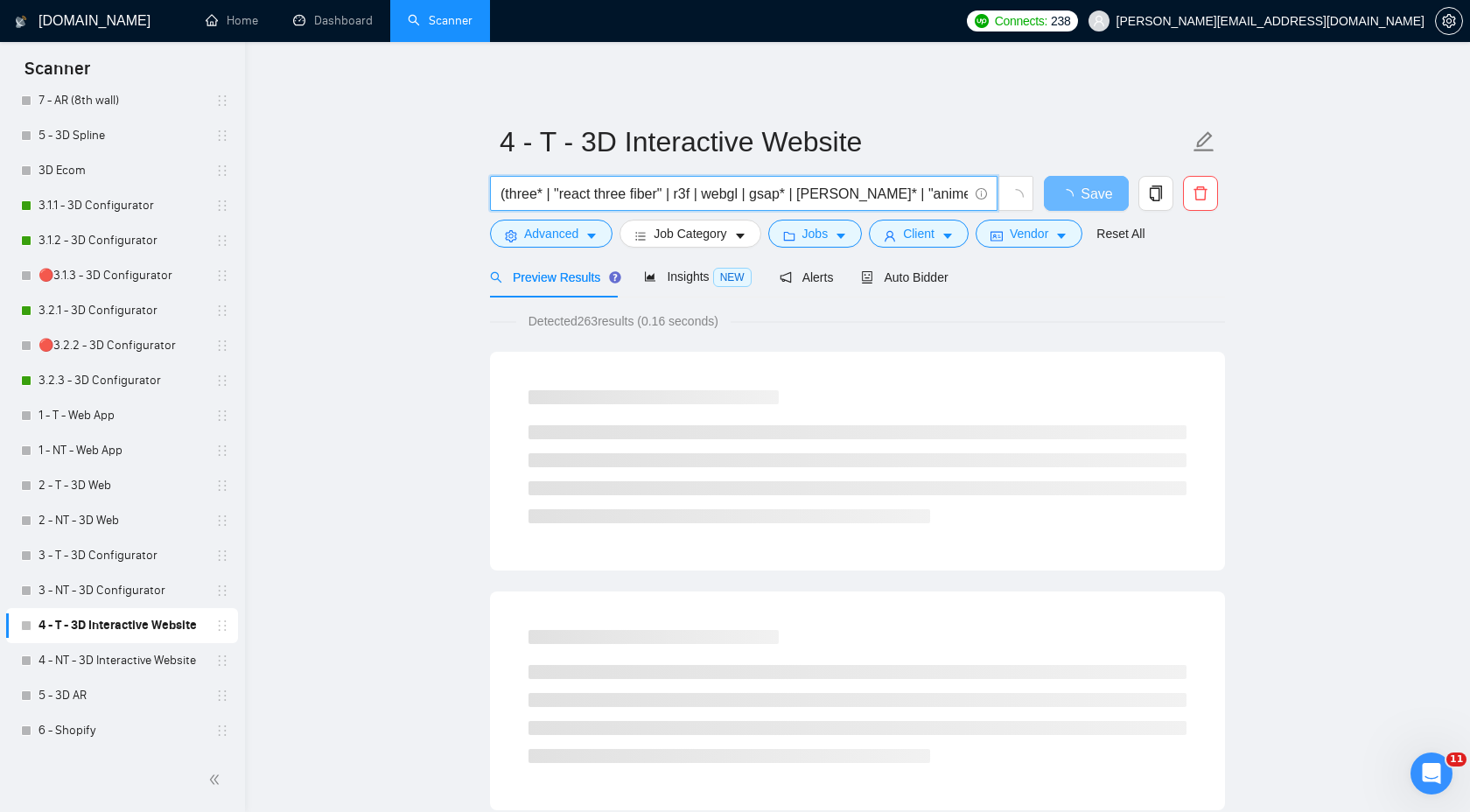
click at [686, 193] on input "(three* | "react three fiber" | r3f | webgl | gsap* | [PERSON_NAME]* | "anime.j…" at bounding box center [735, 194] width 467 height 22
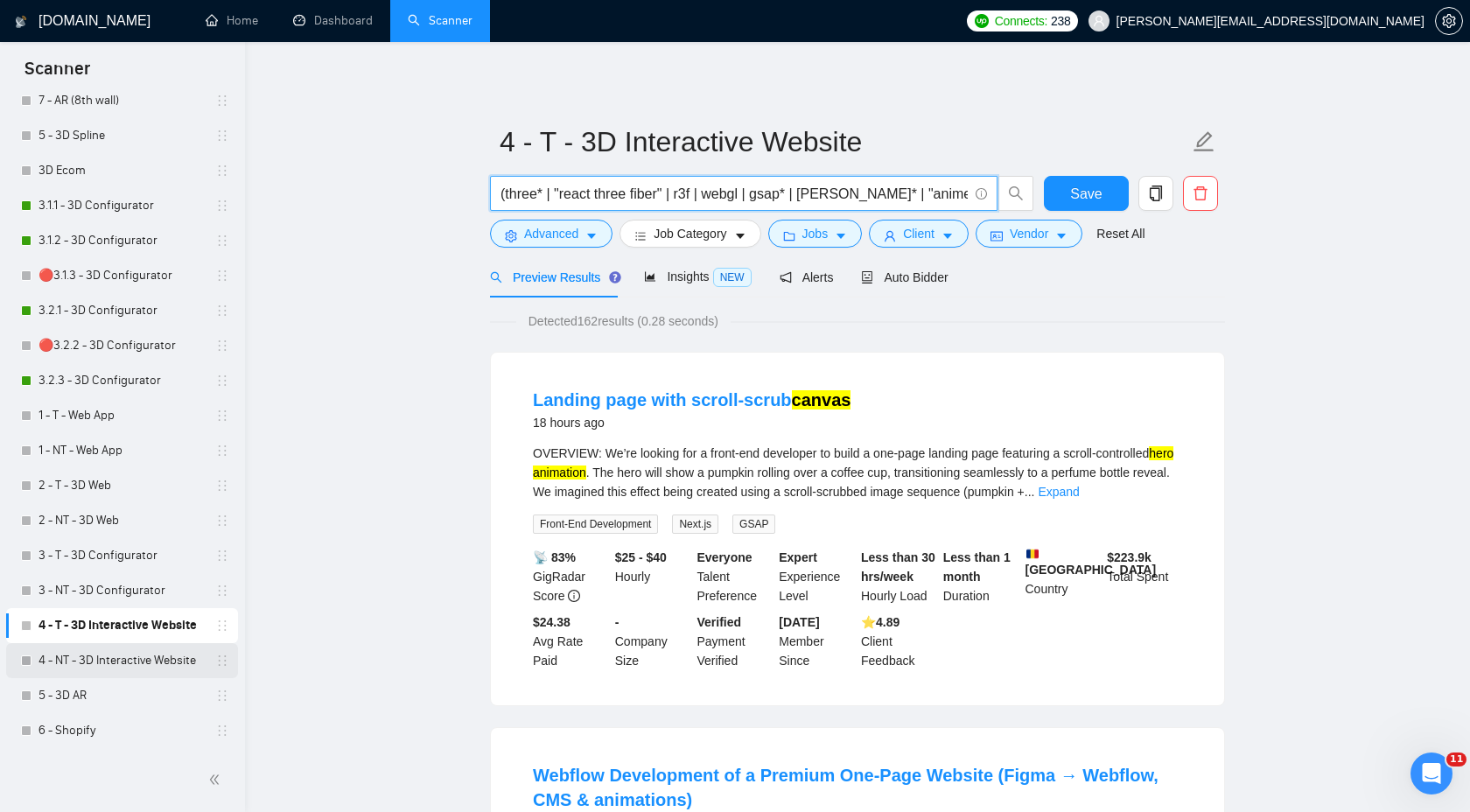
type input "(three* | "react three fiber" | r3f | webgl | gsap* | [PERSON_NAME]* | "anime.j…"
click at [133, 664] on link "4 - NT - 3D Interactive Website" at bounding box center [122, 660] width 167 height 35
click at [1069, 172] on form "4 - T - 3D Interactive Website (three* | "react three fiber" | r3f | webgl | gs…" at bounding box center [858, 185] width 735 height 142
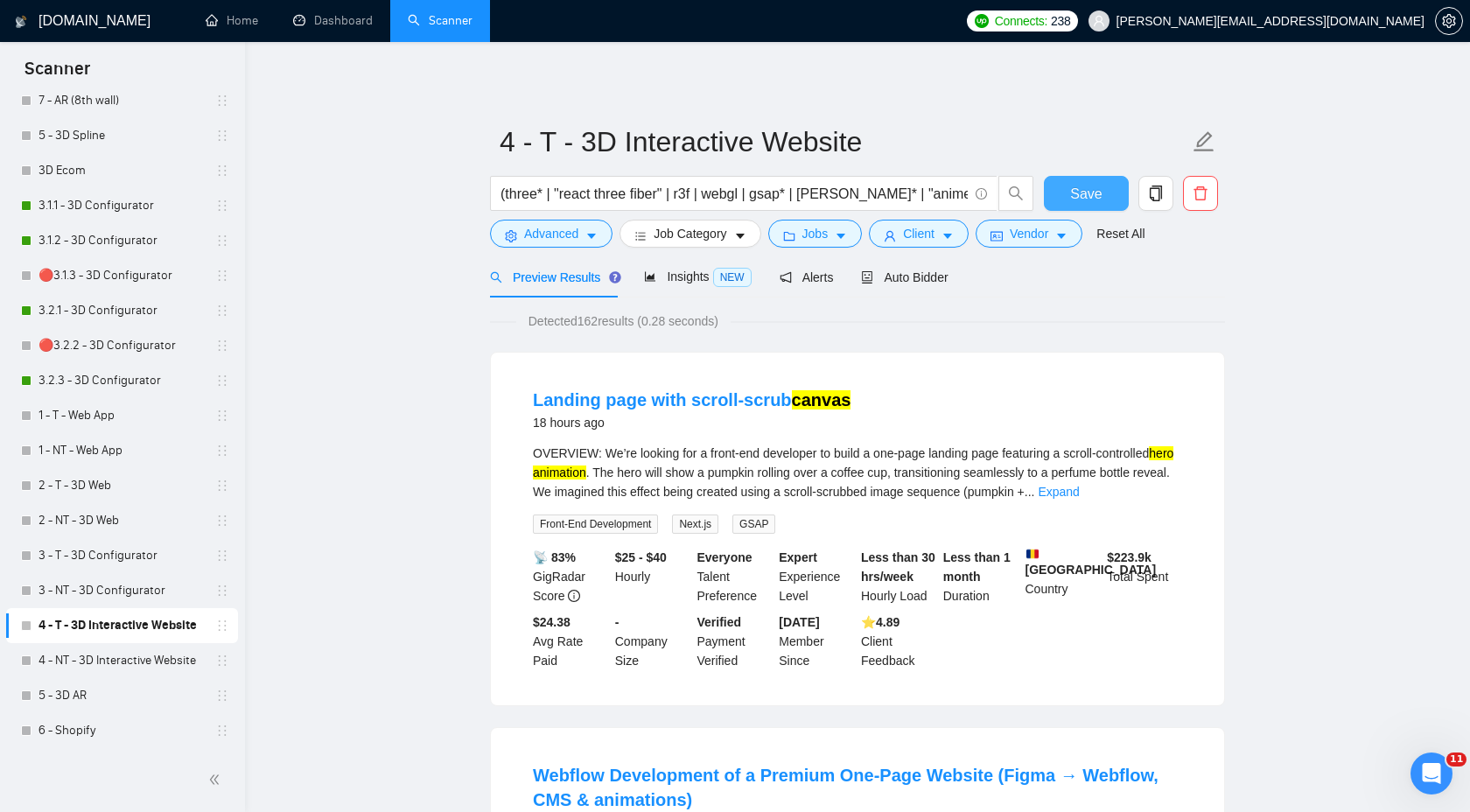
click at [1050, 196] on button "Save" at bounding box center [1087, 193] width 85 height 35
click at [149, 671] on link "4 - NT - 3D Interactive Website" at bounding box center [122, 660] width 167 height 35
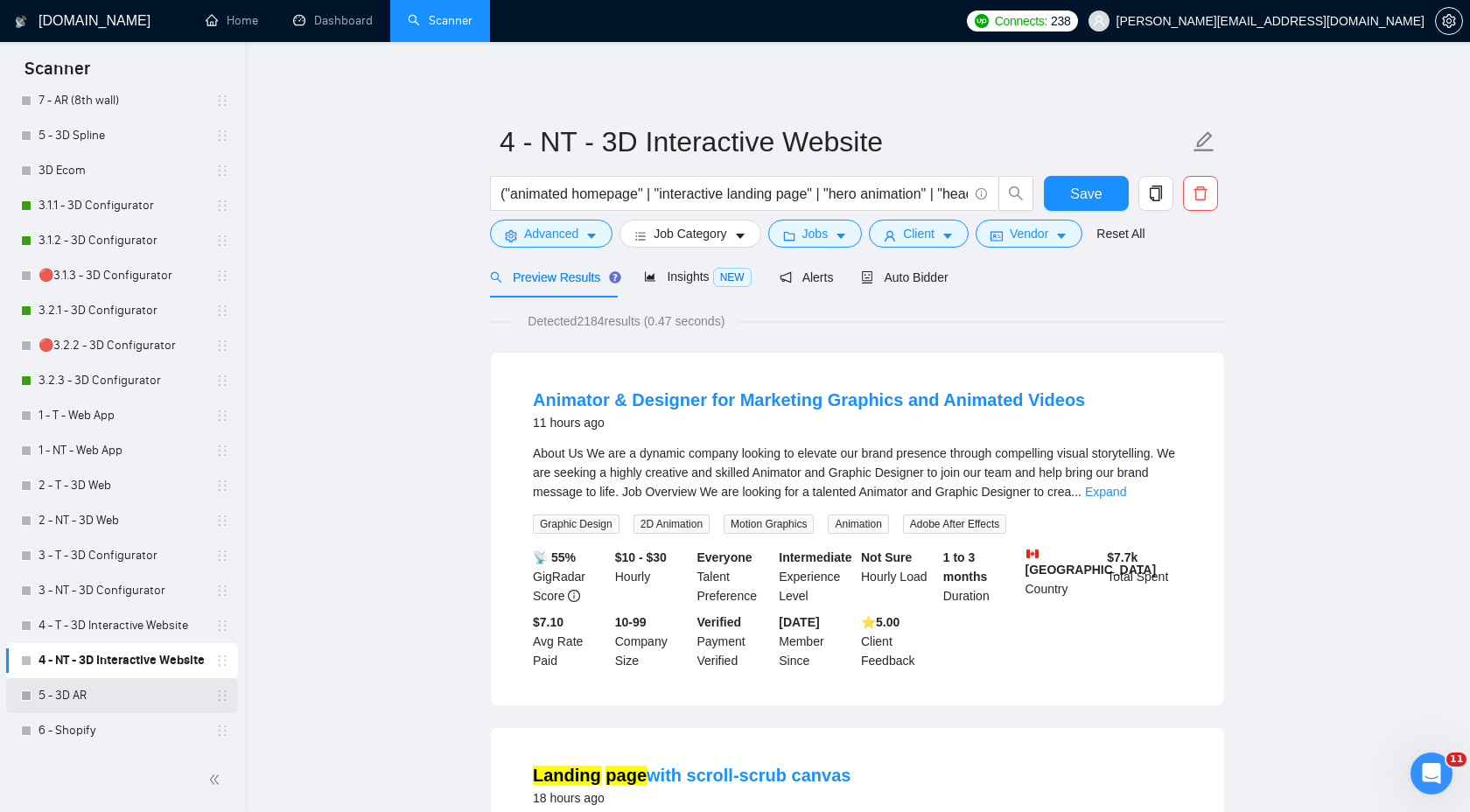
click at [110, 688] on link "5 - 3D AR" at bounding box center [122, 695] width 167 height 35
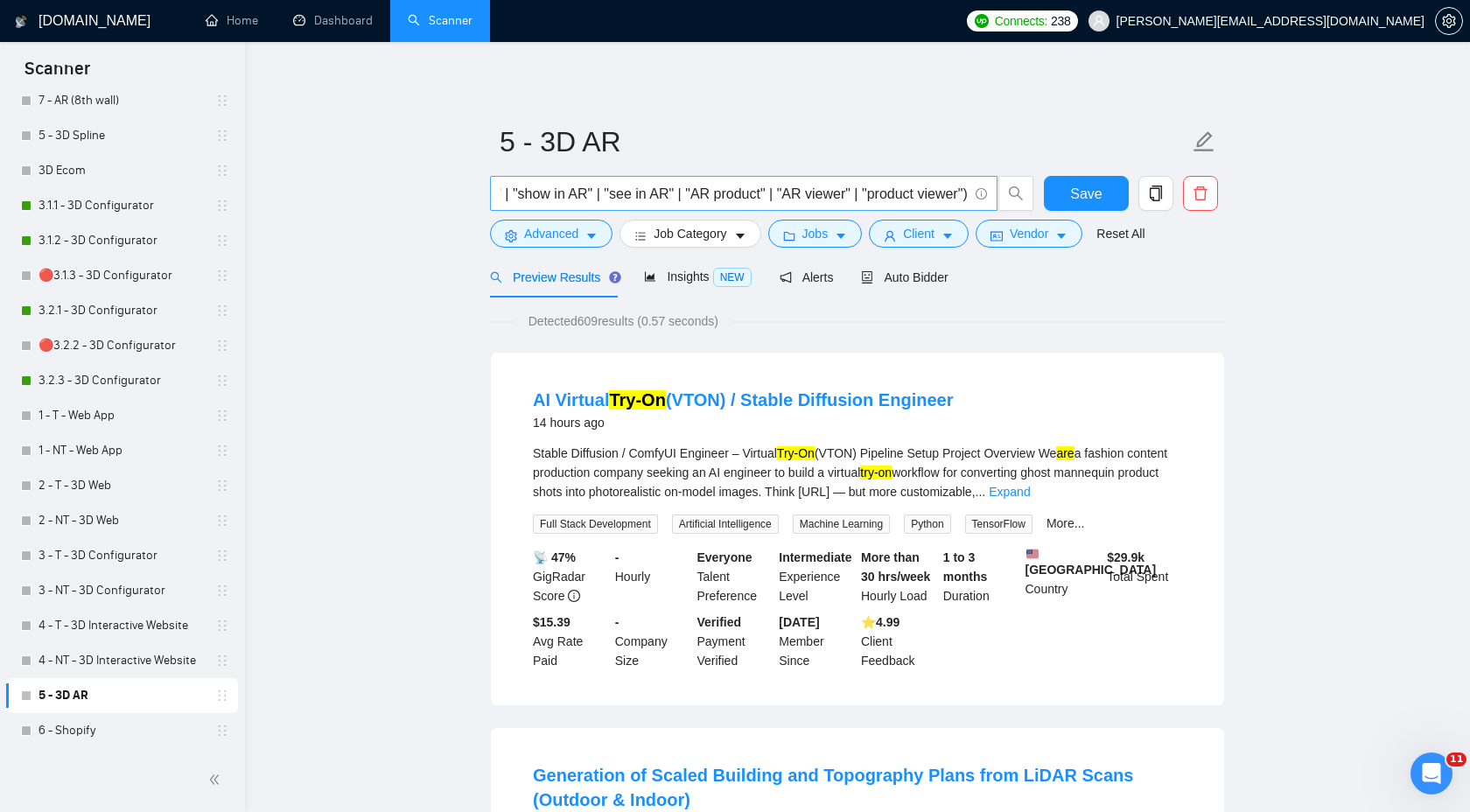
scroll to position [0, 1464]
click at [1103, 204] on button "Save" at bounding box center [1087, 193] width 85 height 35
click at [130, 717] on link "6 - Shopify" at bounding box center [122, 730] width 167 height 35
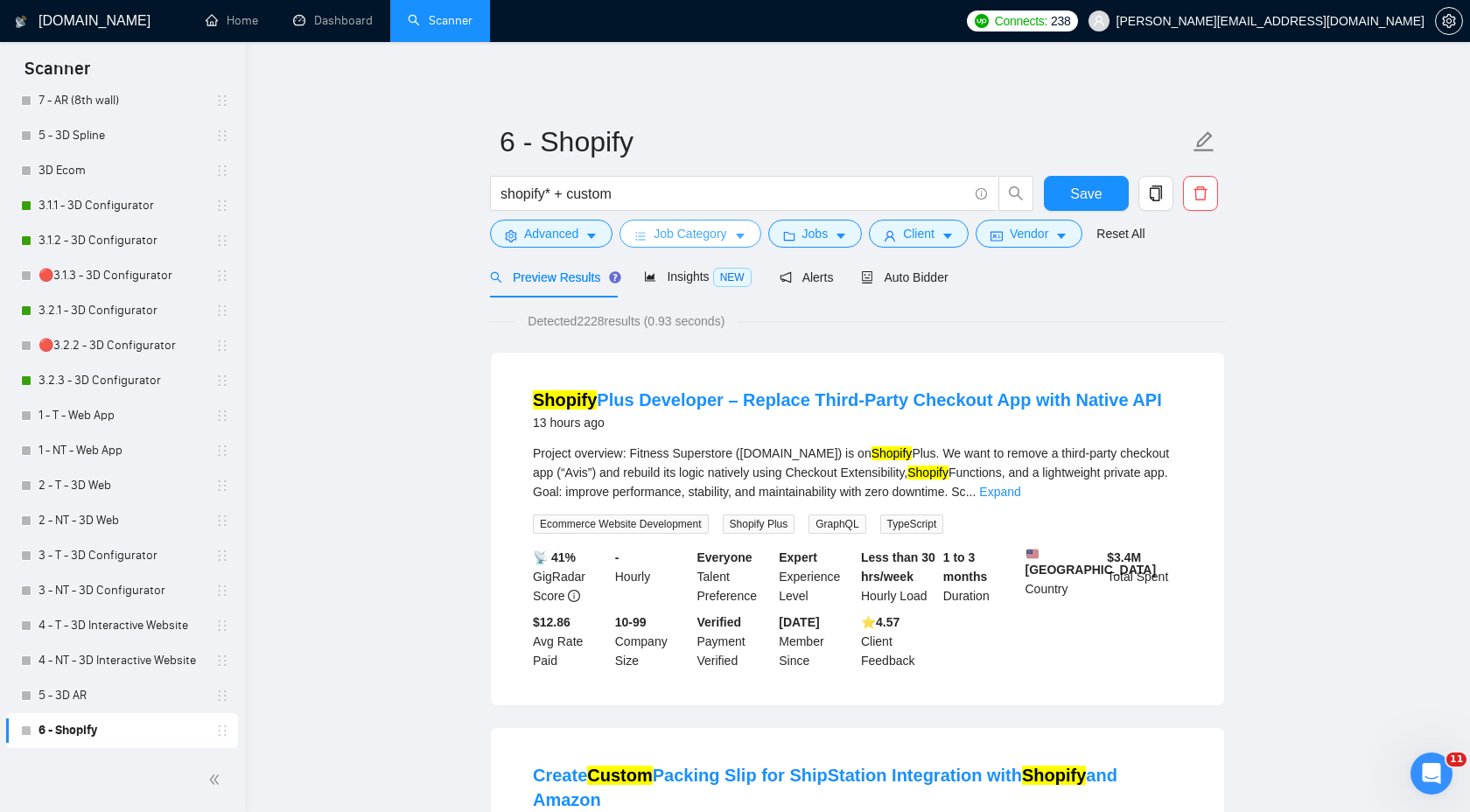
click at [704, 237] on span "Job Category" at bounding box center [690, 233] width 72 height 19
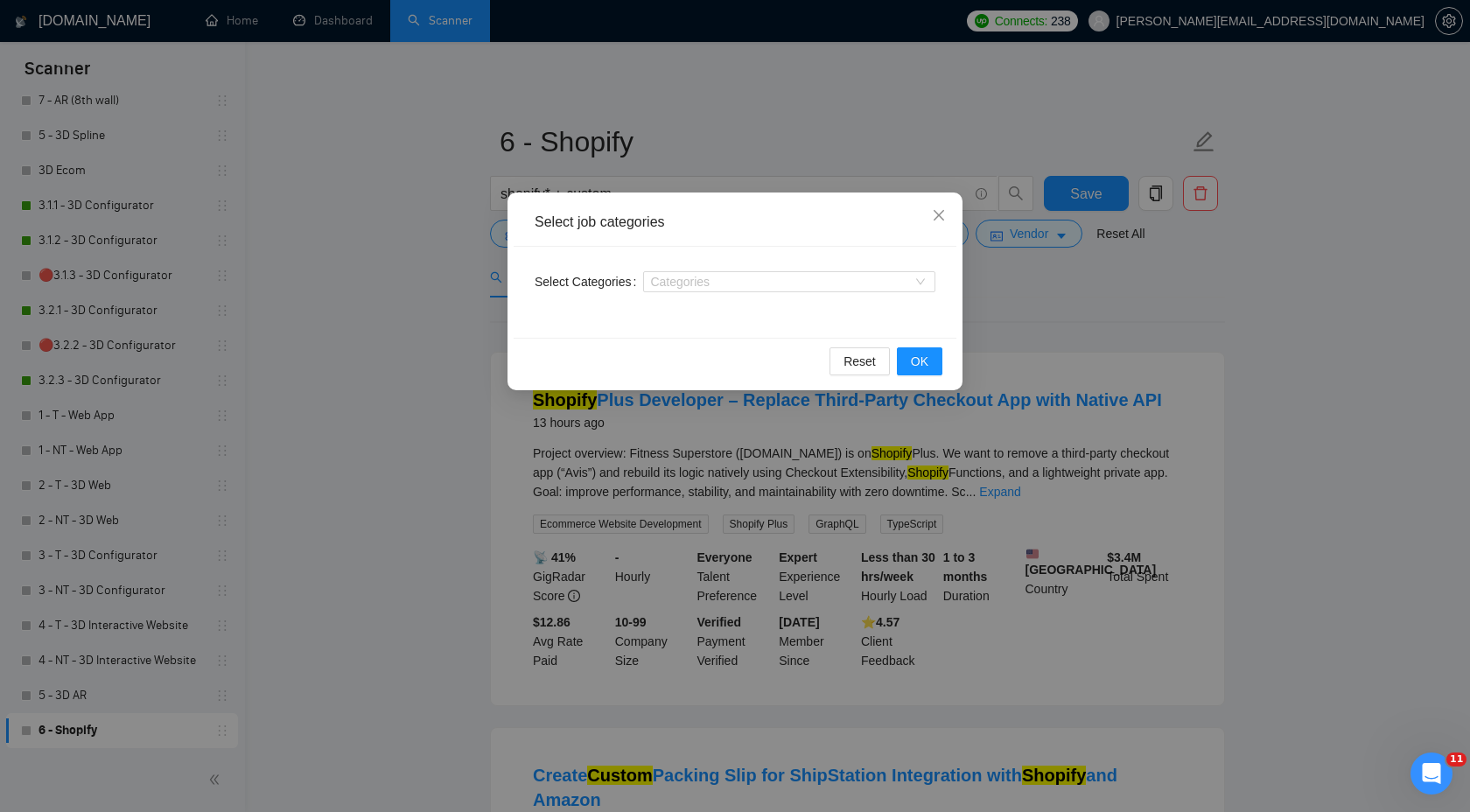
click at [1086, 308] on div "Select job categories Select Categories Categories Reset OK" at bounding box center [735, 406] width 1470 height 812
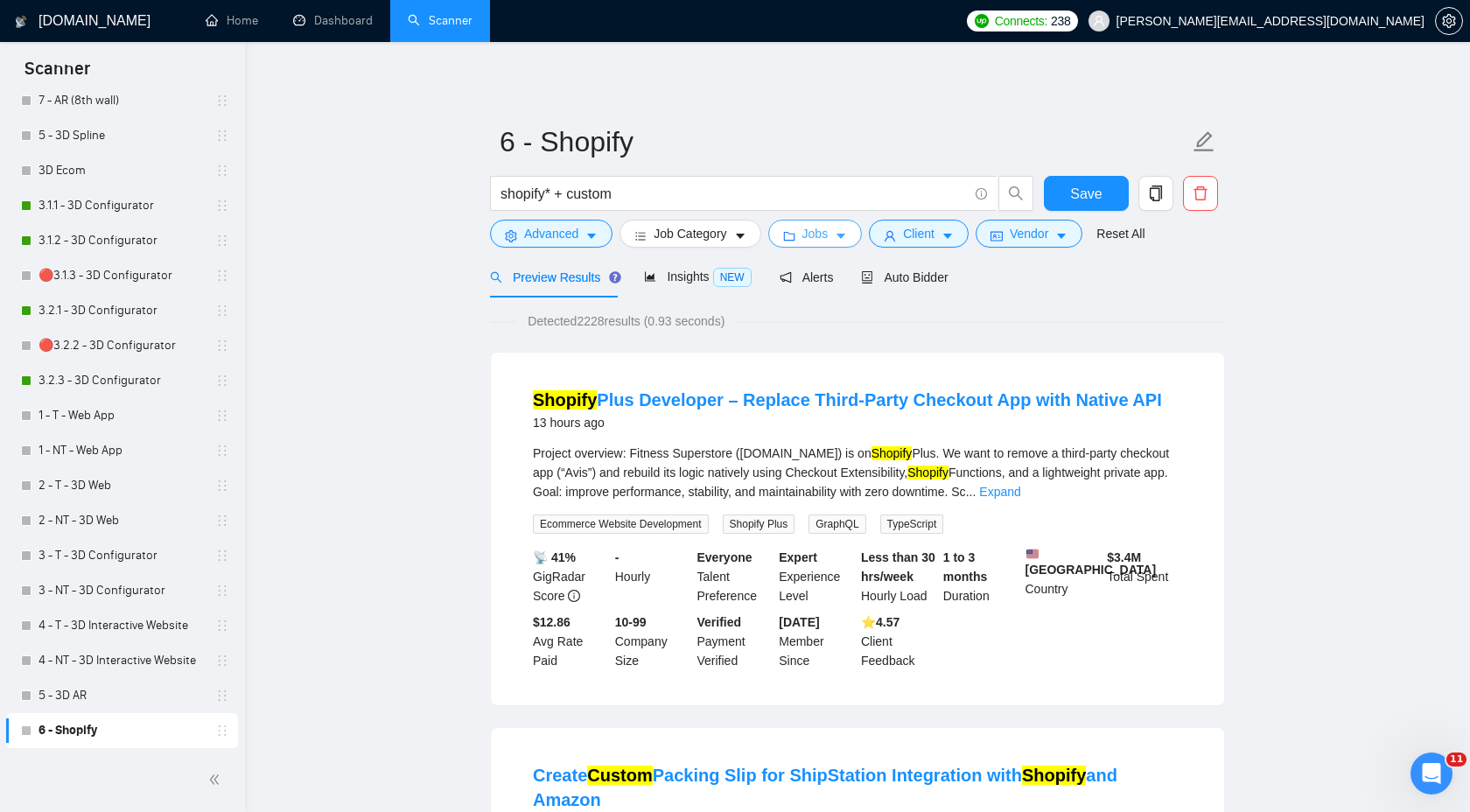
click at [807, 225] on span "Jobs" at bounding box center [815, 233] width 26 height 19
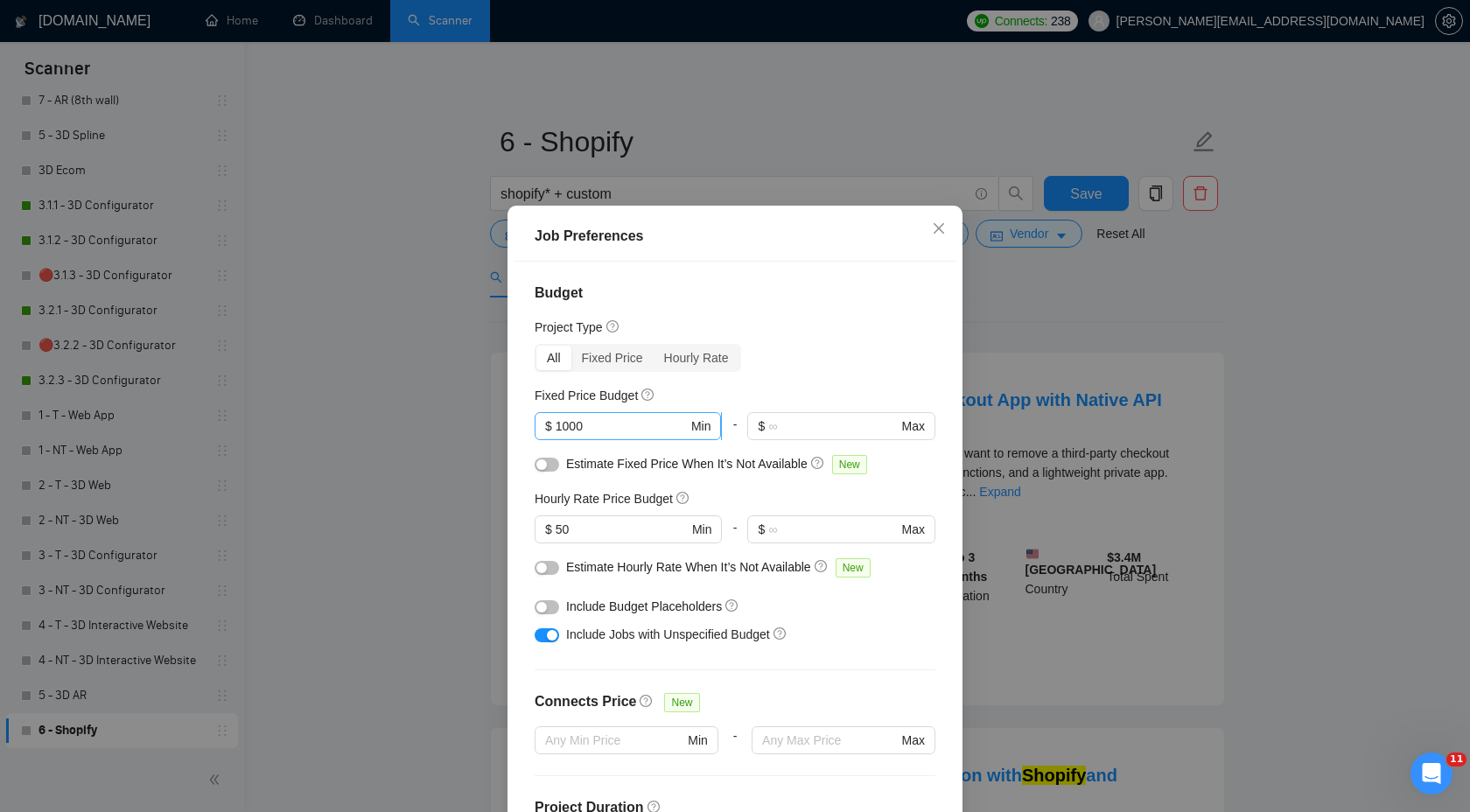
click at [566, 425] on input "1000" at bounding box center [621, 425] width 132 height 19
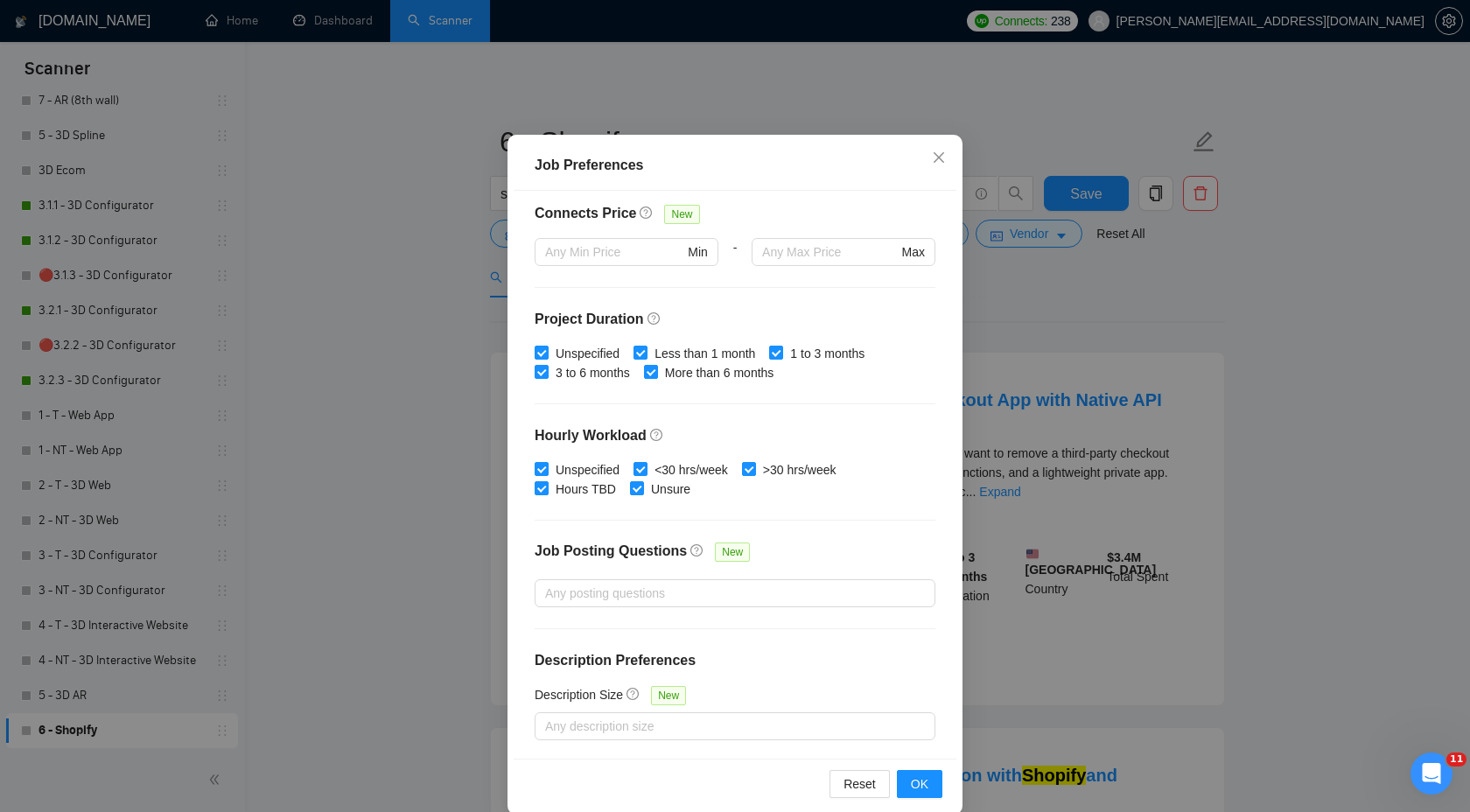
scroll to position [94, 0]
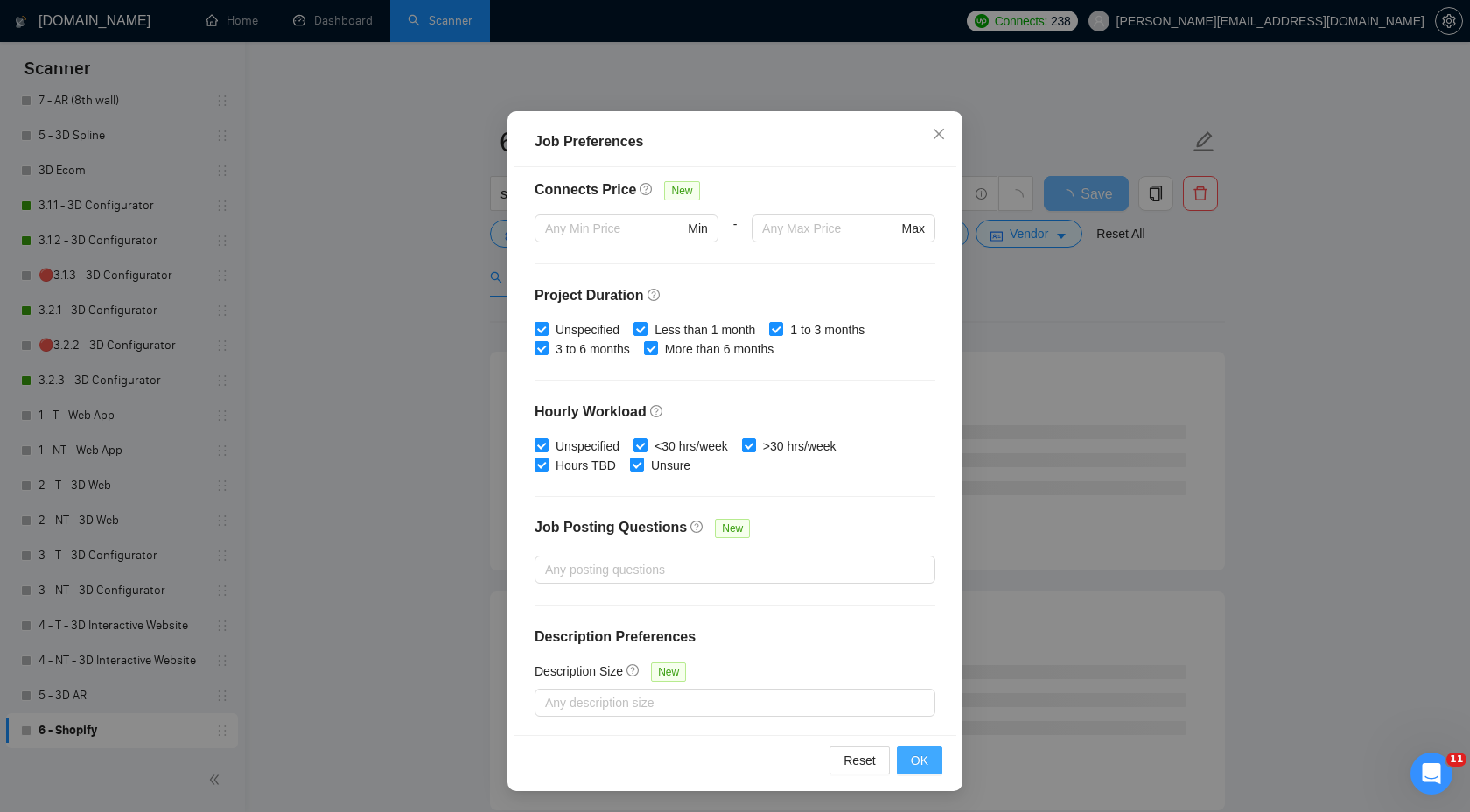
type input "2000"
click at [917, 757] on span "OK" at bounding box center [919, 759] width 17 height 19
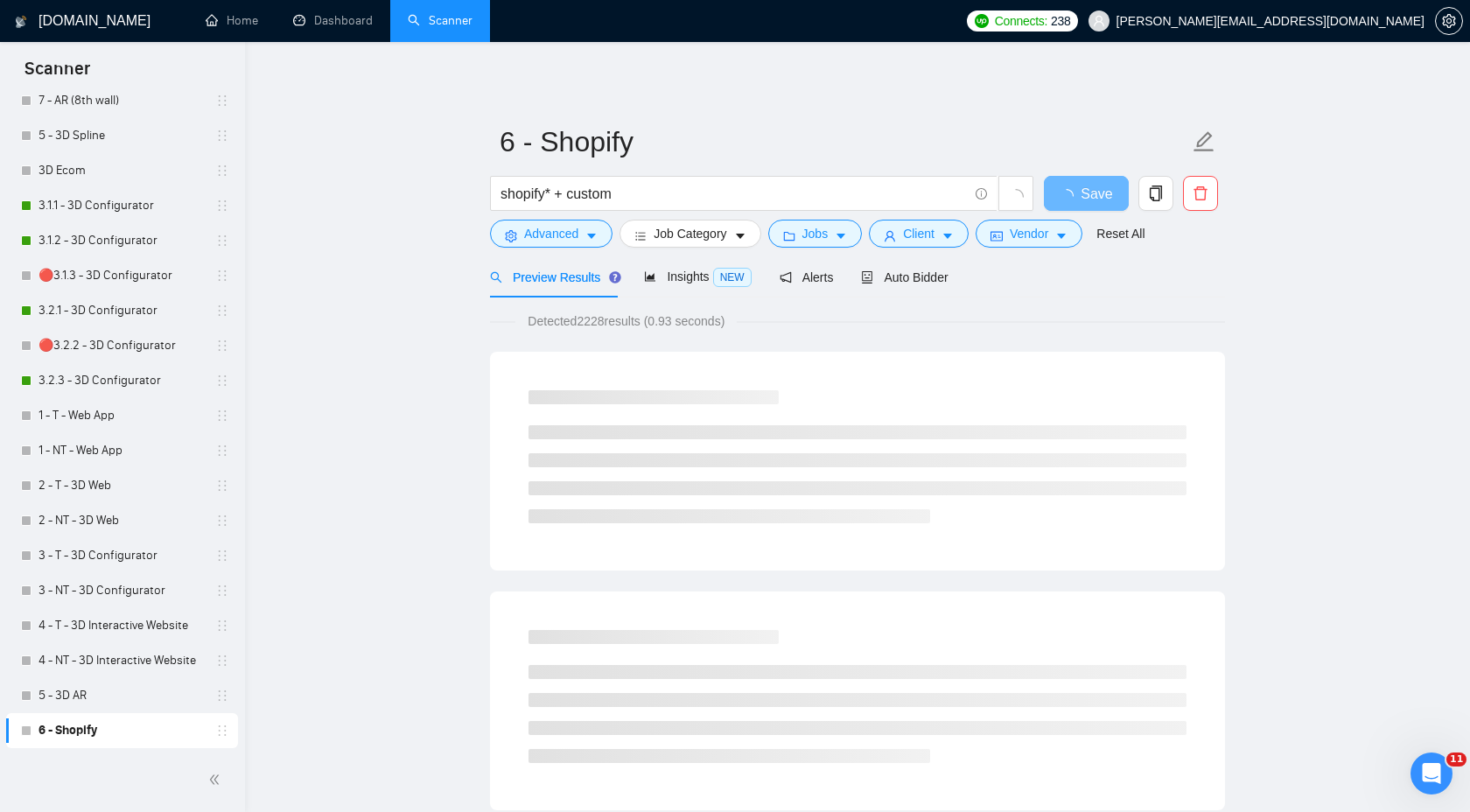
scroll to position [0, 0]
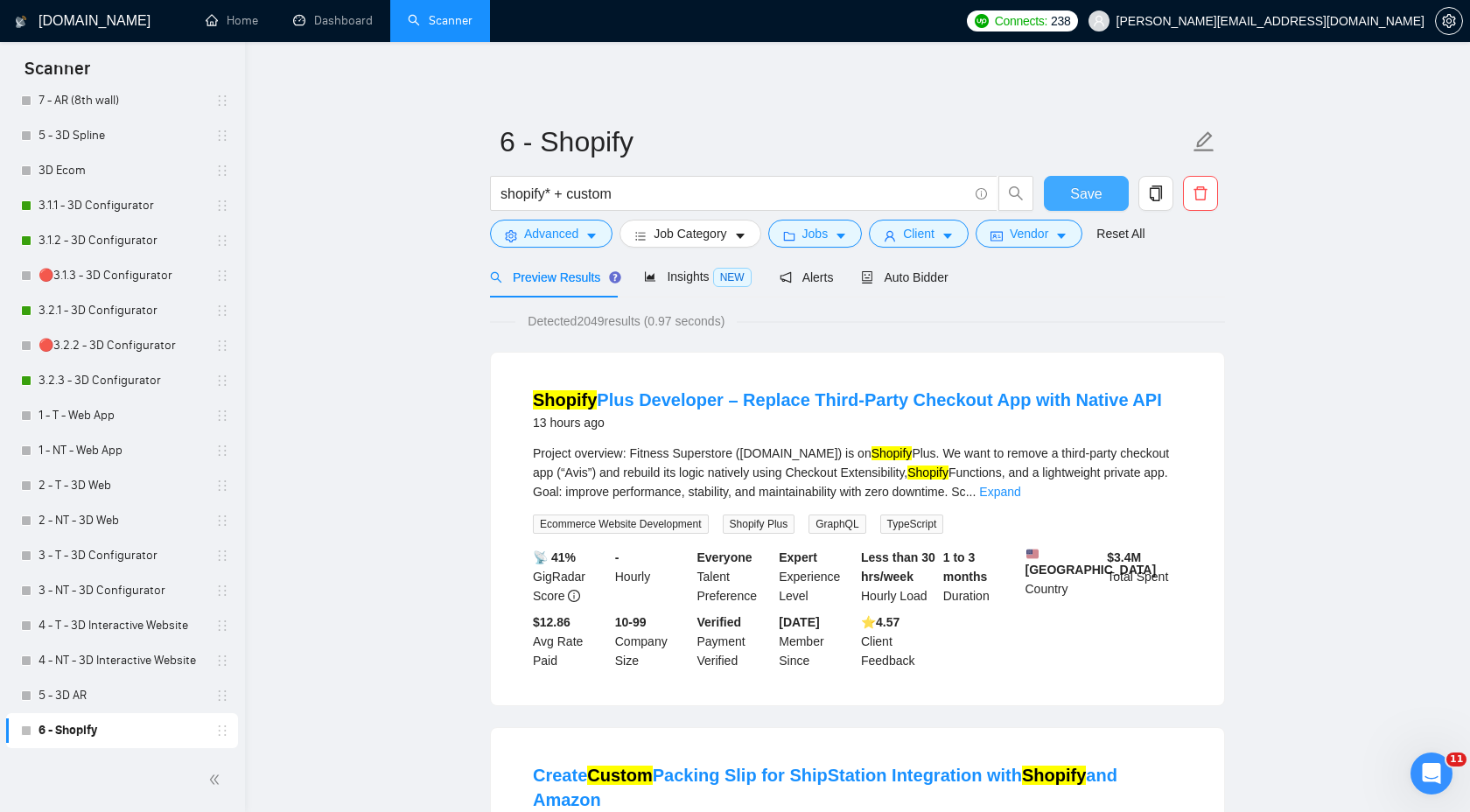
click at [1095, 197] on span "Save" at bounding box center [1086, 194] width 32 height 22
click at [140, 406] on link "1 - T - Web App" at bounding box center [122, 416] width 167 height 35
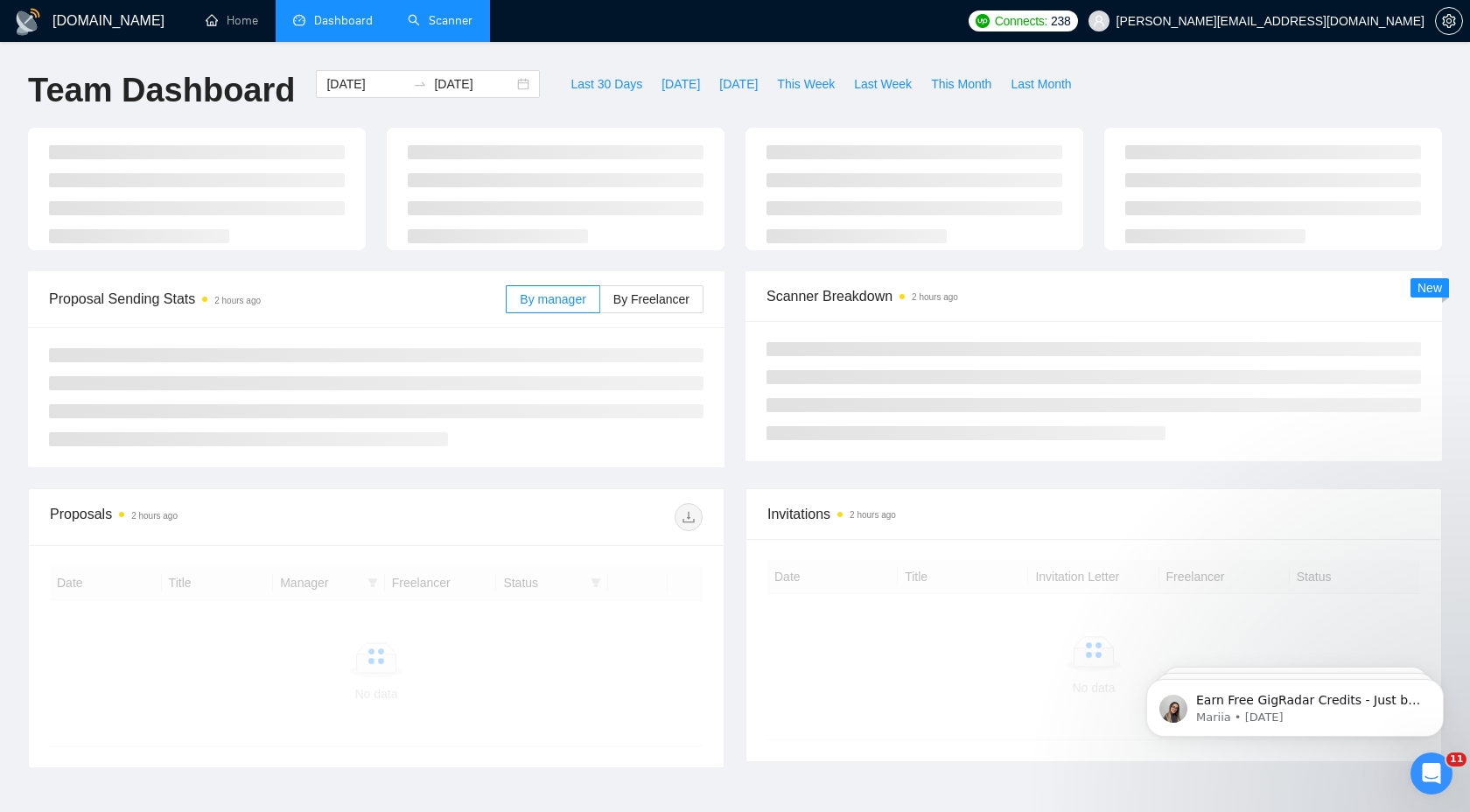
click at [458, 16] on link "Scanner" at bounding box center [439, 20] width 64 height 14
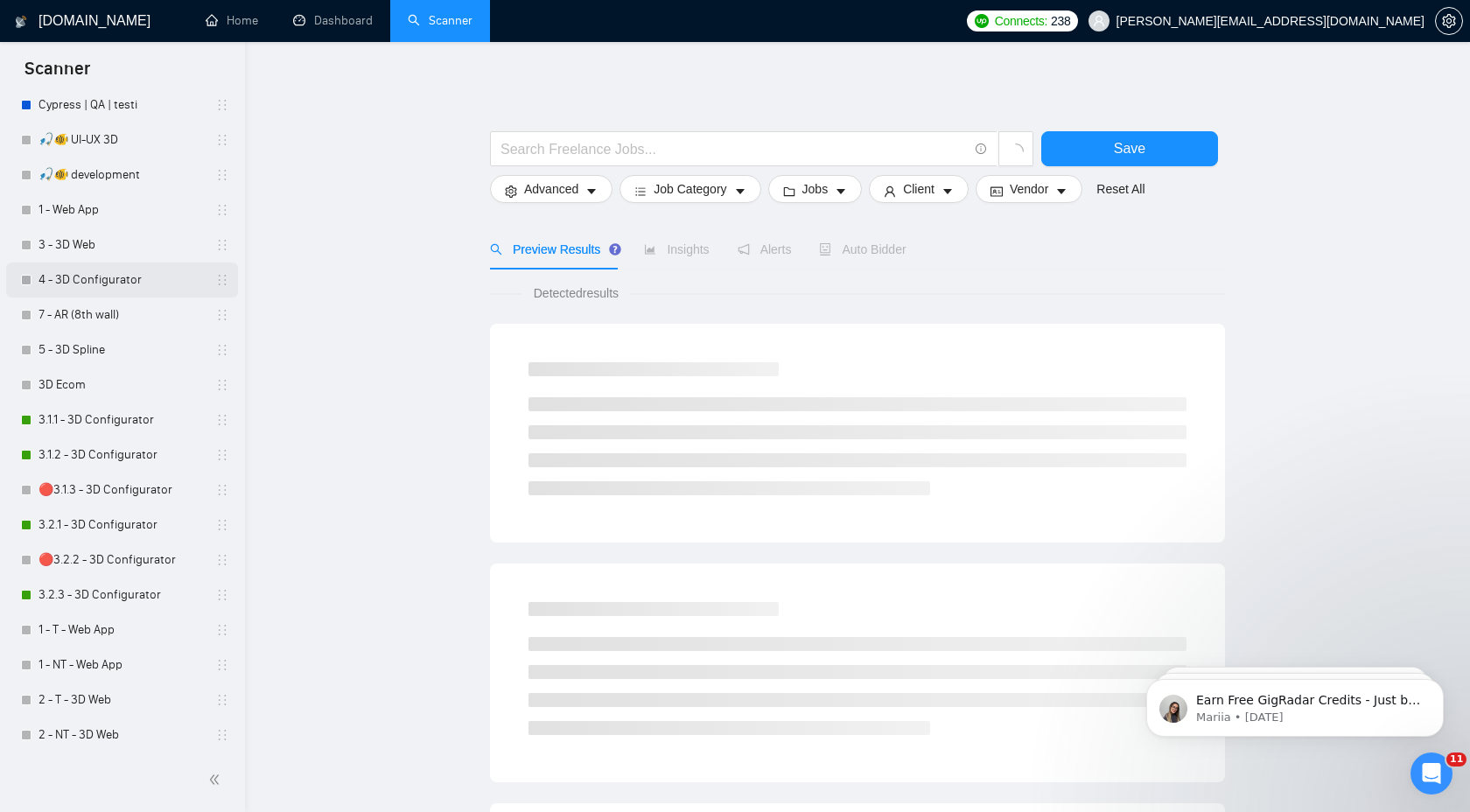
scroll to position [645, 0]
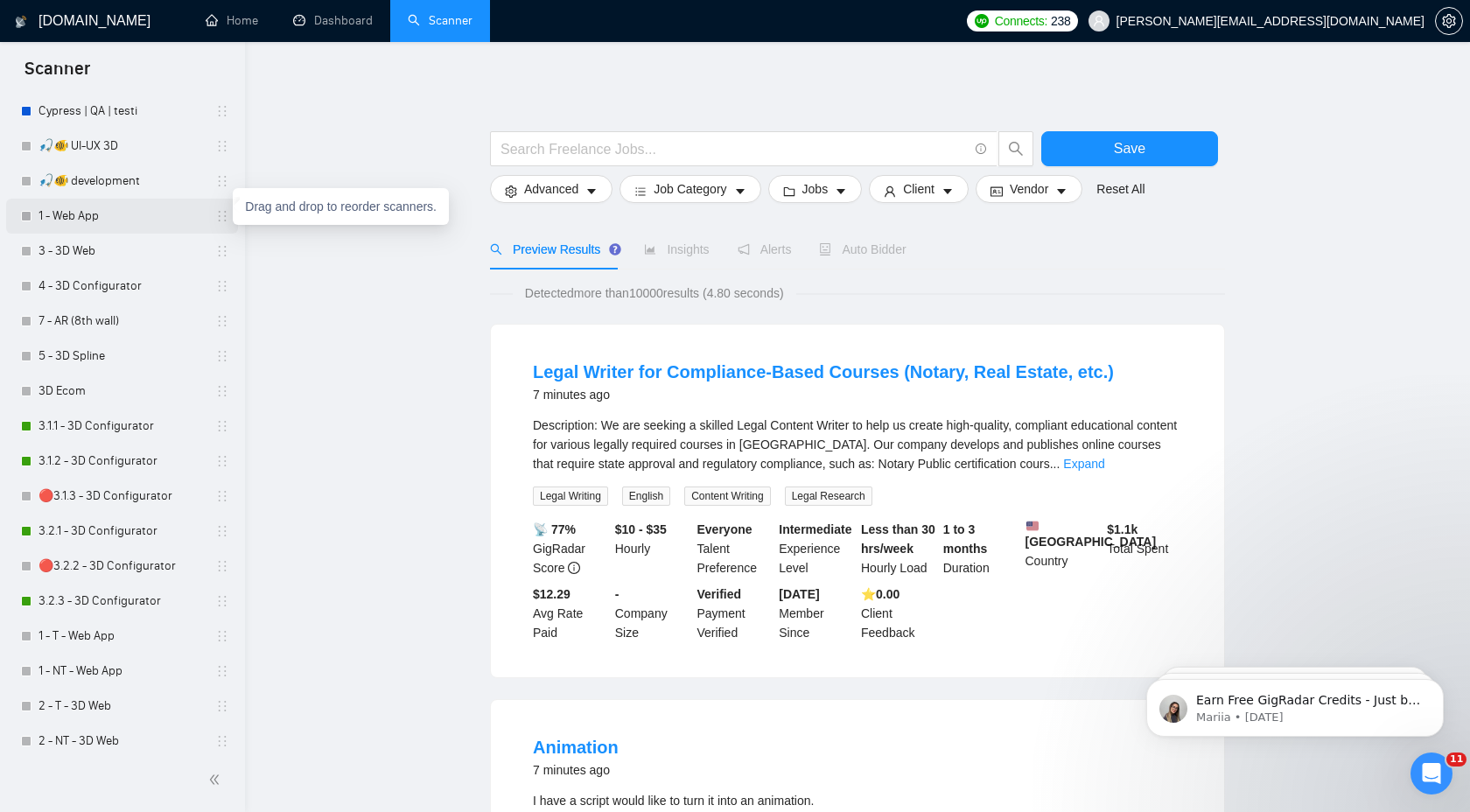
click at [216, 216] on icon "holder" at bounding box center [222, 215] width 14 height 14
click at [219, 221] on icon "holder" at bounding box center [222, 215] width 14 height 14
click at [120, 207] on link "1 - Web App" at bounding box center [122, 215] width 167 height 35
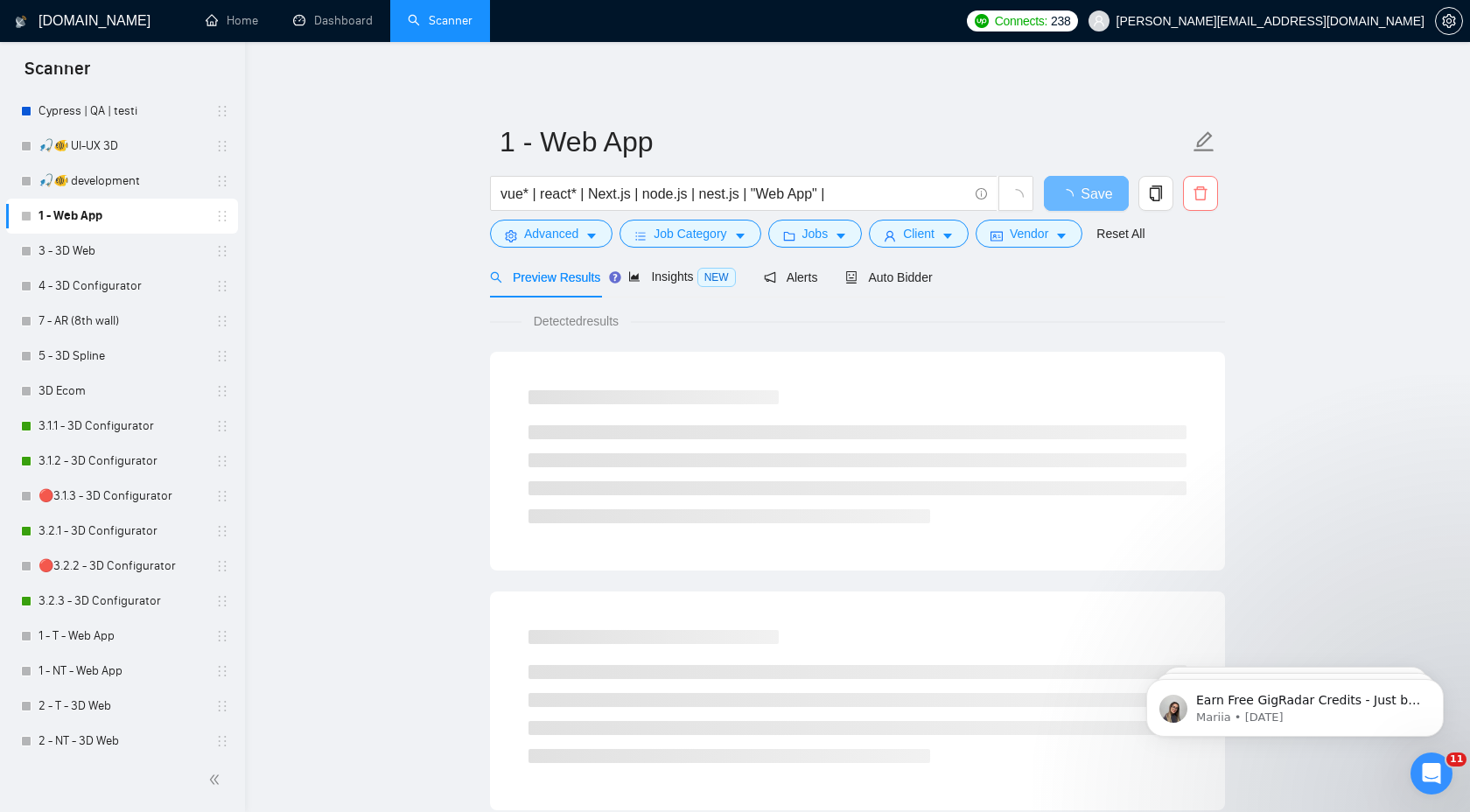
click at [1193, 195] on icon "delete" at bounding box center [1200, 193] width 15 height 15
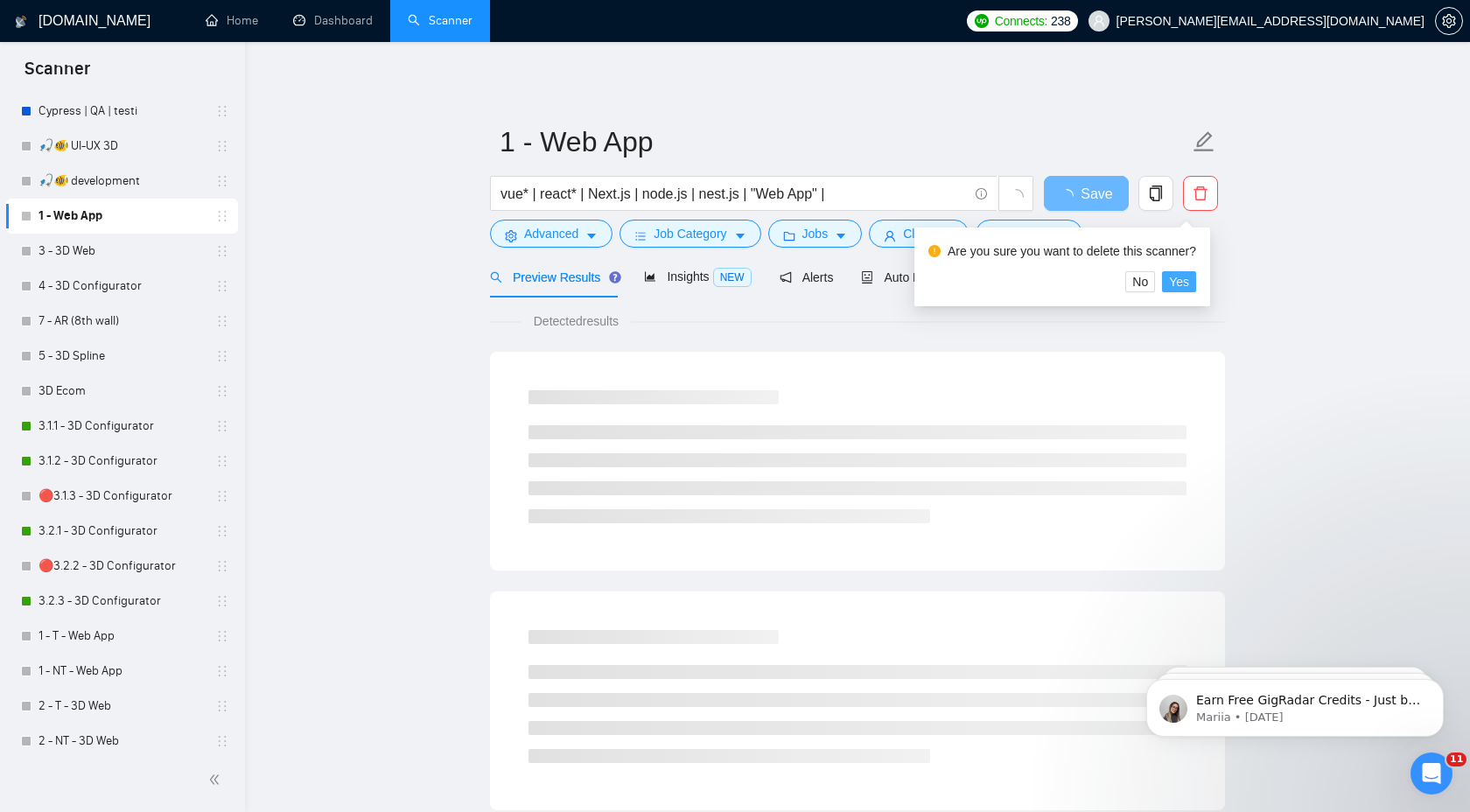
click at [1196, 279] on button "Yes" at bounding box center [1179, 281] width 34 height 21
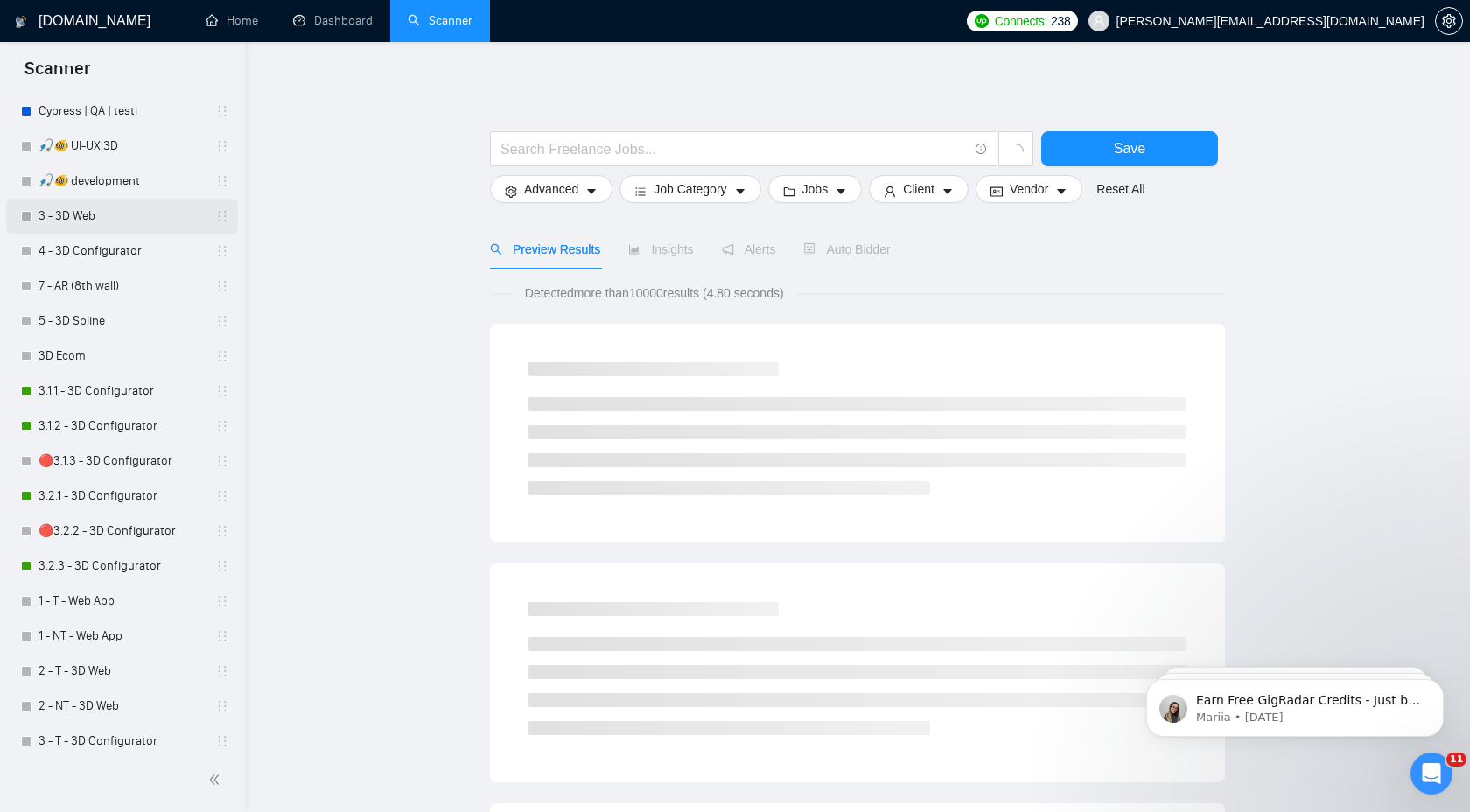
click at [113, 219] on link "3 - 3D Web" at bounding box center [122, 215] width 167 height 35
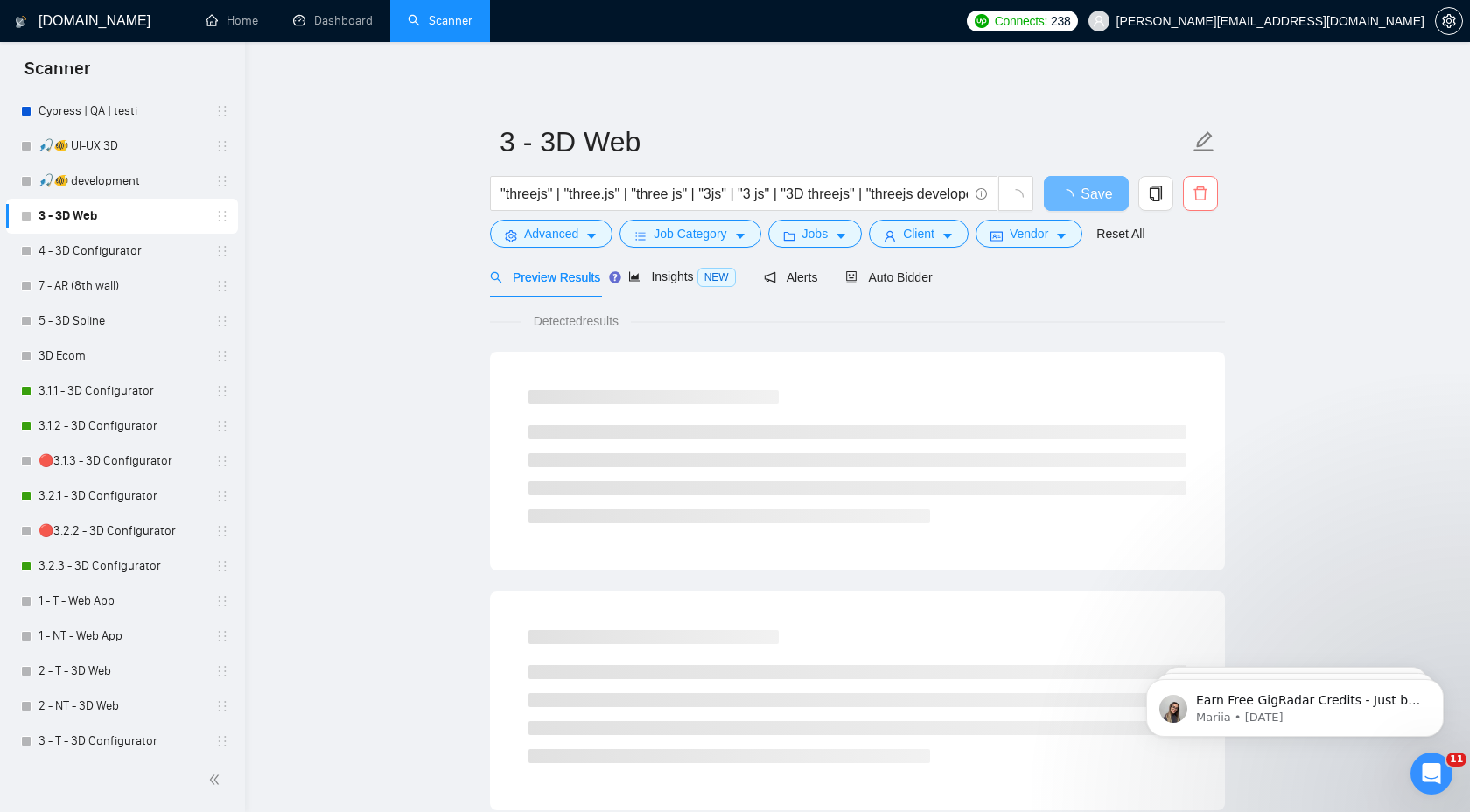
click at [1205, 196] on icon "delete" at bounding box center [1200, 193] width 13 height 14
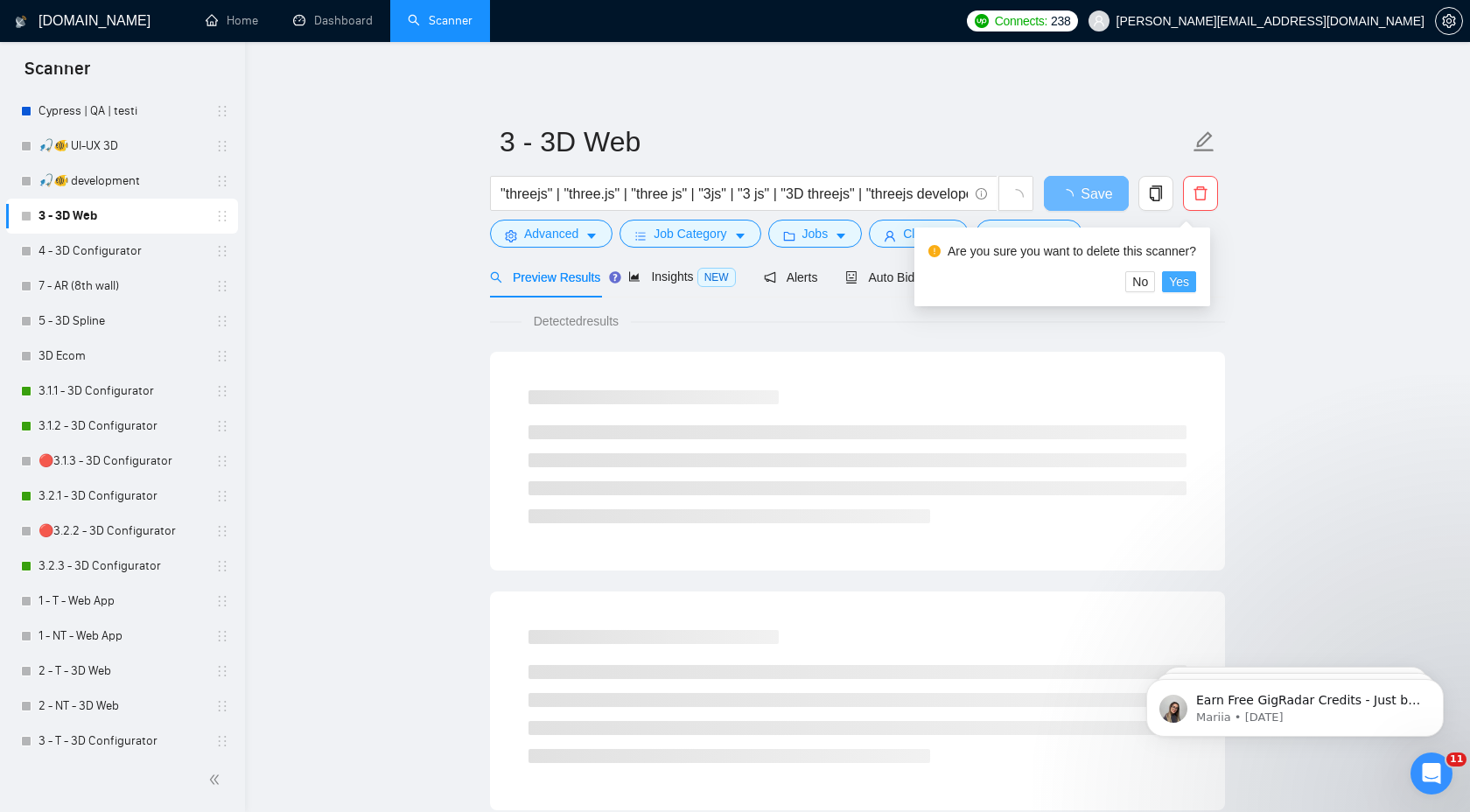
click at [1189, 278] on span "Yes" at bounding box center [1179, 281] width 20 height 19
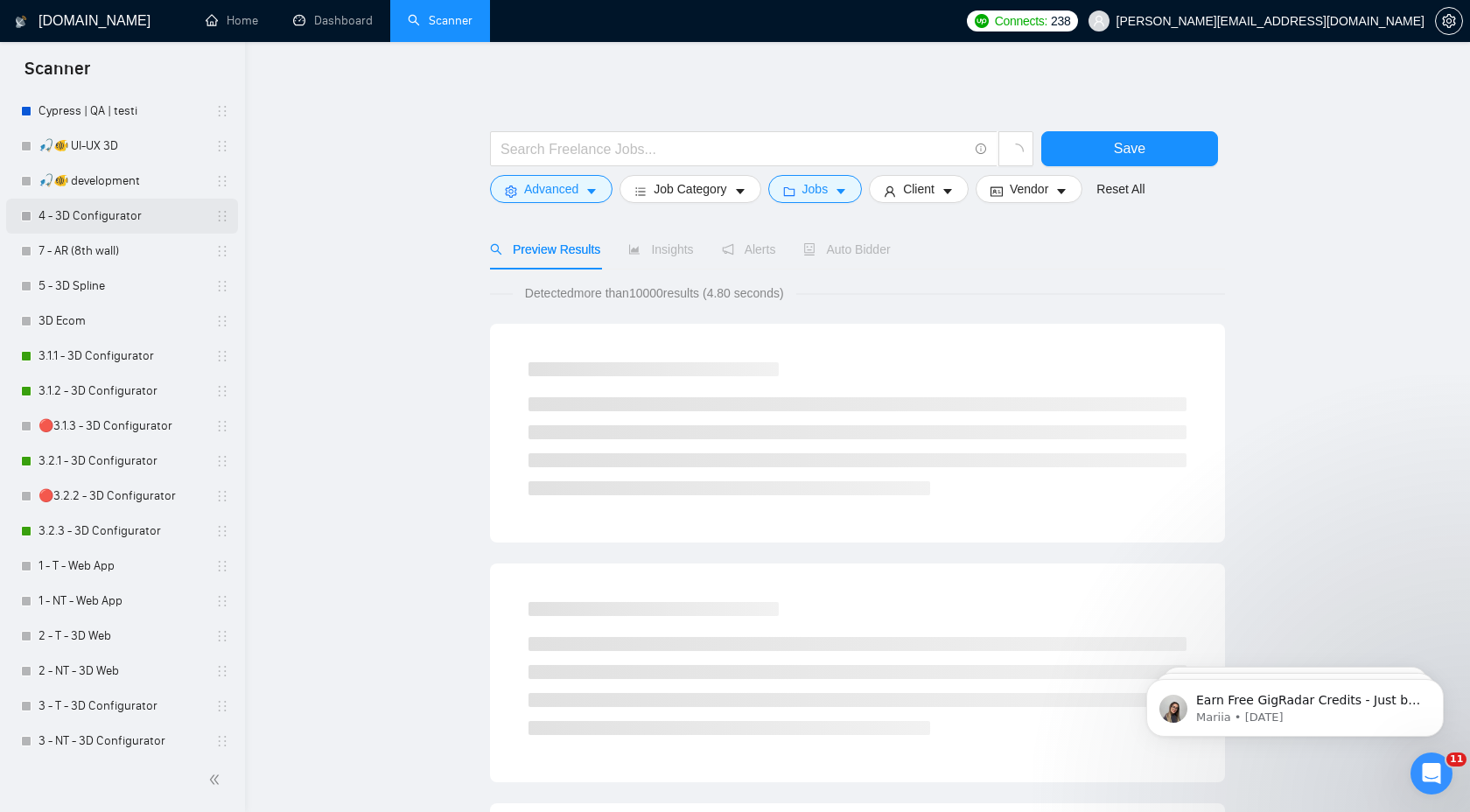
click at [120, 213] on link "4 - 3D Configurator" at bounding box center [122, 215] width 167 height 35
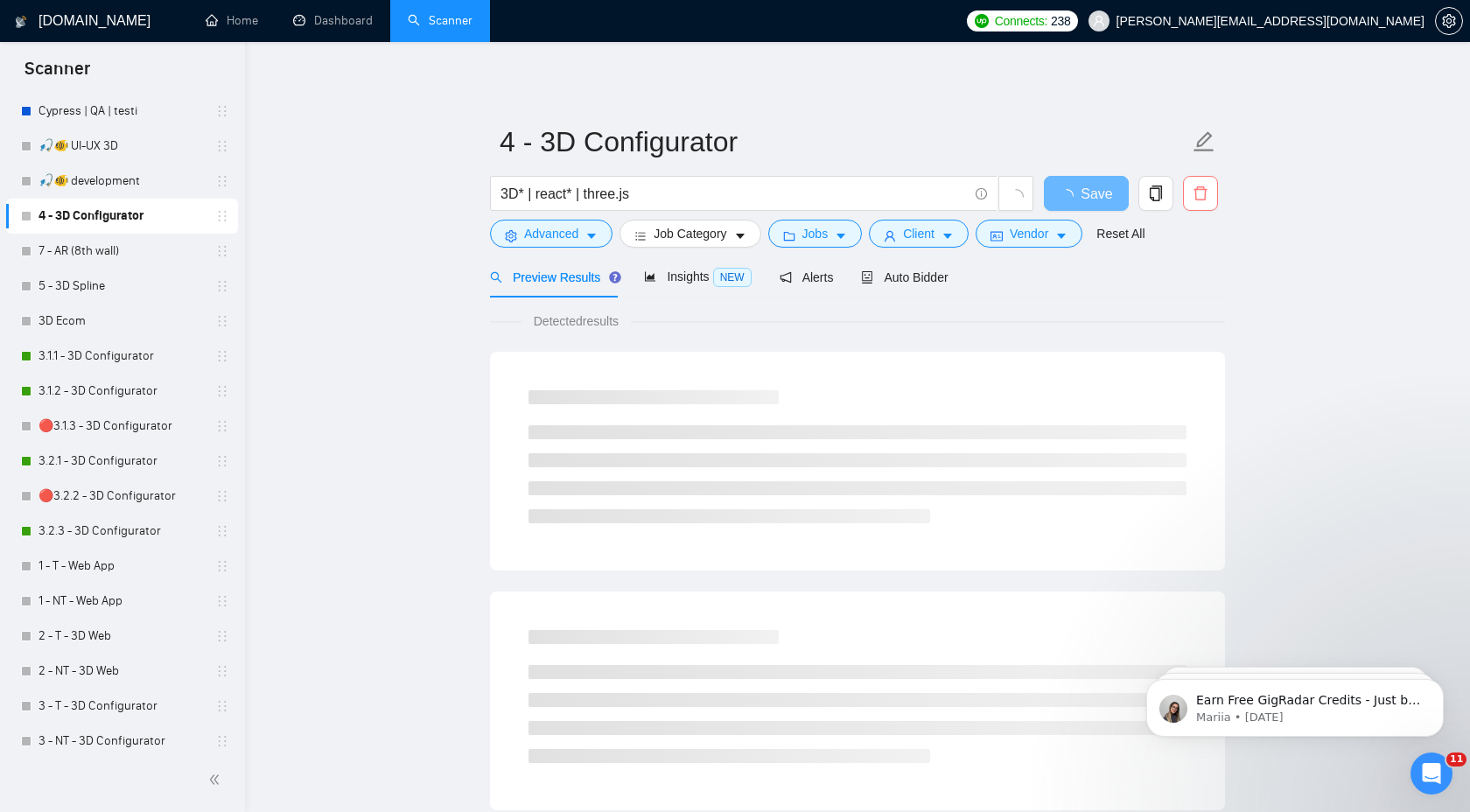
click at [1198, 196] on icon "delete" at bounding box center [1200, 193] width 15 height 15
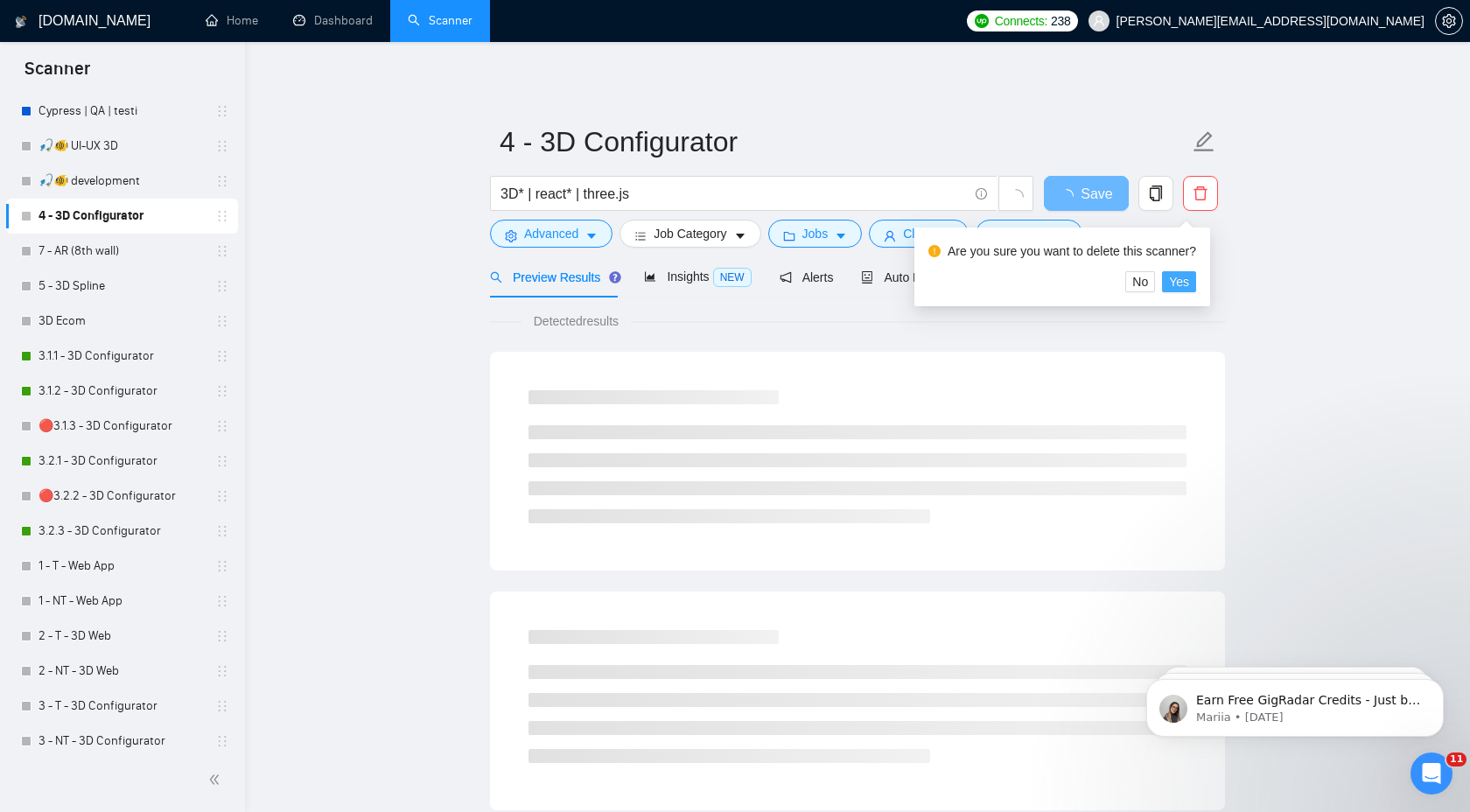
click at [1187, 286] on span "Yes" at bounding box center [1179, 281] width 20 height 19
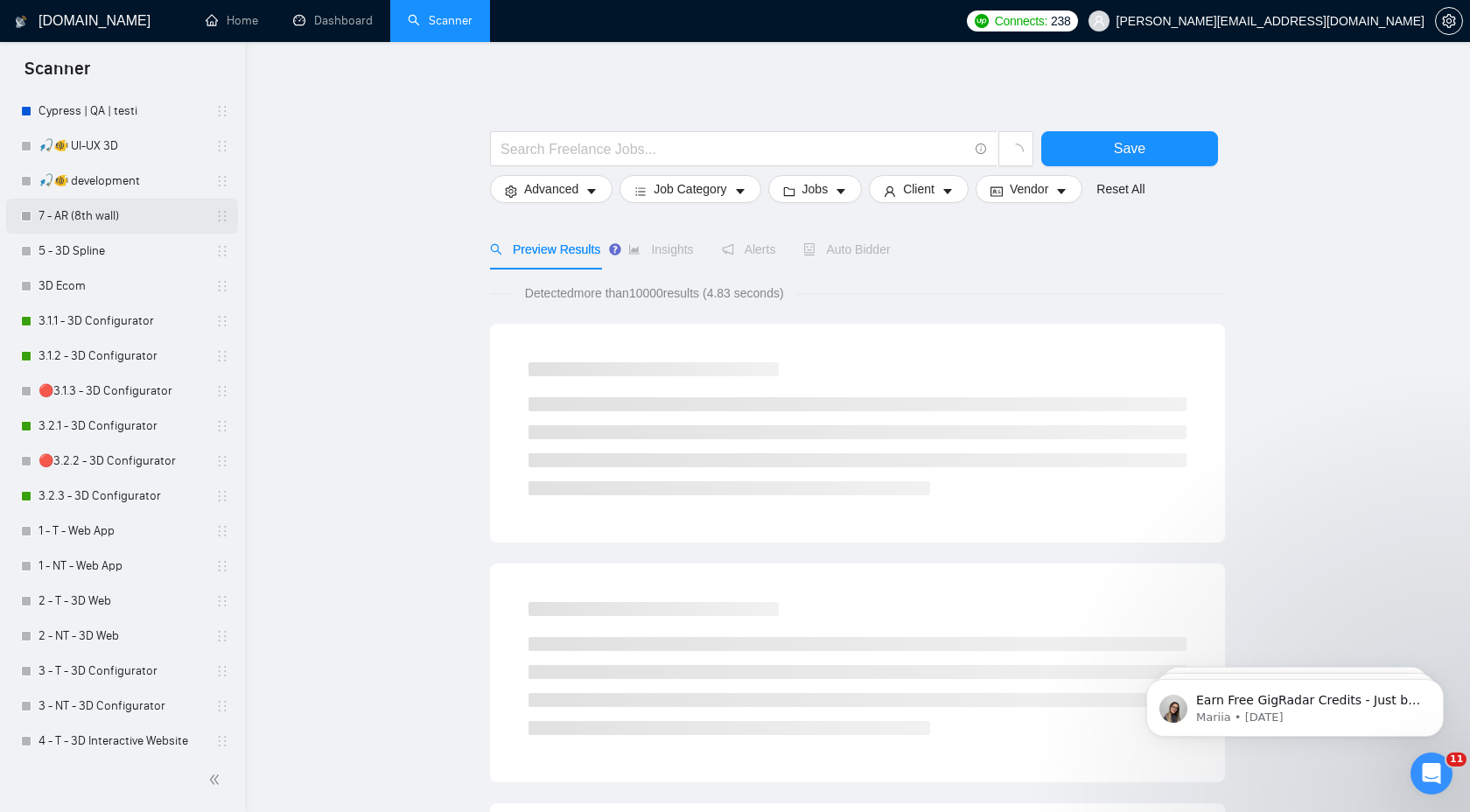
click at [132, 227] on link "7 - AR (8th wall)" at bounding box center [122, 215] width 167 height 35
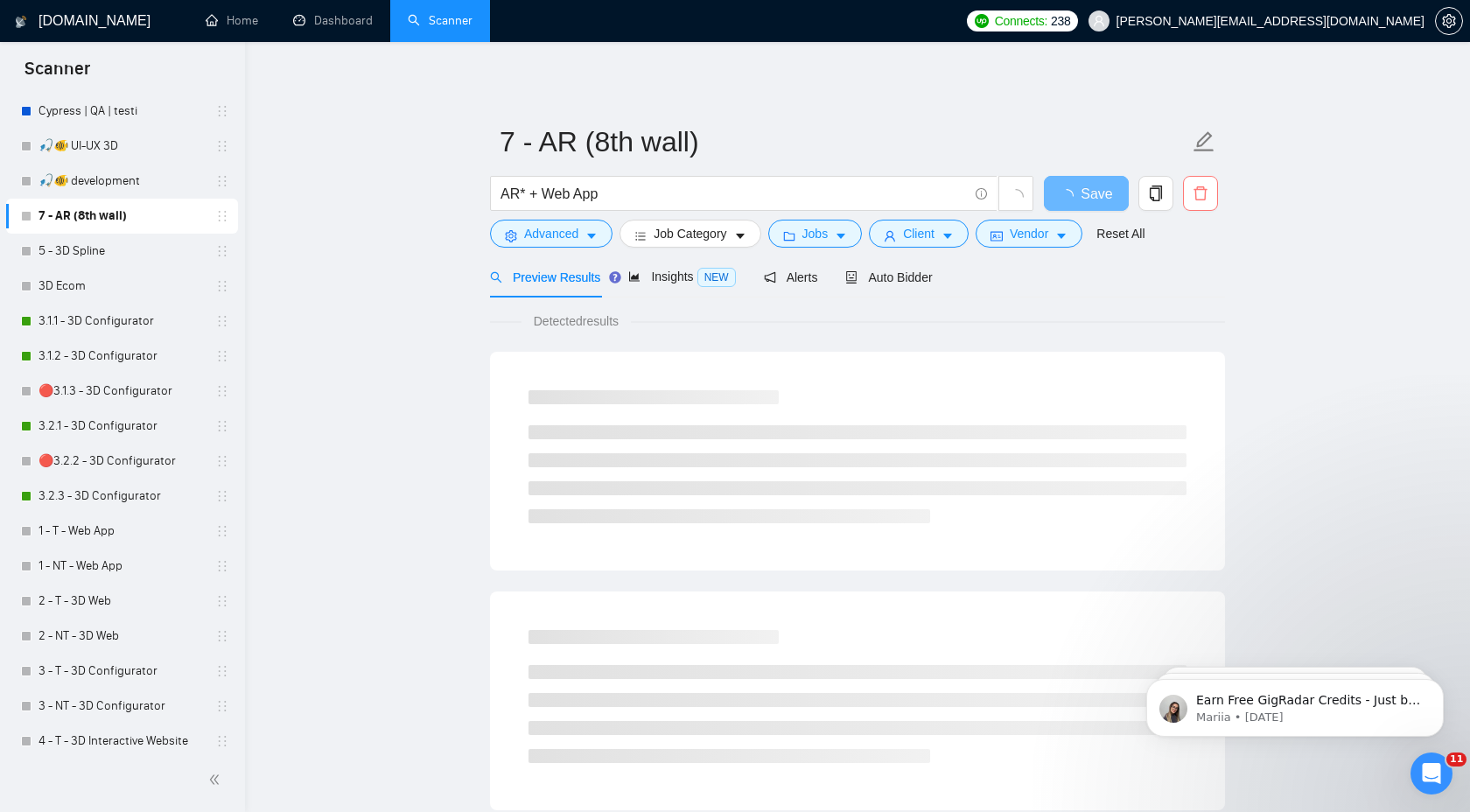
click at [1194, 201] on icon "delete" at bounding box center [1200, 193] width 15 height 15
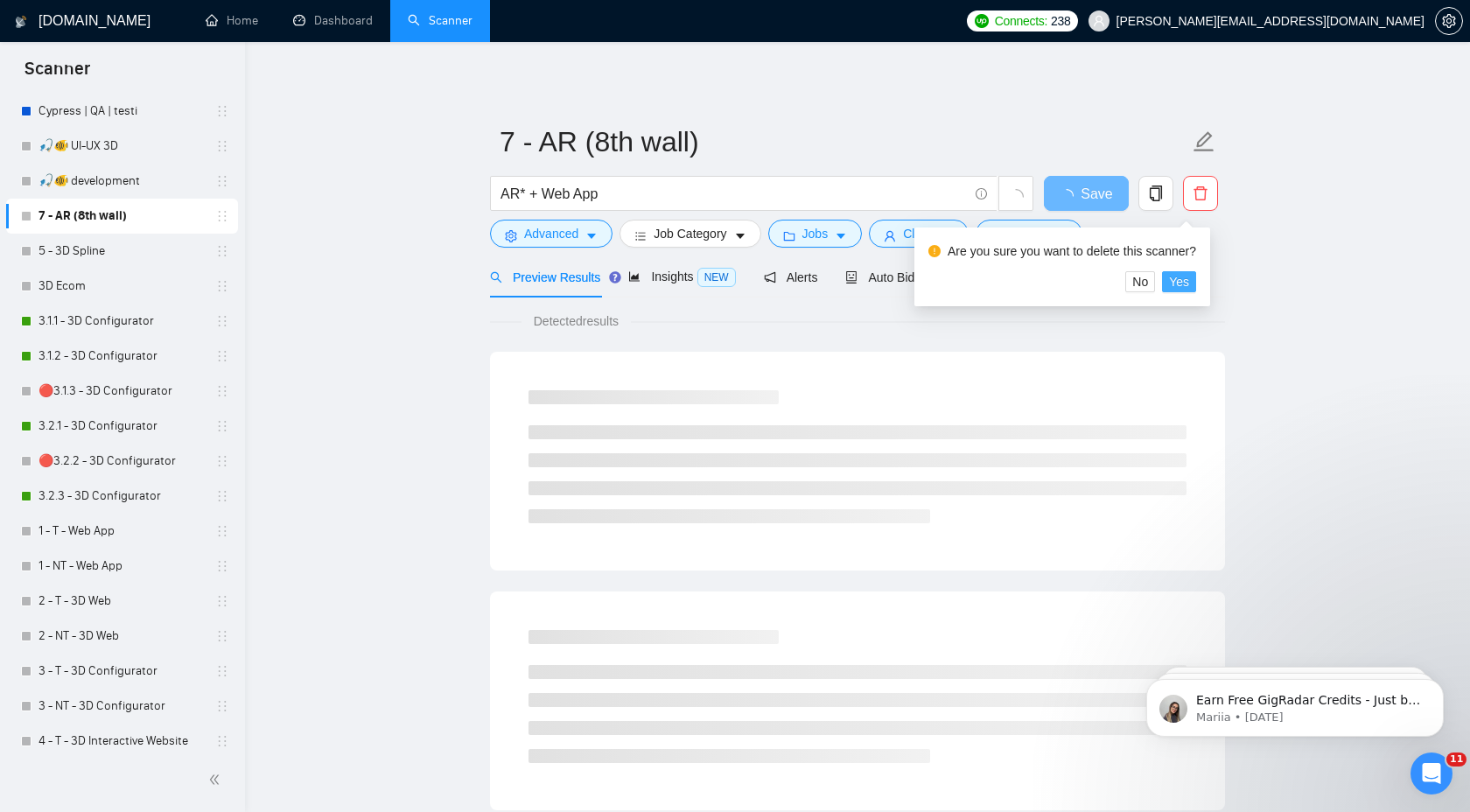
click at [1196, 280] on button "Yes" at bounding box center [1179, 281] width 34 height 21
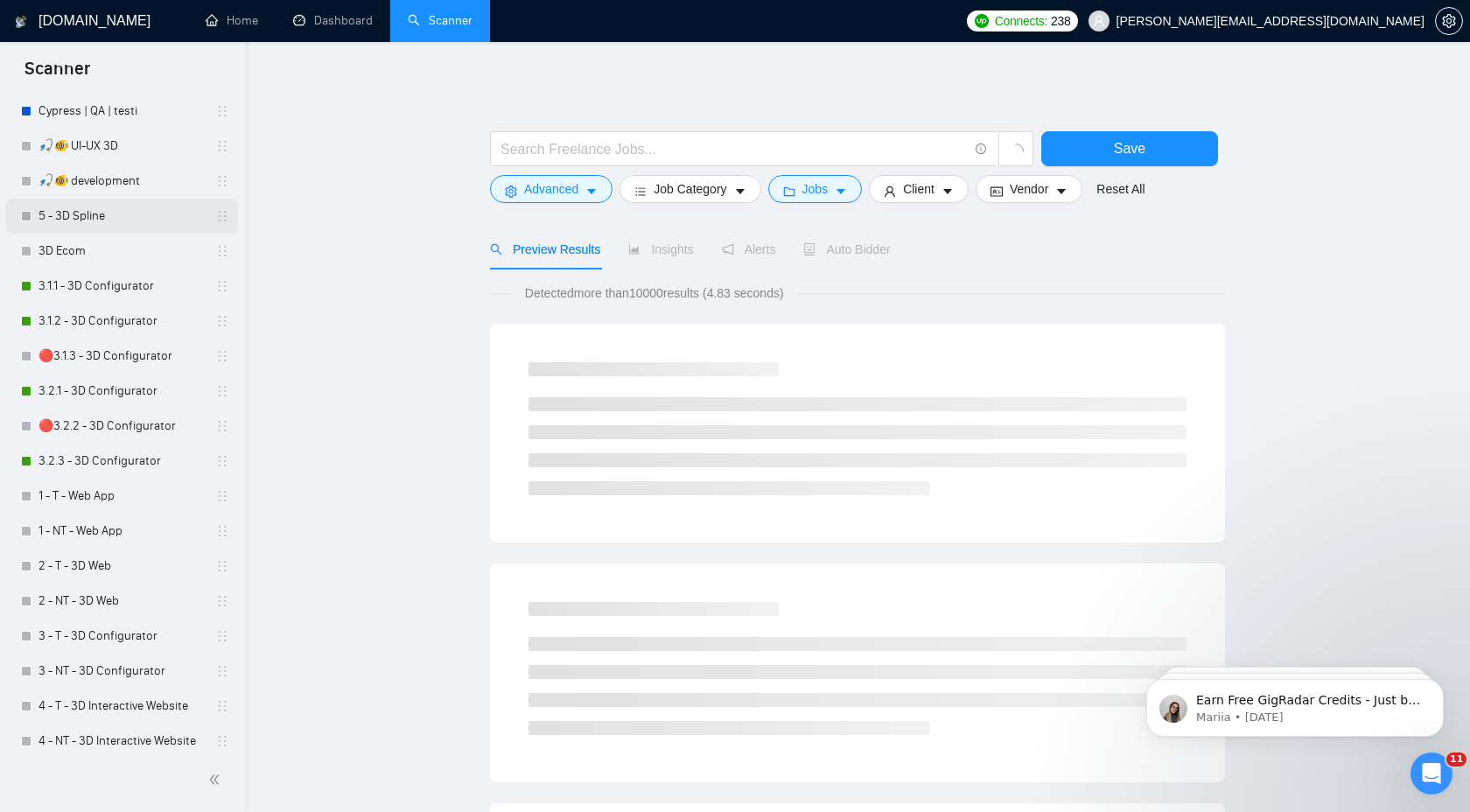
click at [149, 224] on link "5 - 3D Spline" at bounding box center [122, 215] width 167 height 35
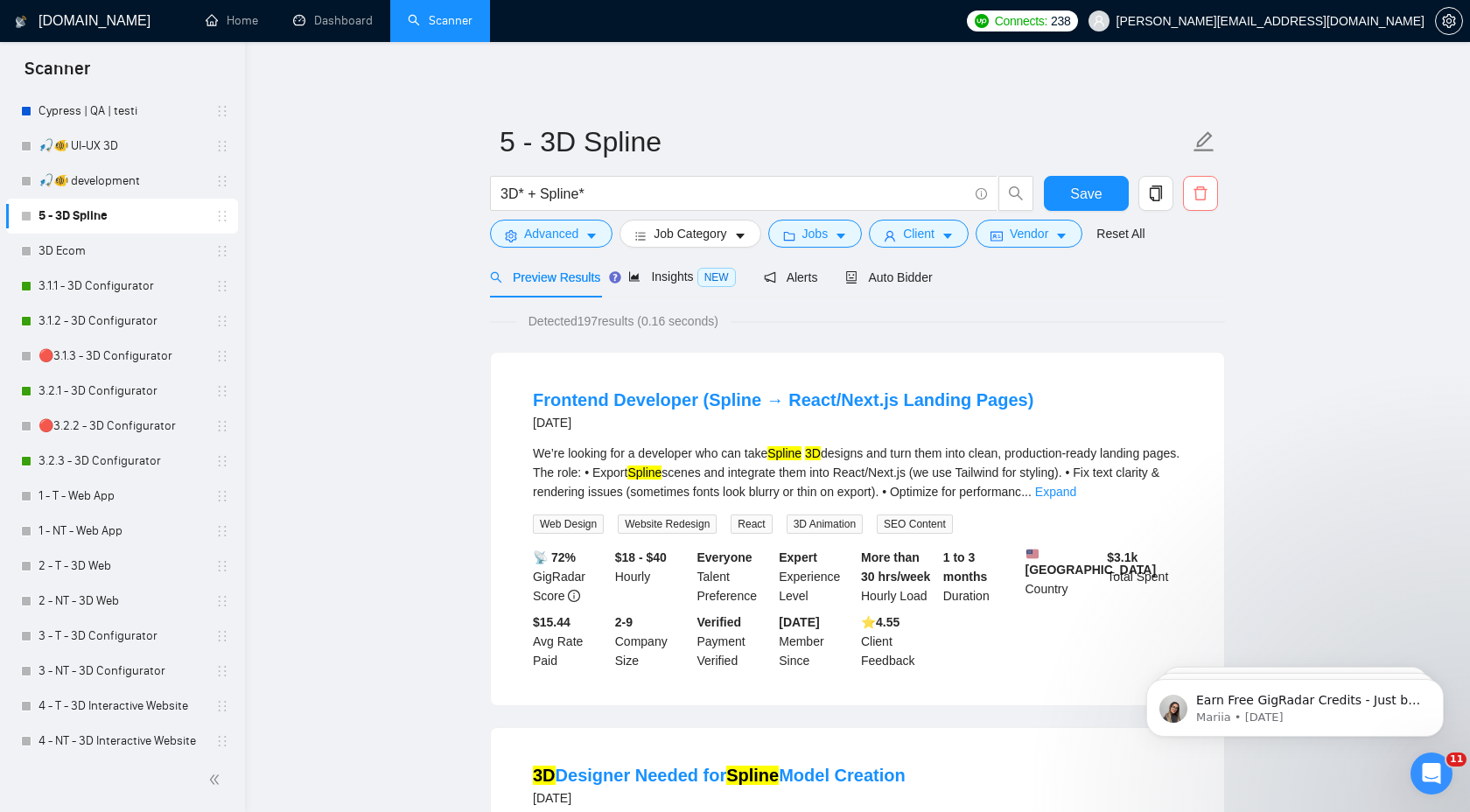
click at [1205, 199] on icon "delete" at bounding box center [1200, 193] width 15 height 15
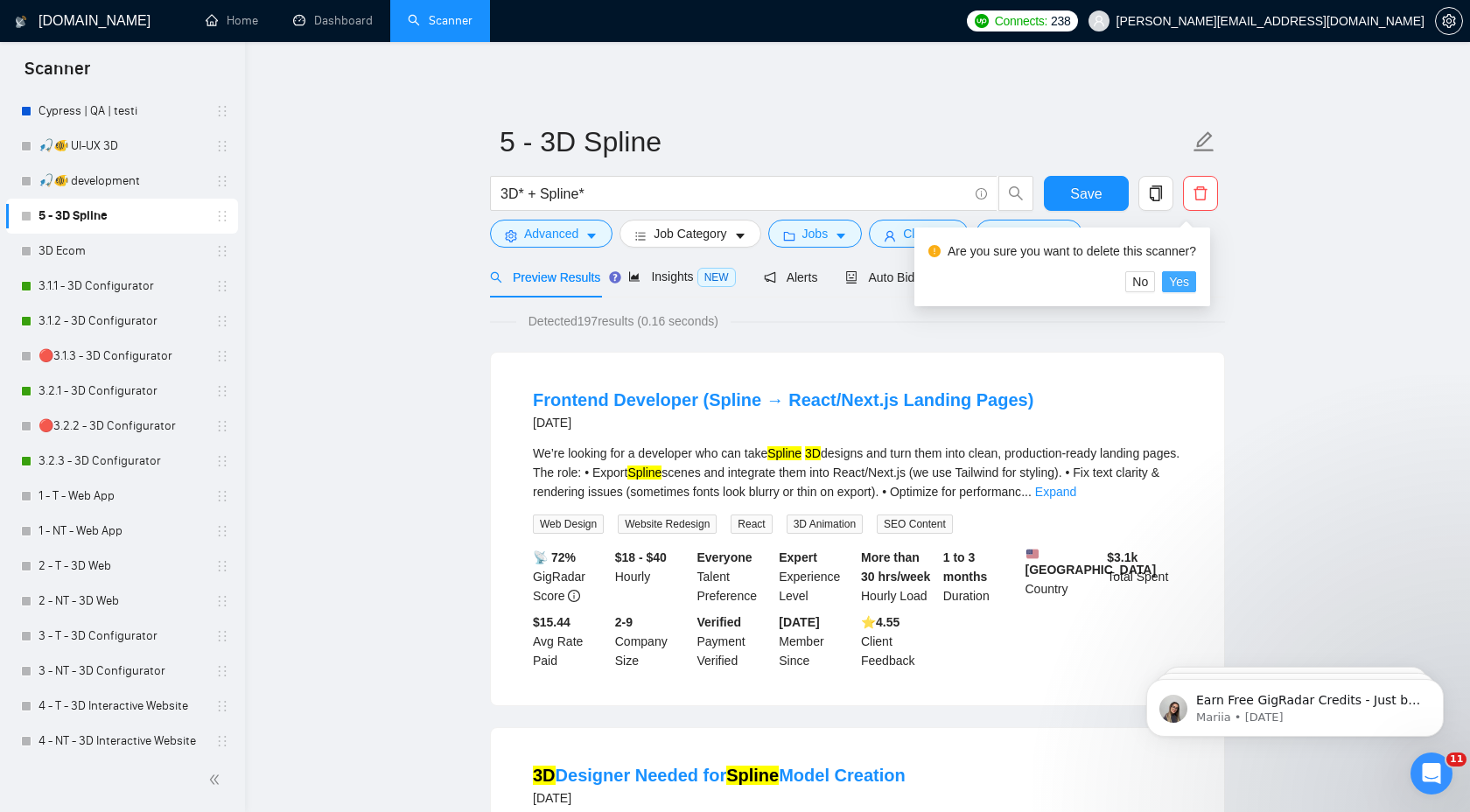
click at [1189, 282] on span "Yes" at bounding box center [1179, 281] width 20 height 19
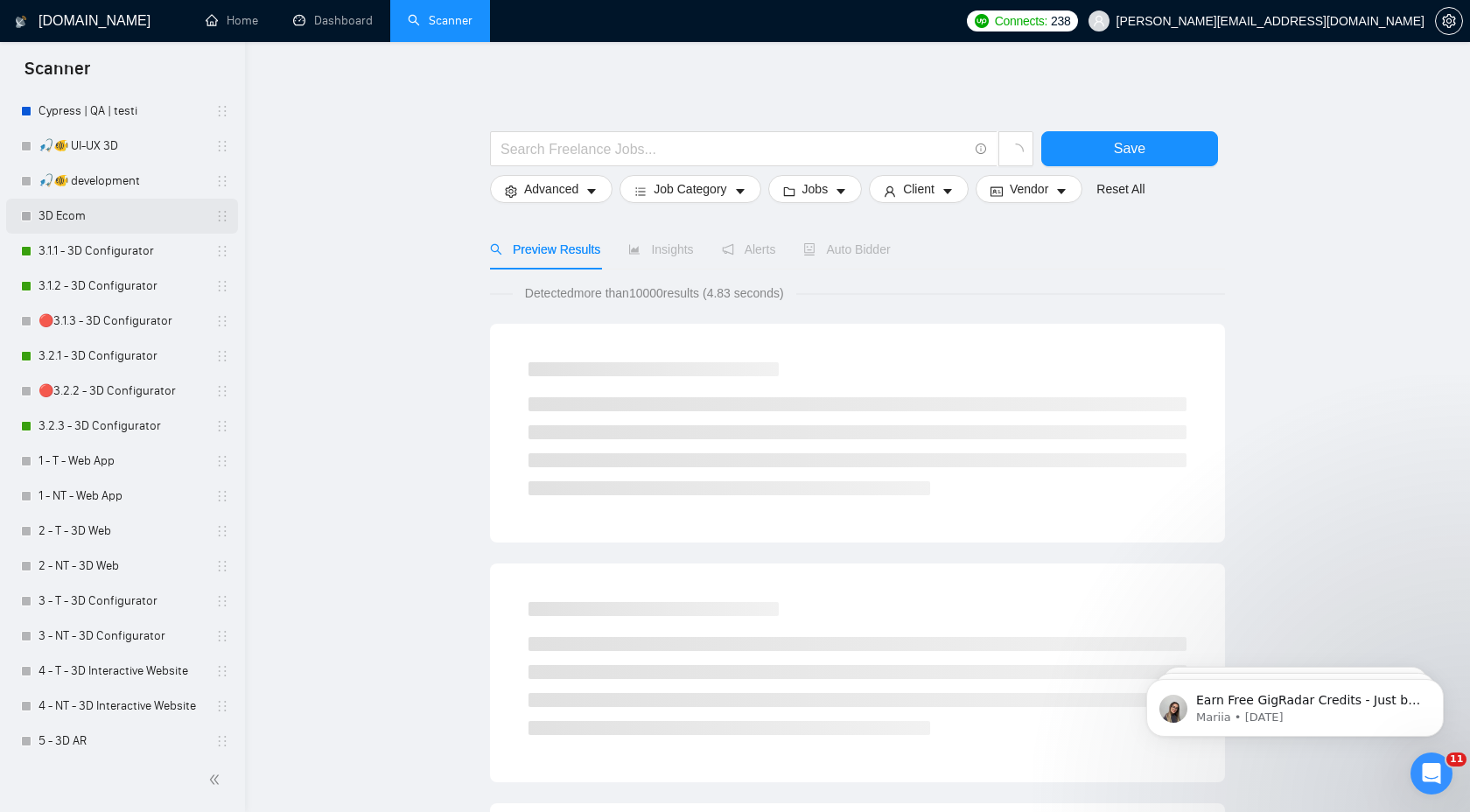
click at [140, 210] on link "3D Ecom" at bounding box center [122, 215] width 167 height 35
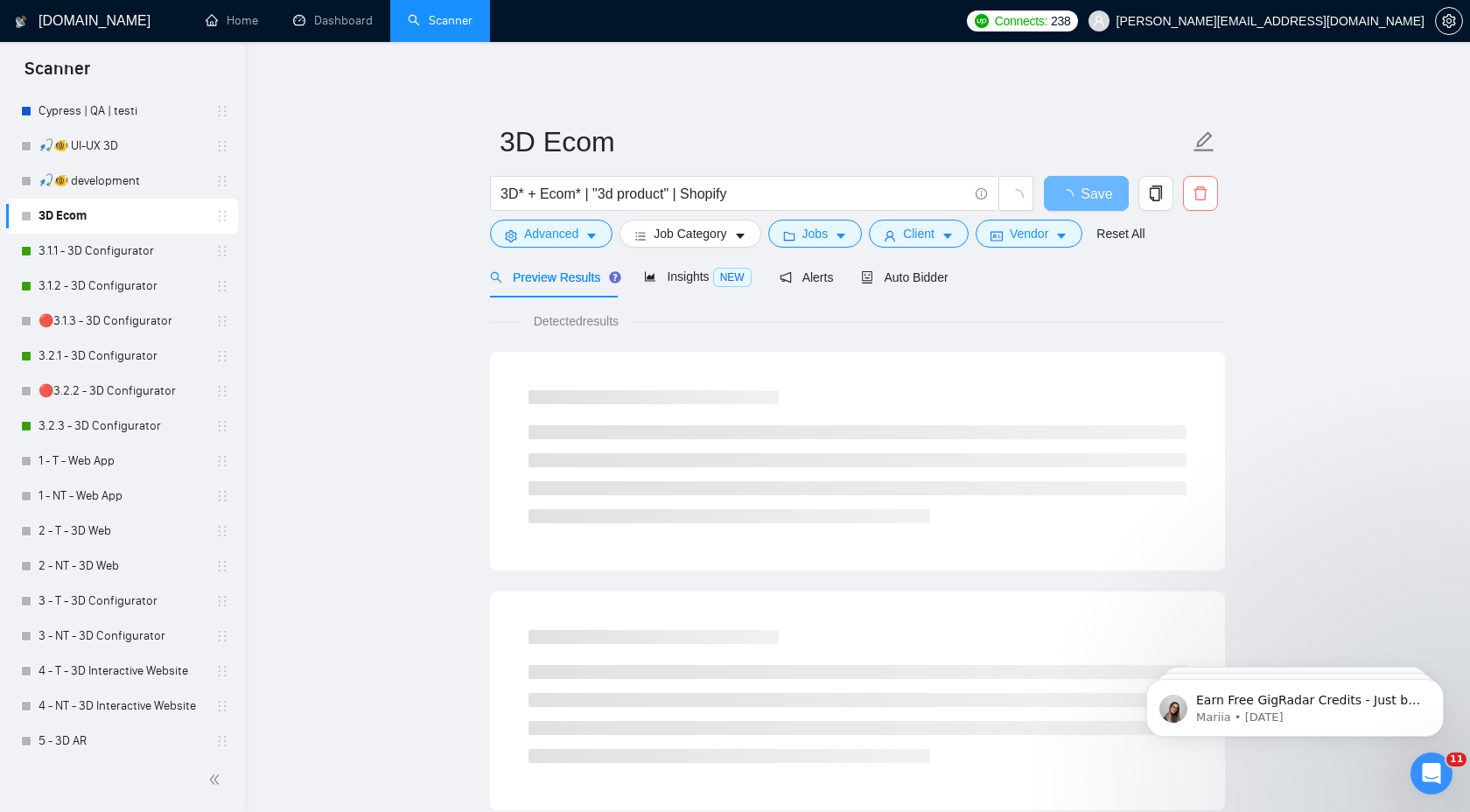
click at [1189, 194] on span "delete" at bounding box center [1200, 193] width 34 height 15
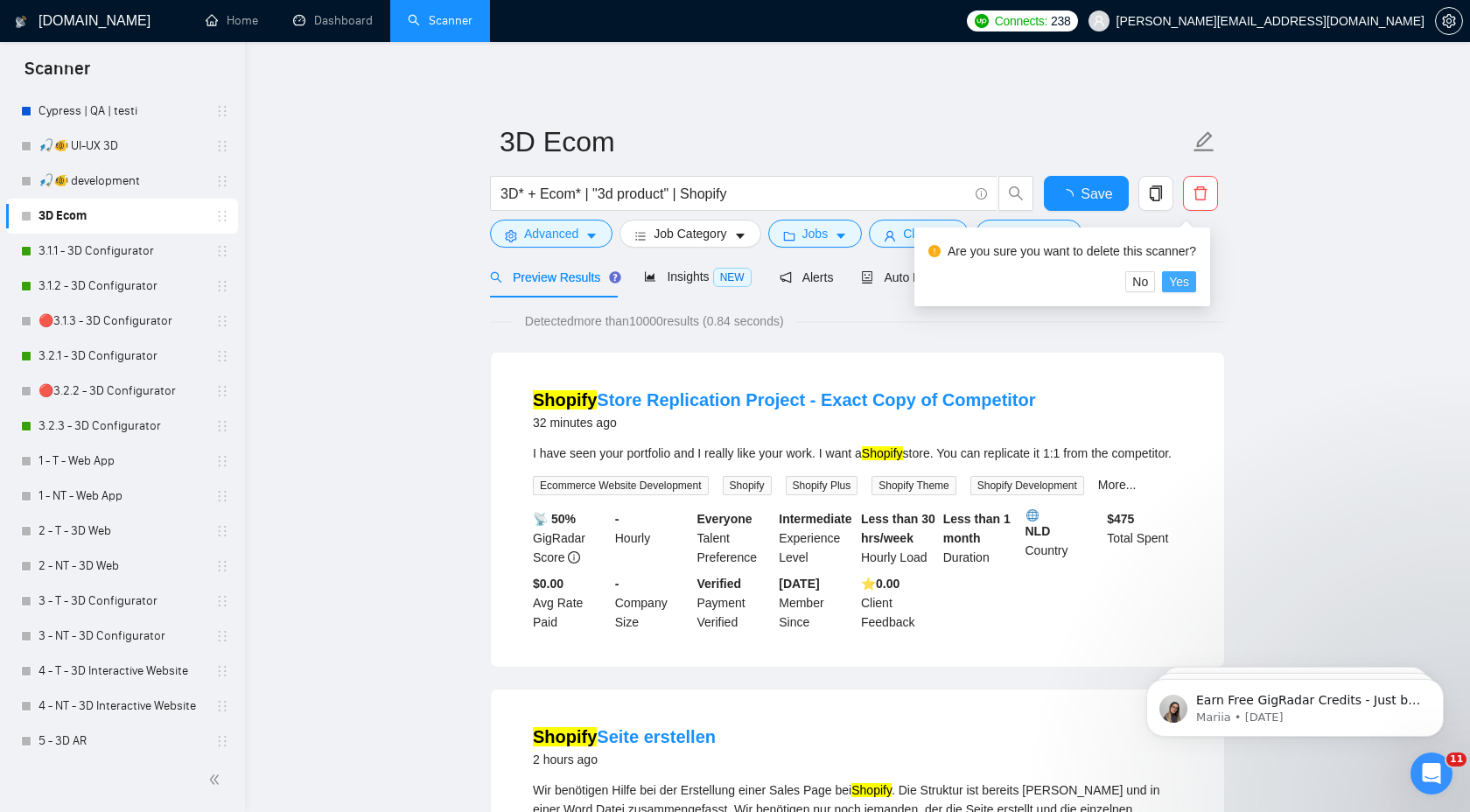
click at [1187, 281] on span "Yes" at bounding box center [1179, 281] width 20 height 19
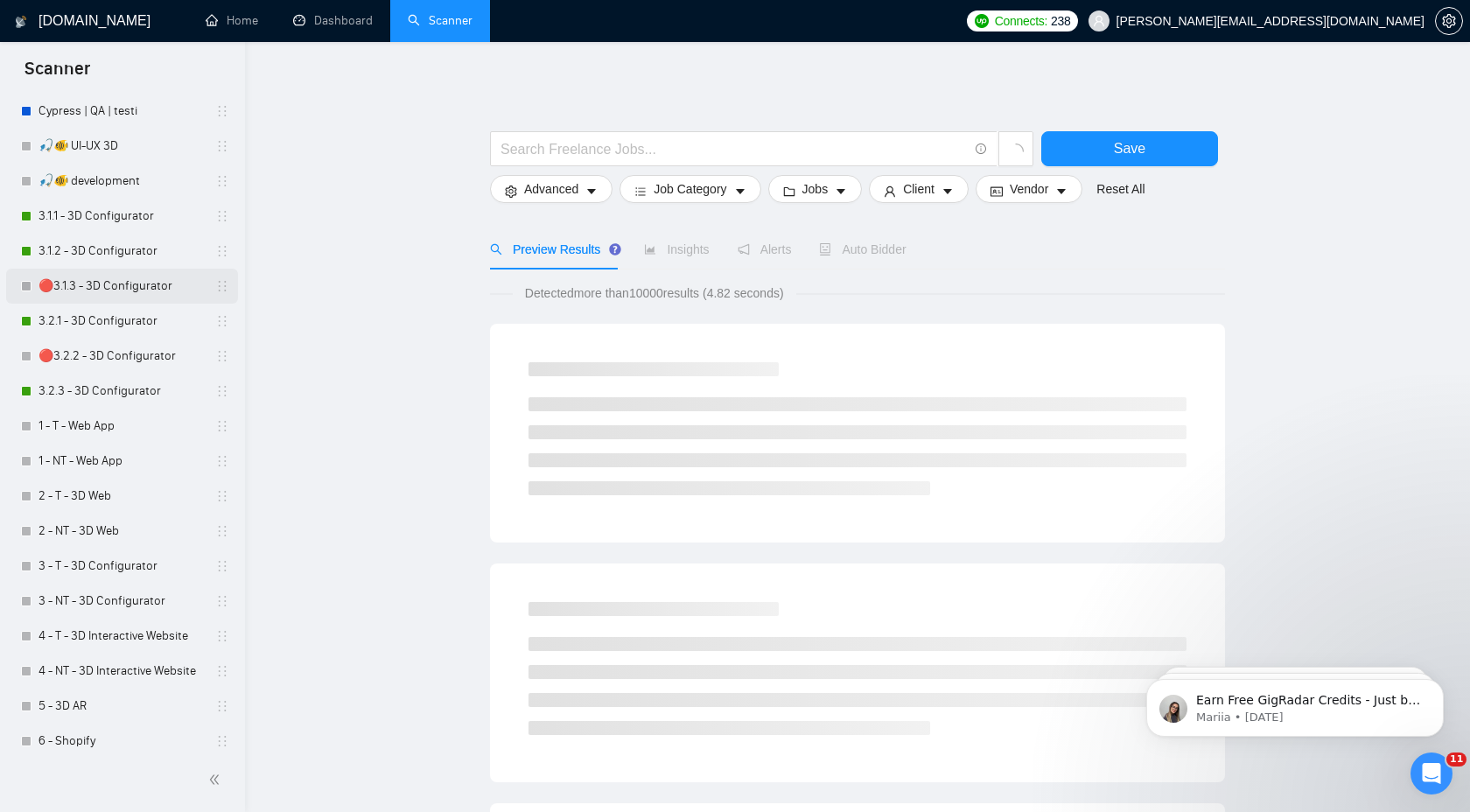
click at [193, 288] on link "🔴3.1.3 - 3D Configurator" at bounding box center [122, 286] width 167 height 35
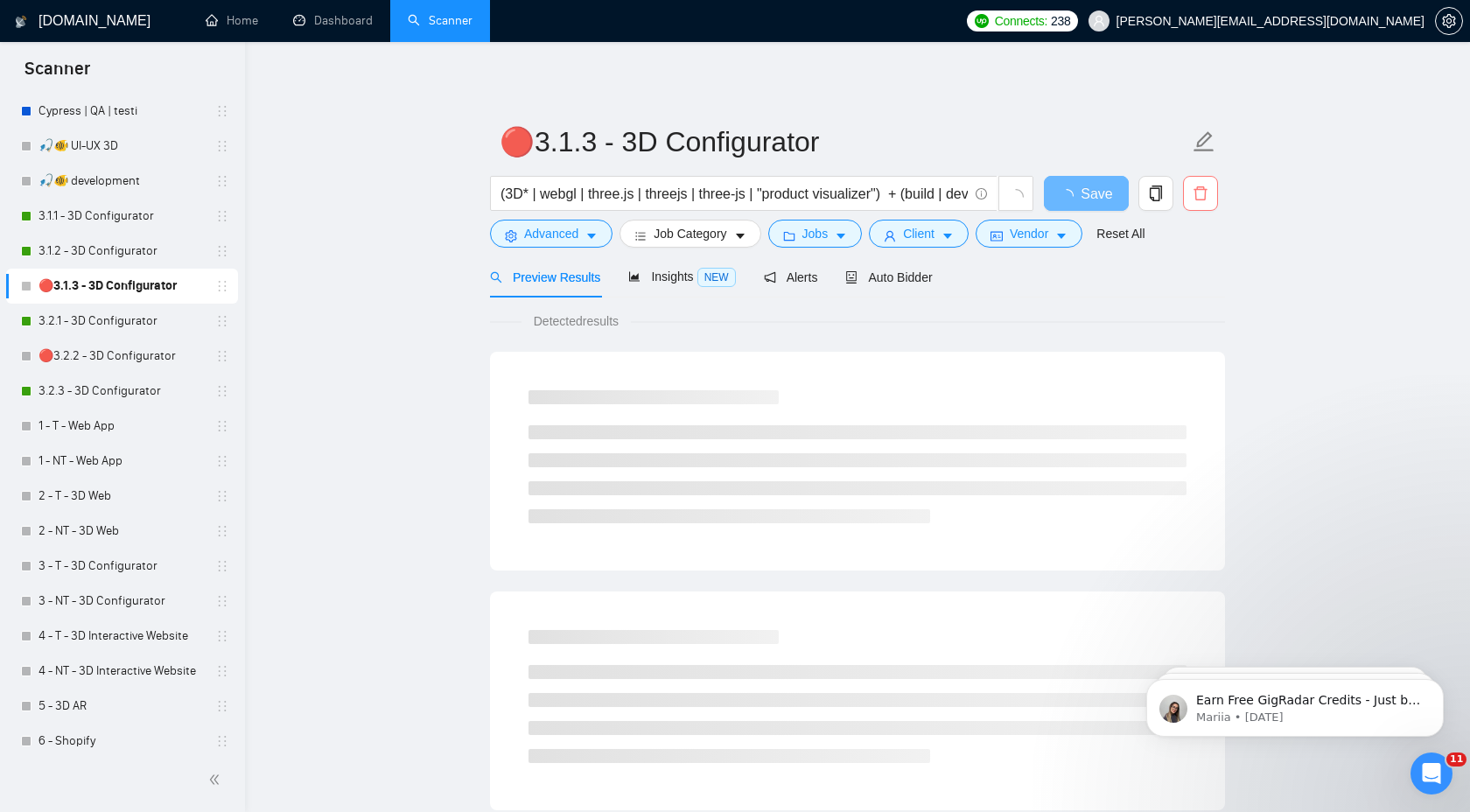
click at [1191, 187] on span "delete" at bounding box center [1200, 193] width 34 height 15
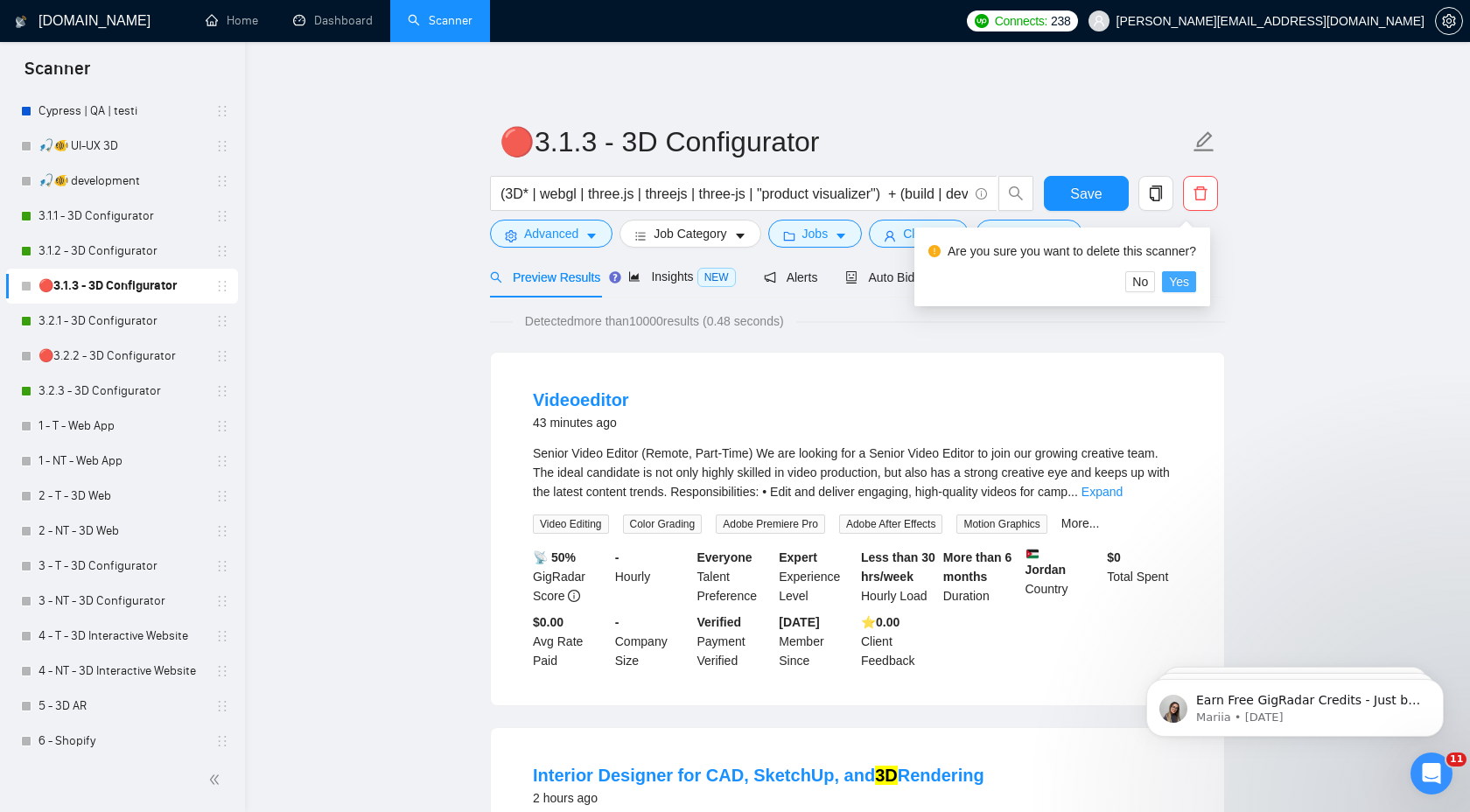
click at [1180, 282] on span "Yes" at bounding box center [1179, 281] width 20 height 19
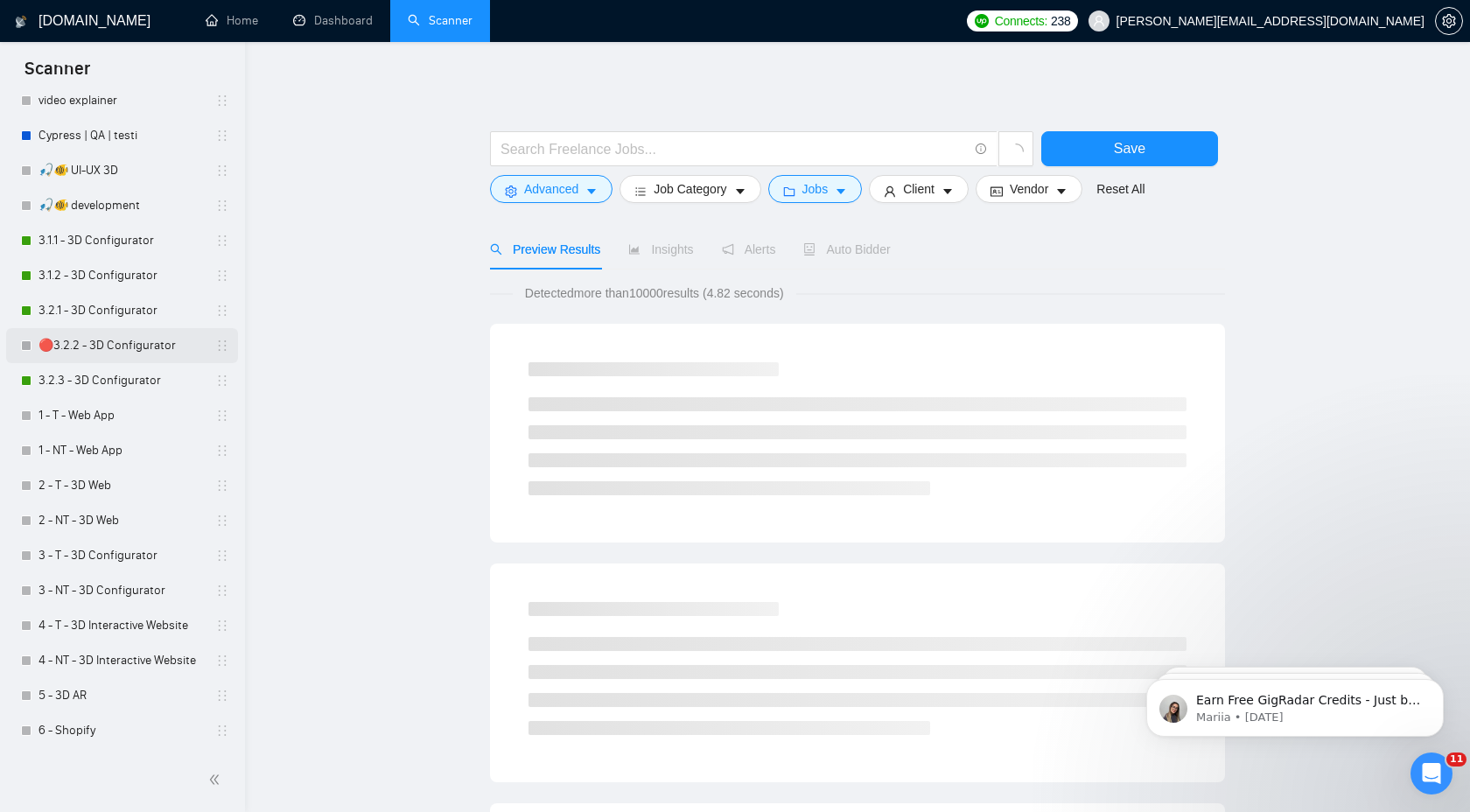
scroll to position [621, 0]
click at [130, 342] on link "🔴3.2.2 - 3D Configurator" at bounding box center [122, 345] width 167 height 35
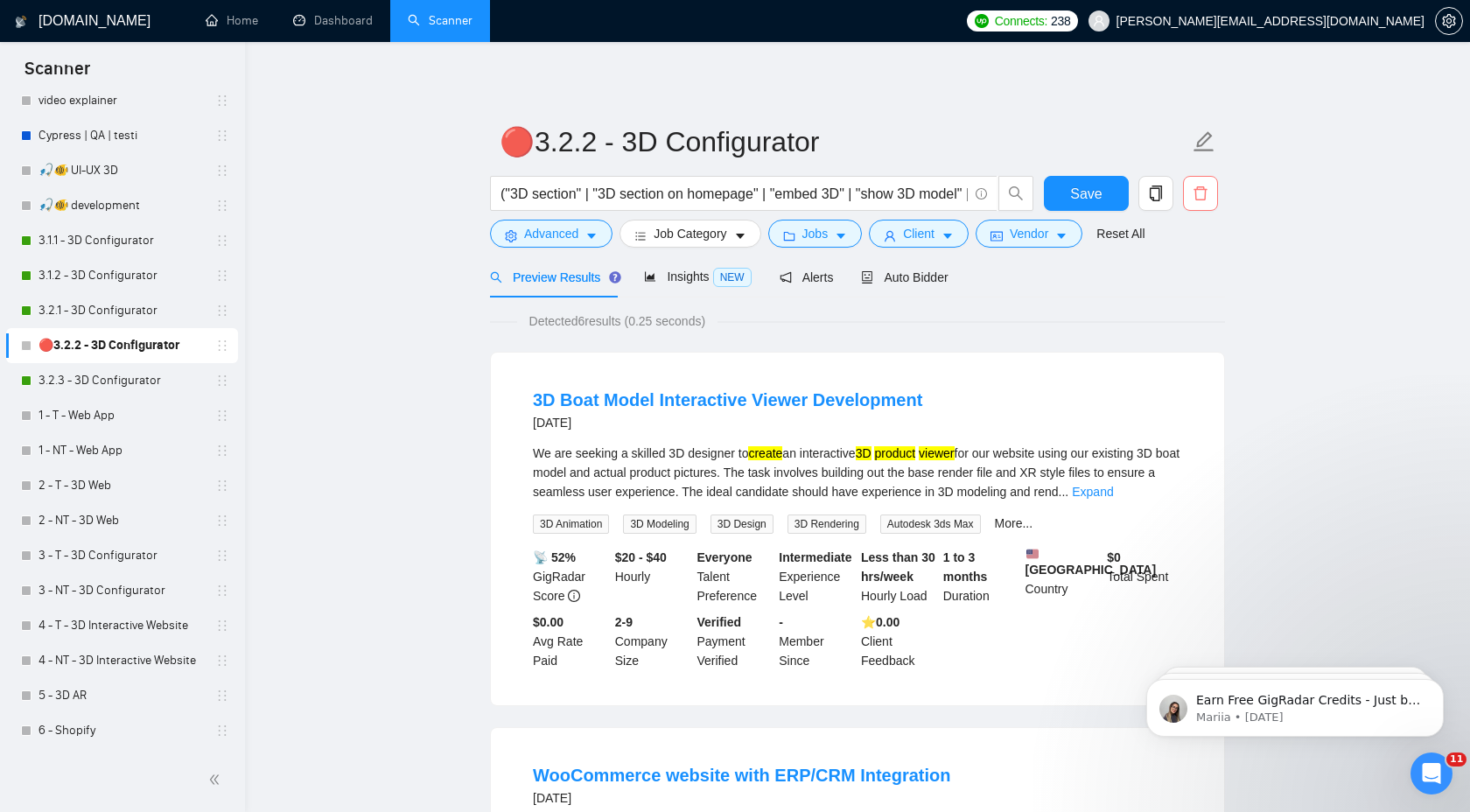
click at [1204, 200] on icon "delete" at bounding box center [1200, 193] width 15 height 15
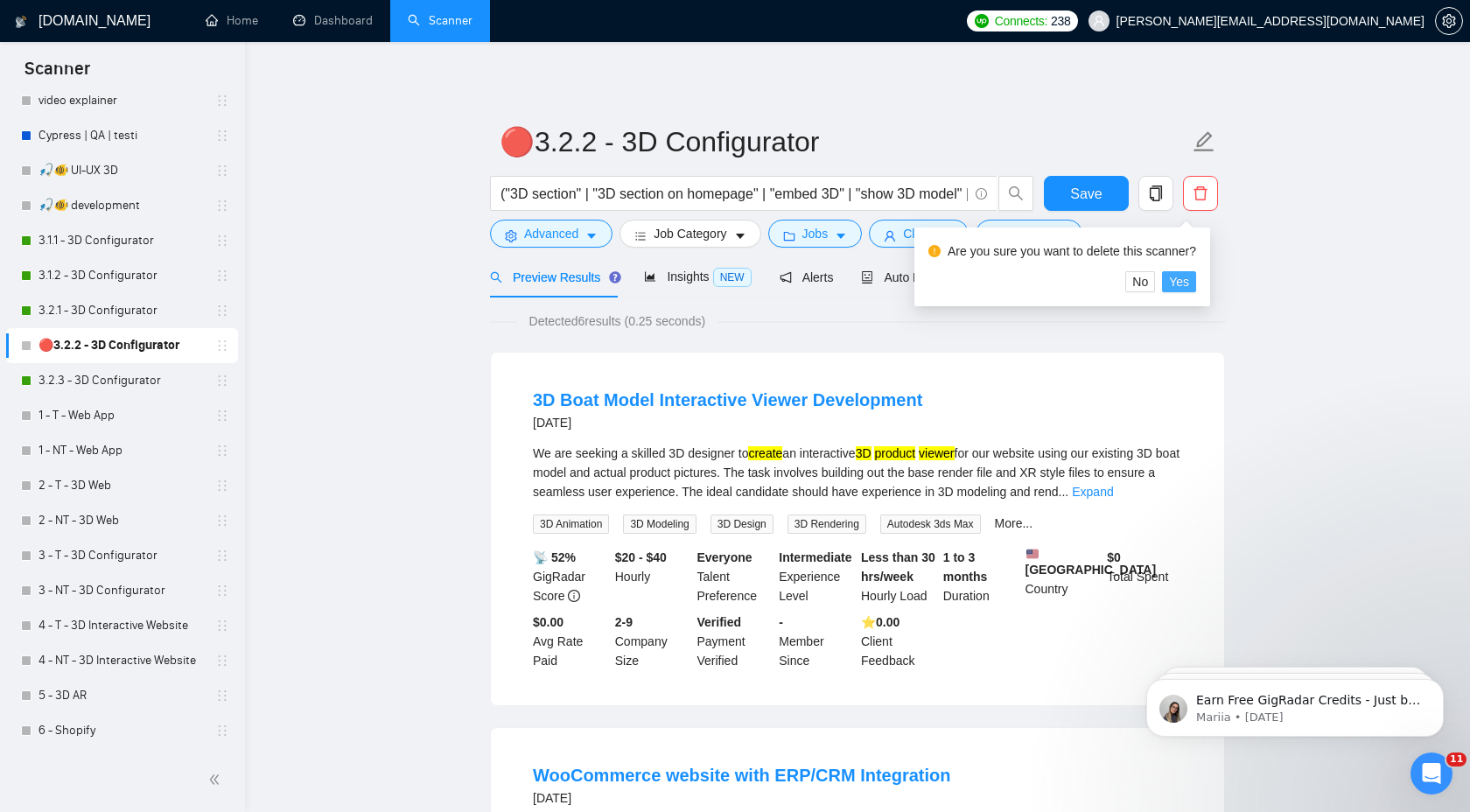
click at [1188, 282] on span "Yes" at bounding box center [1179, 281] width 20 height 19
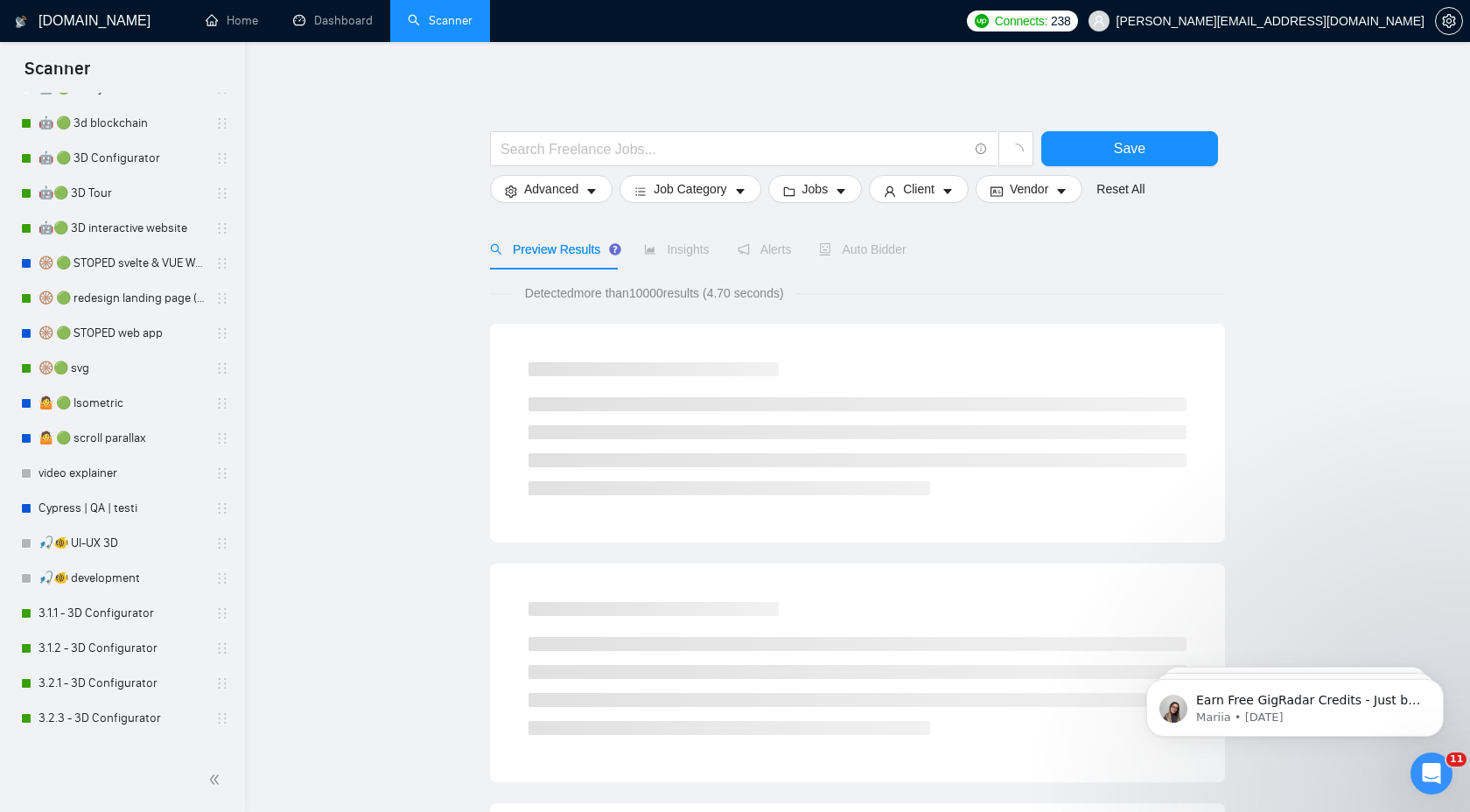
scroll to position [586, 0]
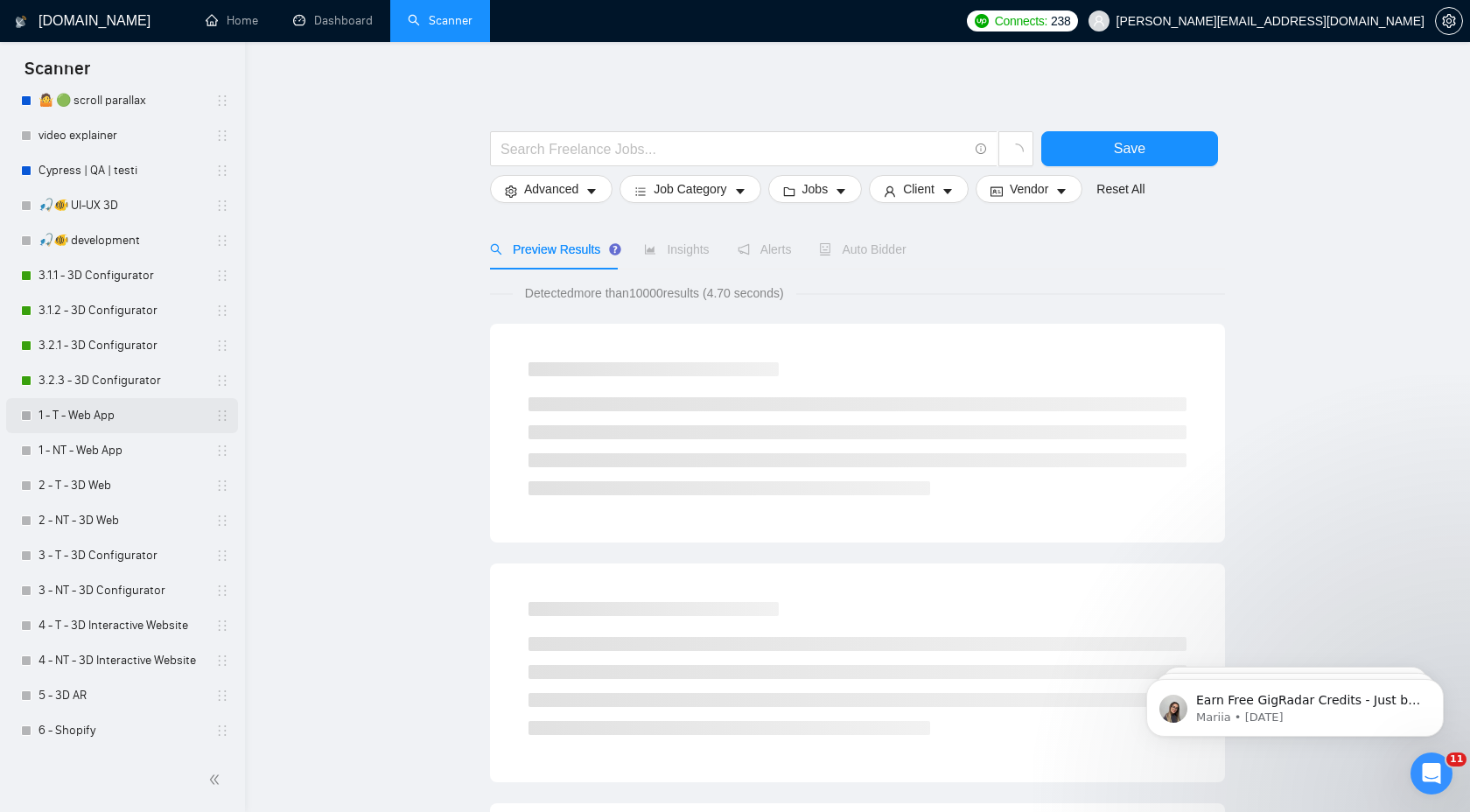
click at [114, 406] on link "1 - T - Web App" at bounding box center [122, 416] width 167 height 35
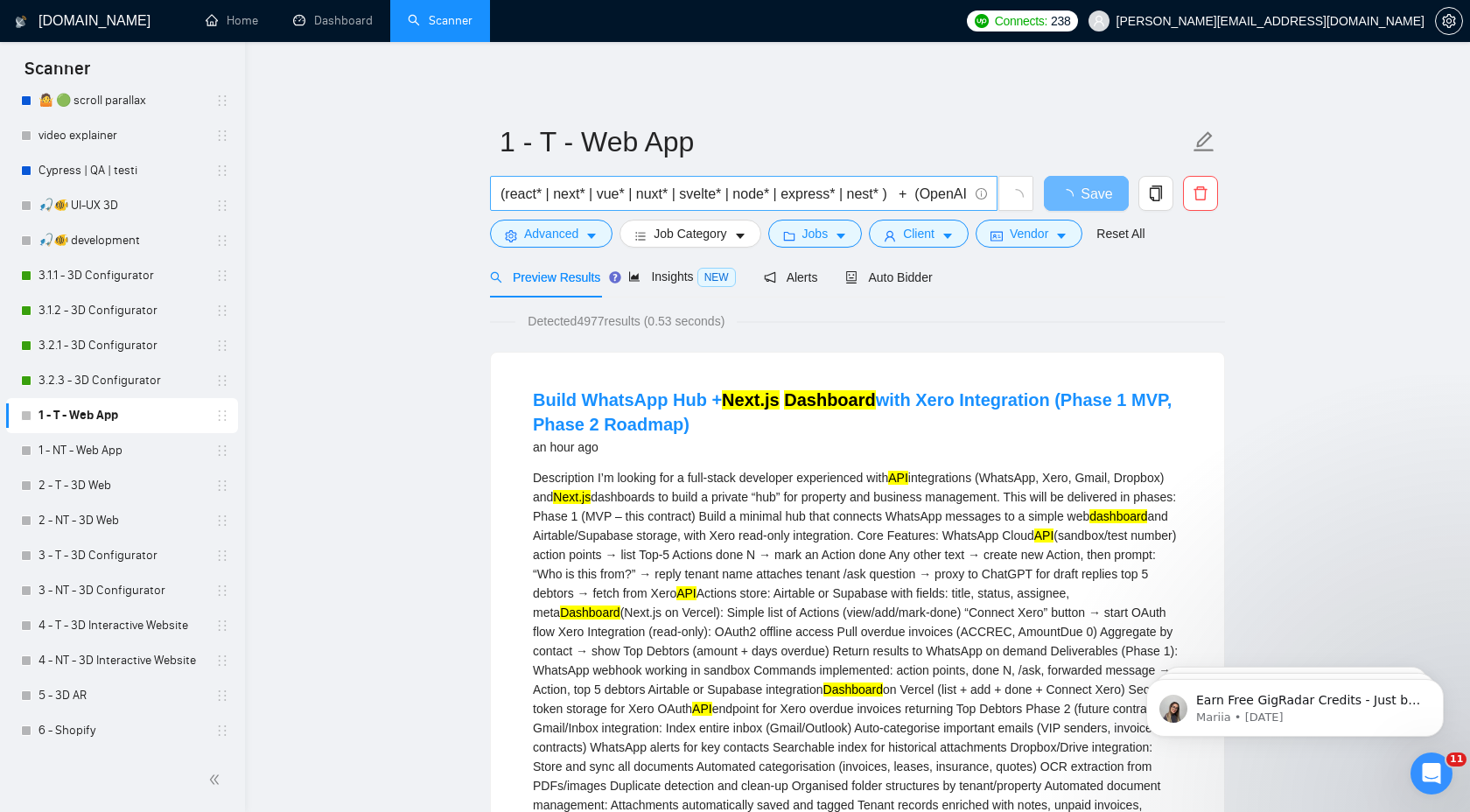
click at [514, 197] on input "(react* | next* | vue* | nuxt* | svelte* | node* | express* | nest* ) + (OpenAI…" at bounding box center [735, 194] width 467 height 22
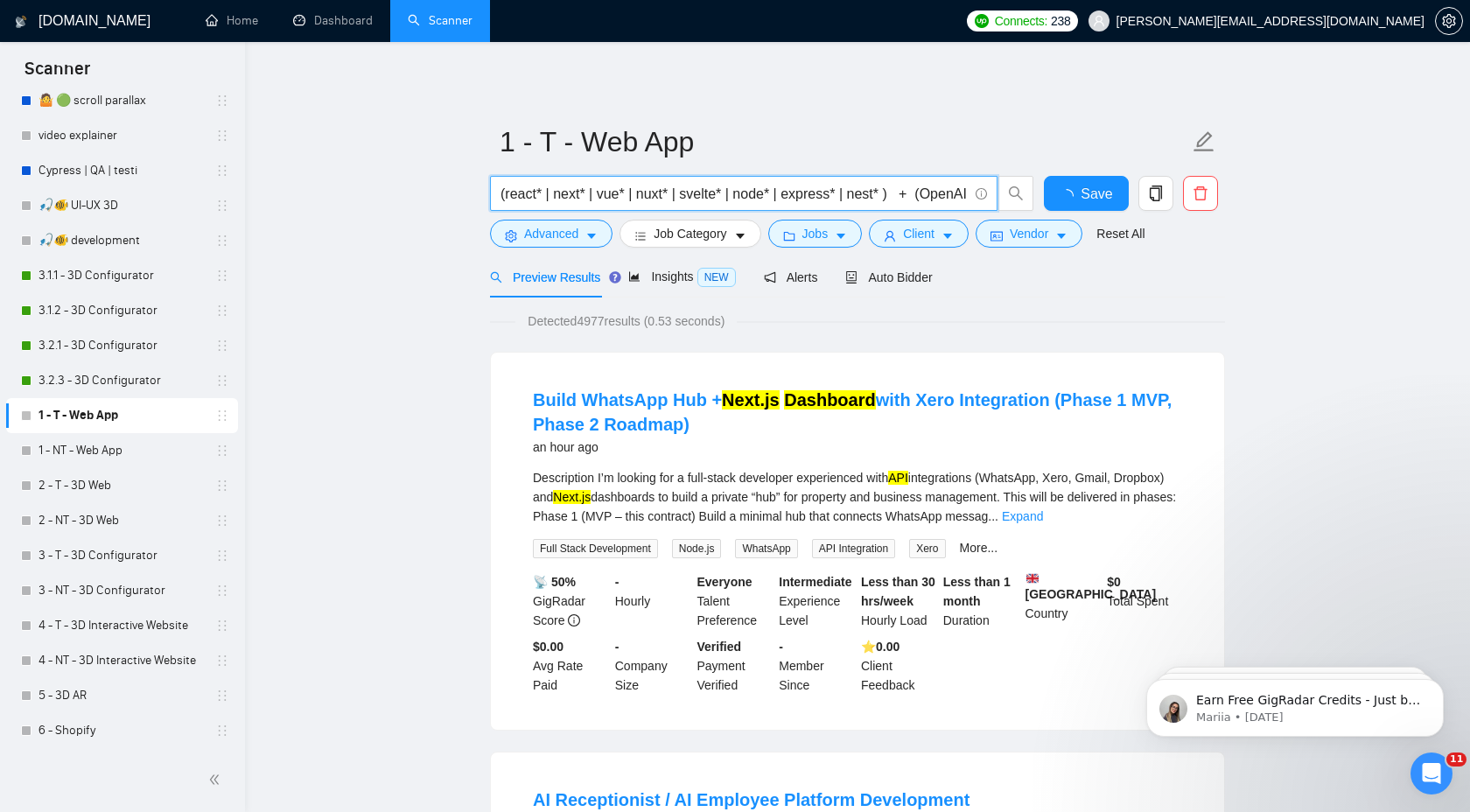
click at [514, 197] on input "(react* | next* | vue* | nuxt* | svelte* | node* | express* | nest* ) + (OpenAI…" at bounding box center [735, 194] width 467 height 22
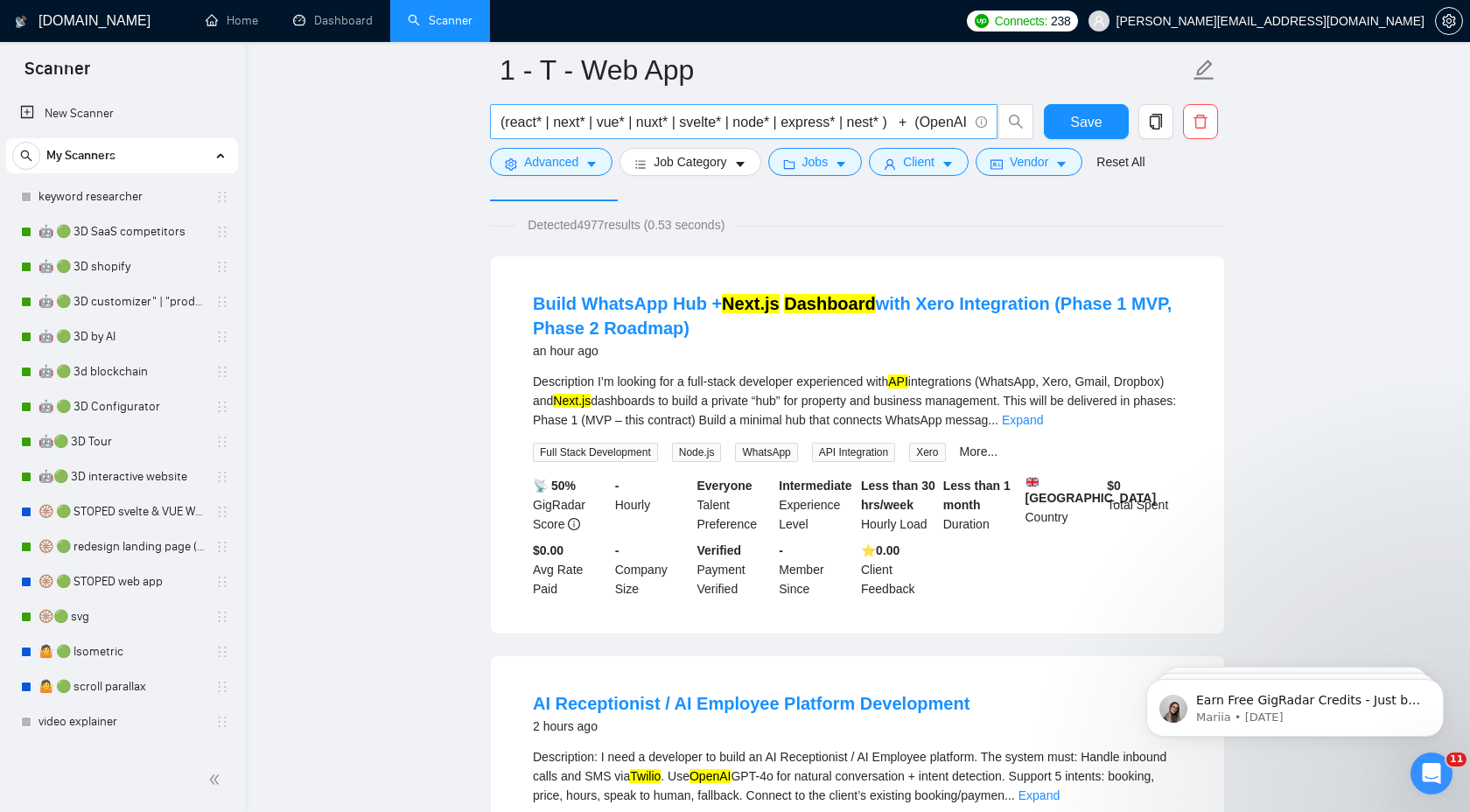
click at [524, 121] on input "(react* | next* | vue* | nuxt* | svelte* | node* | express* | nest* ) + (OpenAI…" at bounding box center [735, 122] width 467 height 22
click at [566, 127] on input "(react* | next* | vue* | nuxt* | svelte* | node* | express* | nest* ) + (OpenAI…" at bounding box center [735, 122] width 467 height 22
click at [610, 119] on input "(react* | next* | vue* | nuxt* | svelte* | node* | express* | nest* ) + (OpenAI…" at bounding box center [735, 122] width 467 height 22
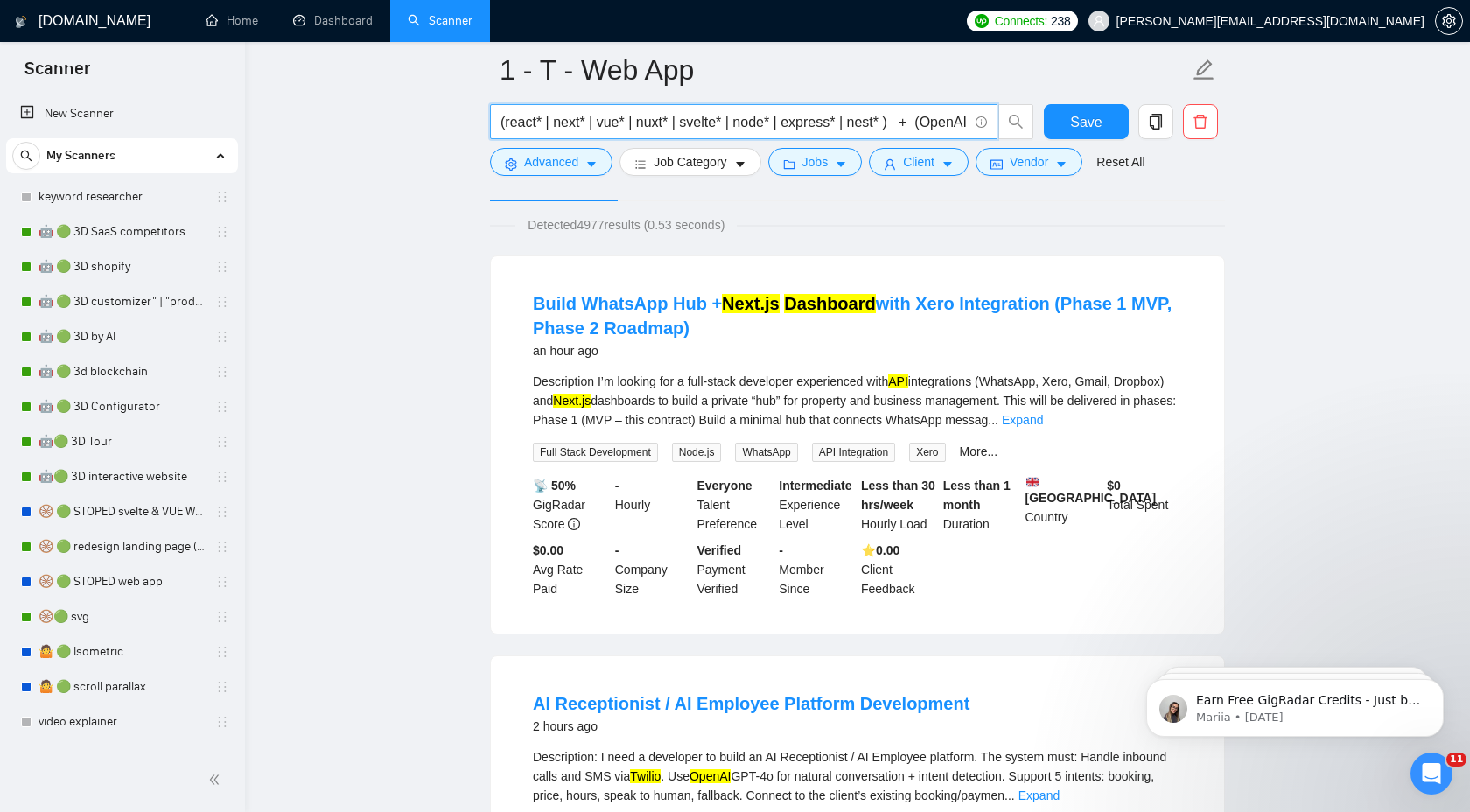
click at [610, 119] on input "(react* | next* | vue* | nuxt* | svelte* | node* | express* | nest* ) + (OpenAI…" at bounding box center [735, 122] width 467 height 22
click at [649, 119] on input "(react* | next* | vue* | nuxt* | svelte* | node* | express* | nest* ) + (OpenAI…" at bounding box center [735, 122] width 467 height 22
click at [697, 120] on input "(react* | next* | vue* | nuxt* | svelte* | node* | express* | nest* ) + (OpenAI…" at bounding box center [735, 122] width 467 height 22
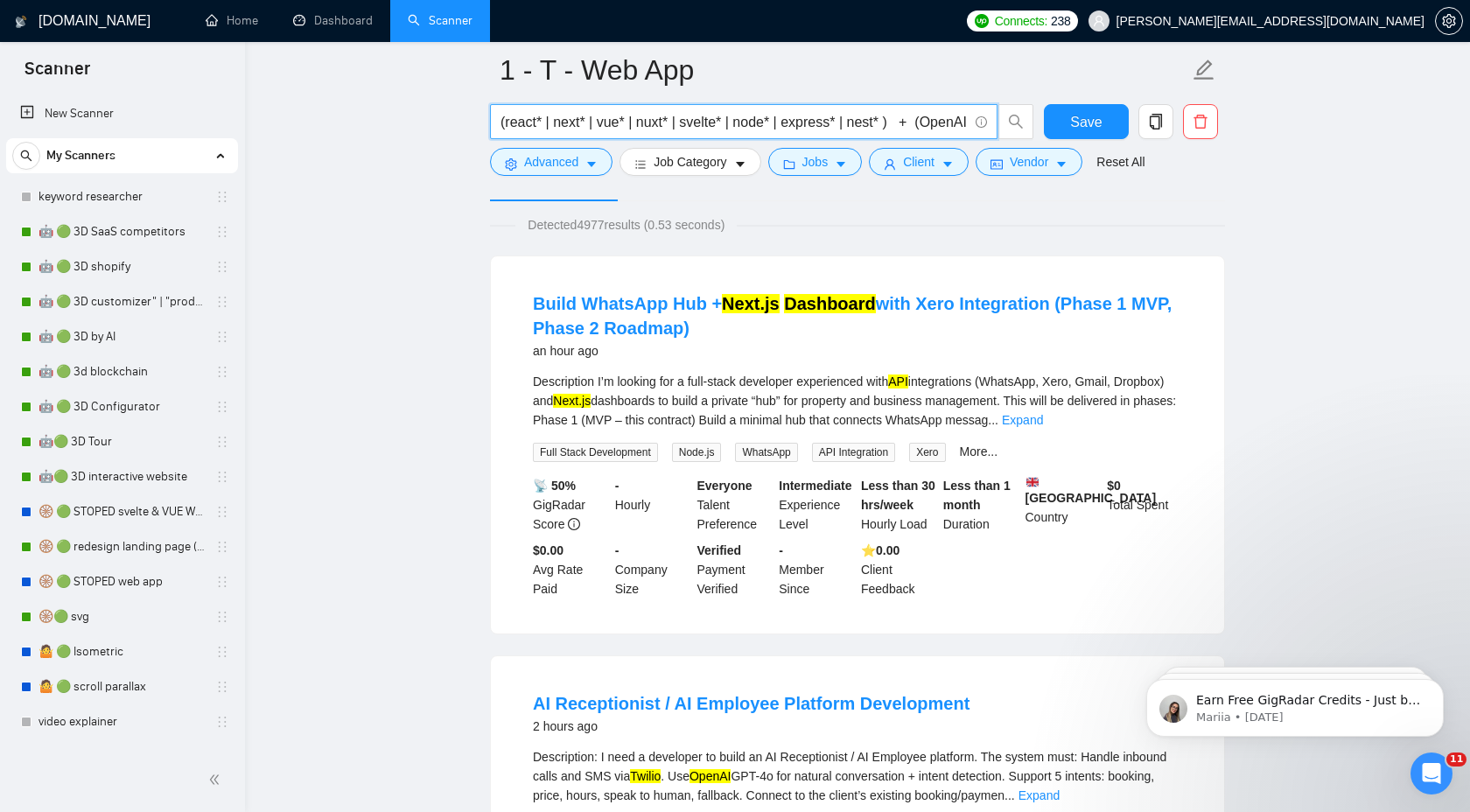
click at [757, 119] on input "(react* | next* | vue* | nuxt* | svelte* | node* | express* | nest* ) + (OpenAI…" at bounding box center [735, 122] width 467 height 22
click at [812, 122] on input "(react* | next* | vue* | nuxt* | svelte* | node* | express* | nest* ) + (OpenAI…" at bounding box center [735, 122] width 467 height 22
click at [868, 121] on input "(react* | next* | vue* | nuxt* | svelte* | node* | express* | nest* ) + (OpenAI…" at bounding box center [735, 122] width 467 height 22
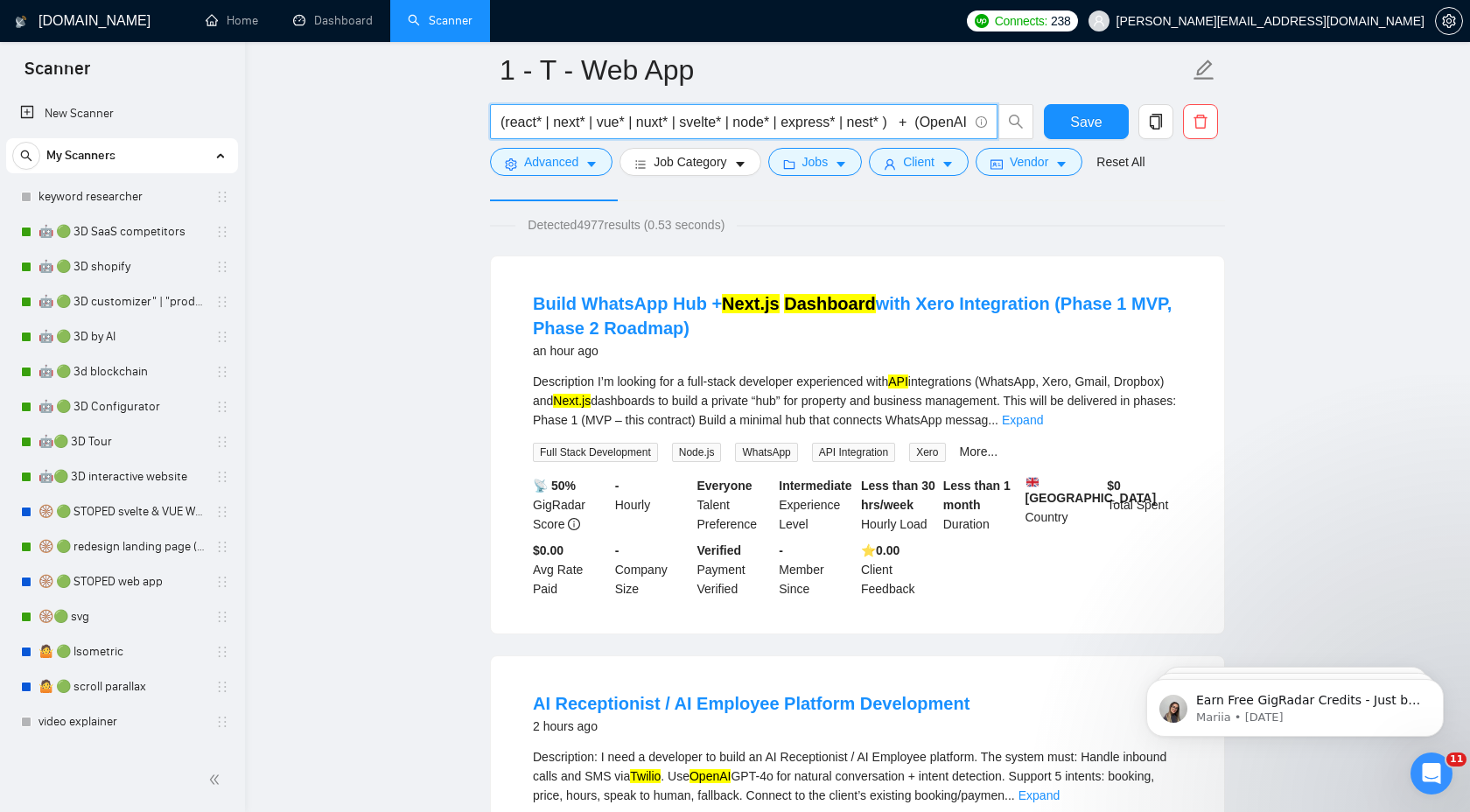
click at [868, 121] on input "(react* | next* | vue* | nuxt* | svelte* | node* | express* | nest* ) + (OpenAI…" at bounding box center [735, 122] width 467 height 22
